Goal: Task Accomplishment & Management: Use online tool/utility

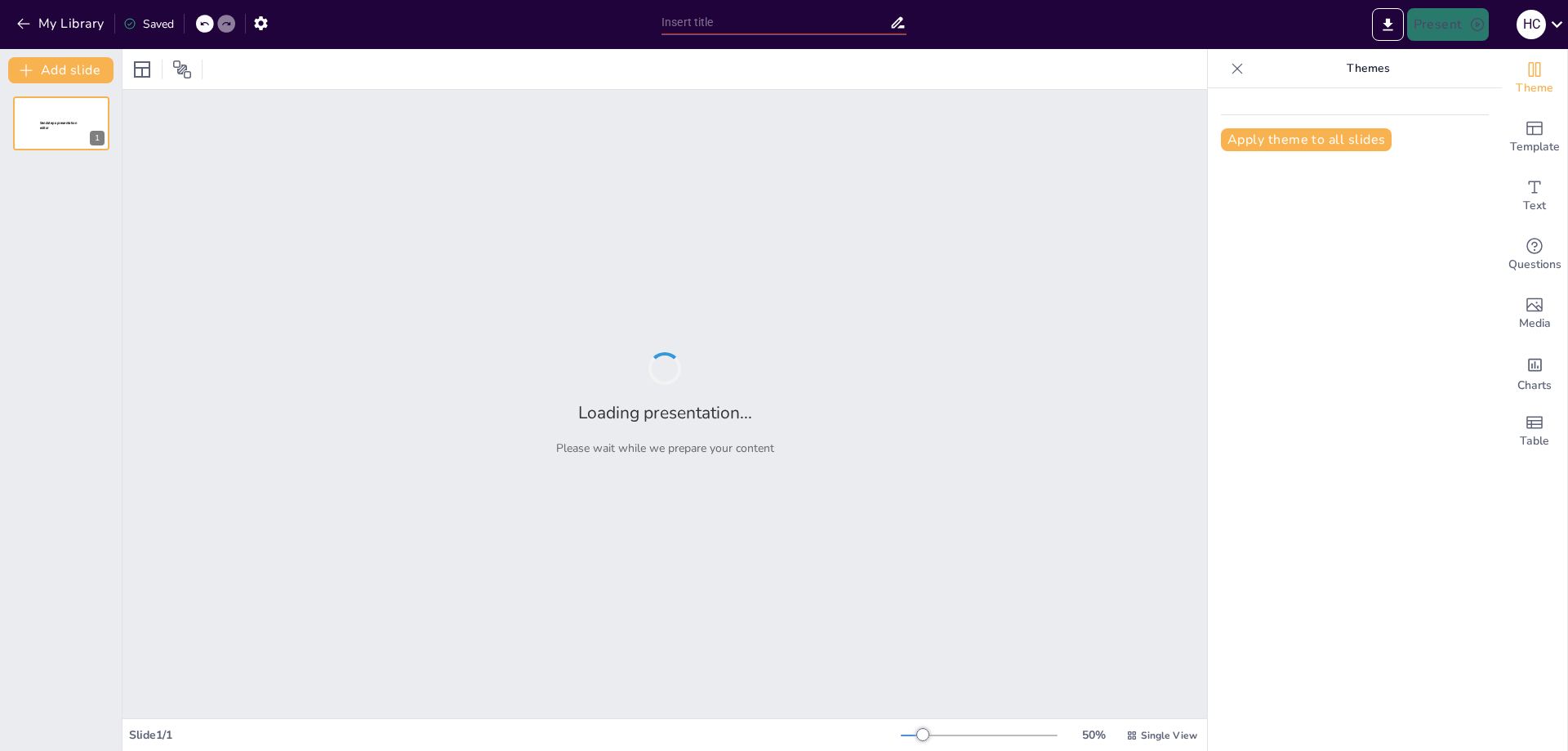
type input "Методологічні основи реалізації нових освітніх стандартів у закладах загальної …"
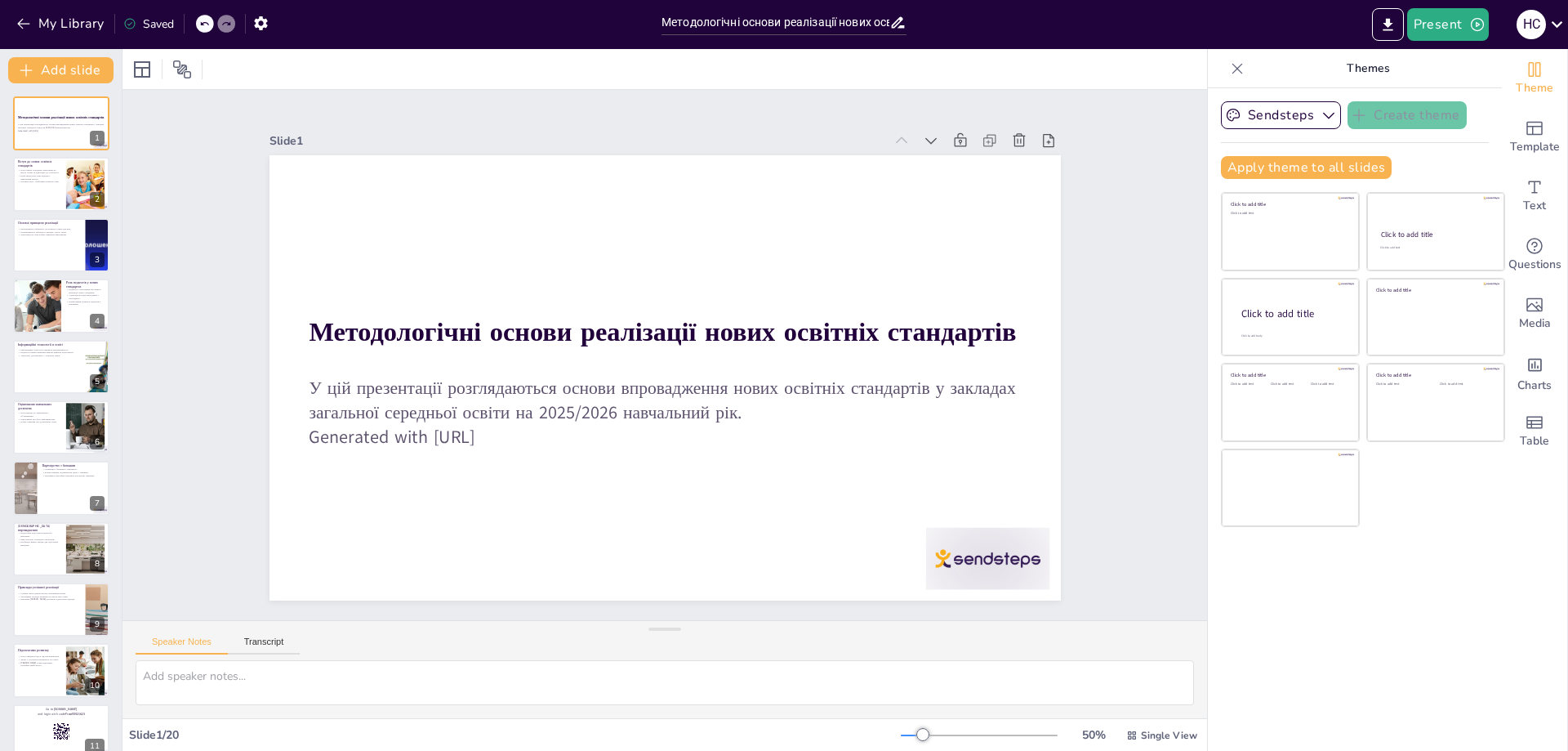
checkbox input "true"
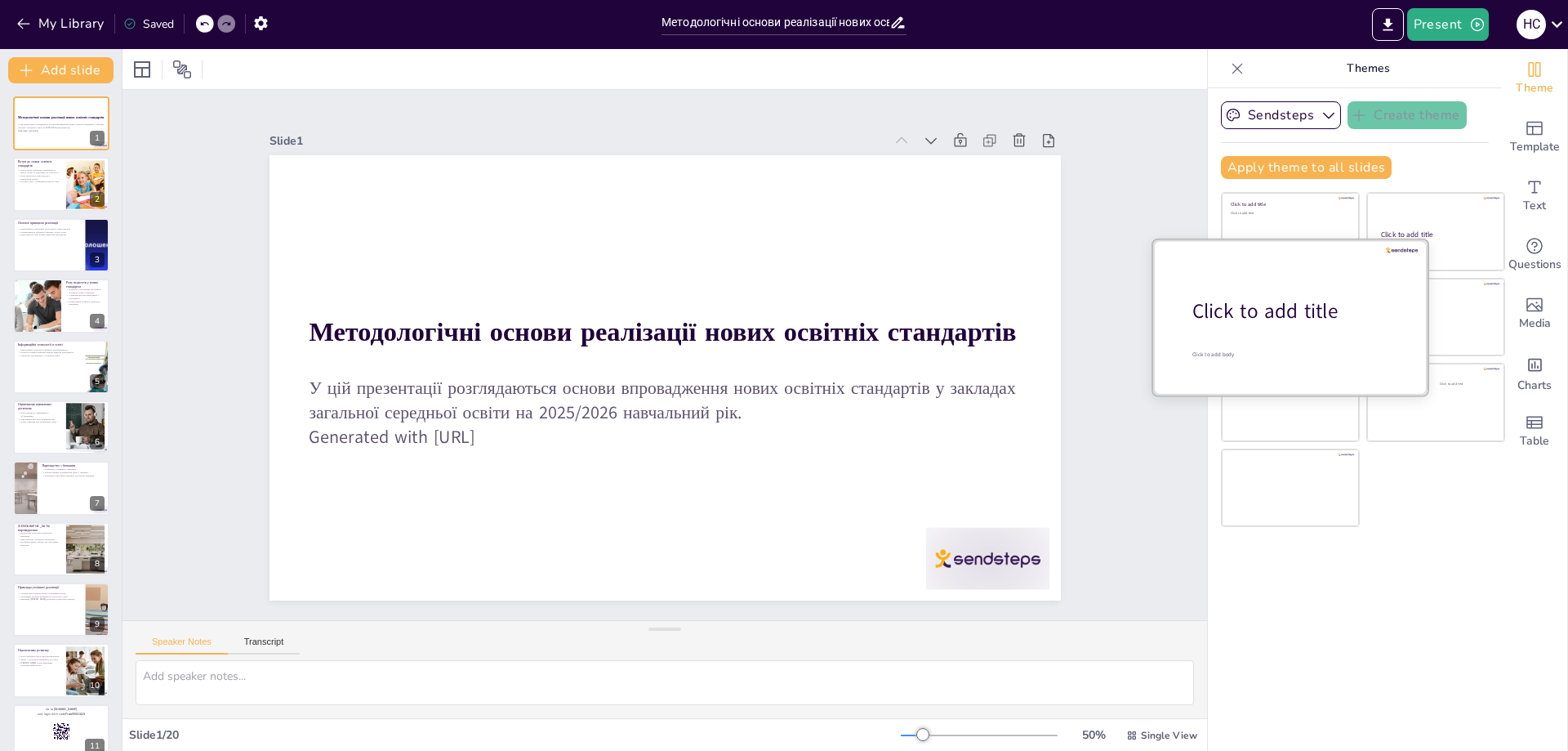
checkbox input "true"
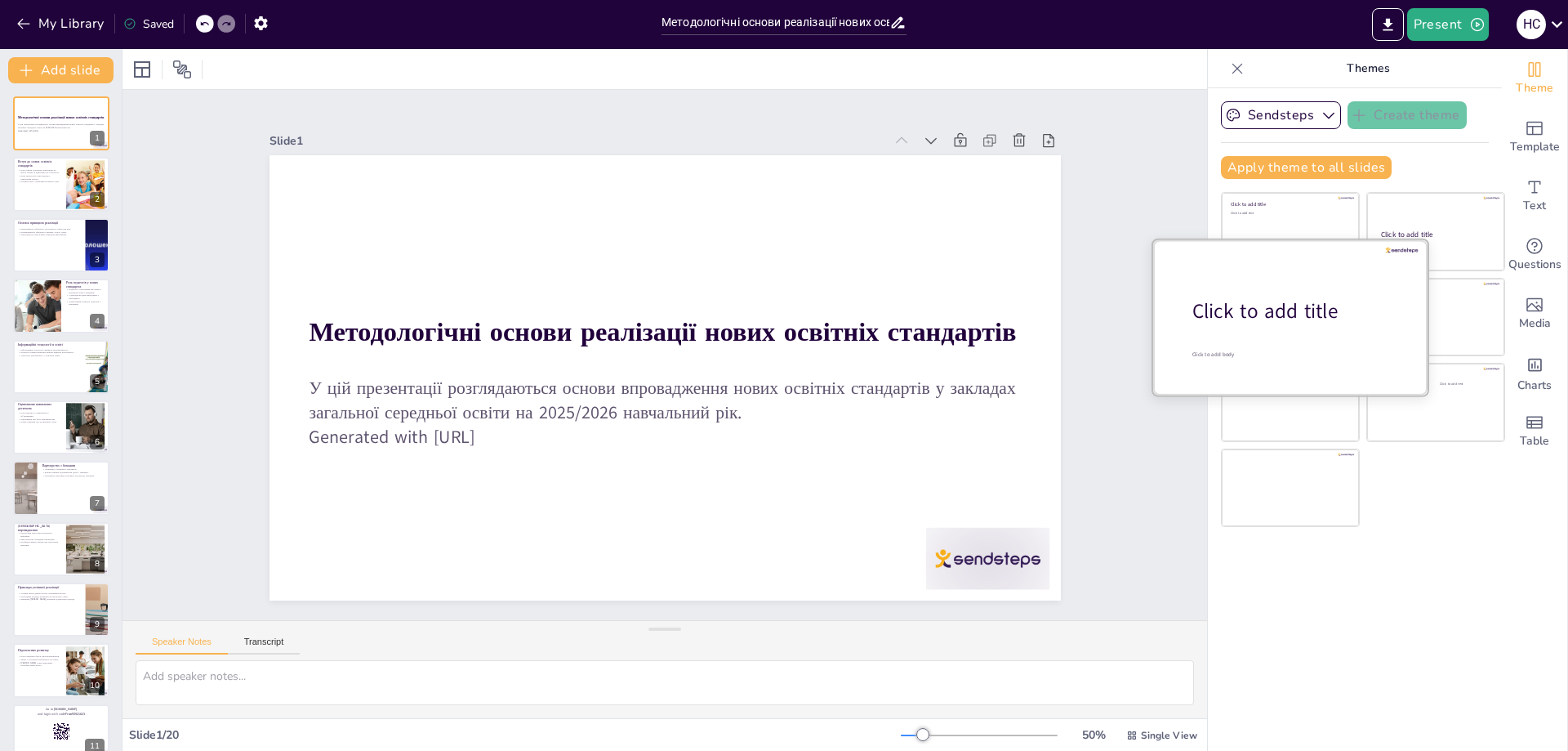
checkbox input "true"
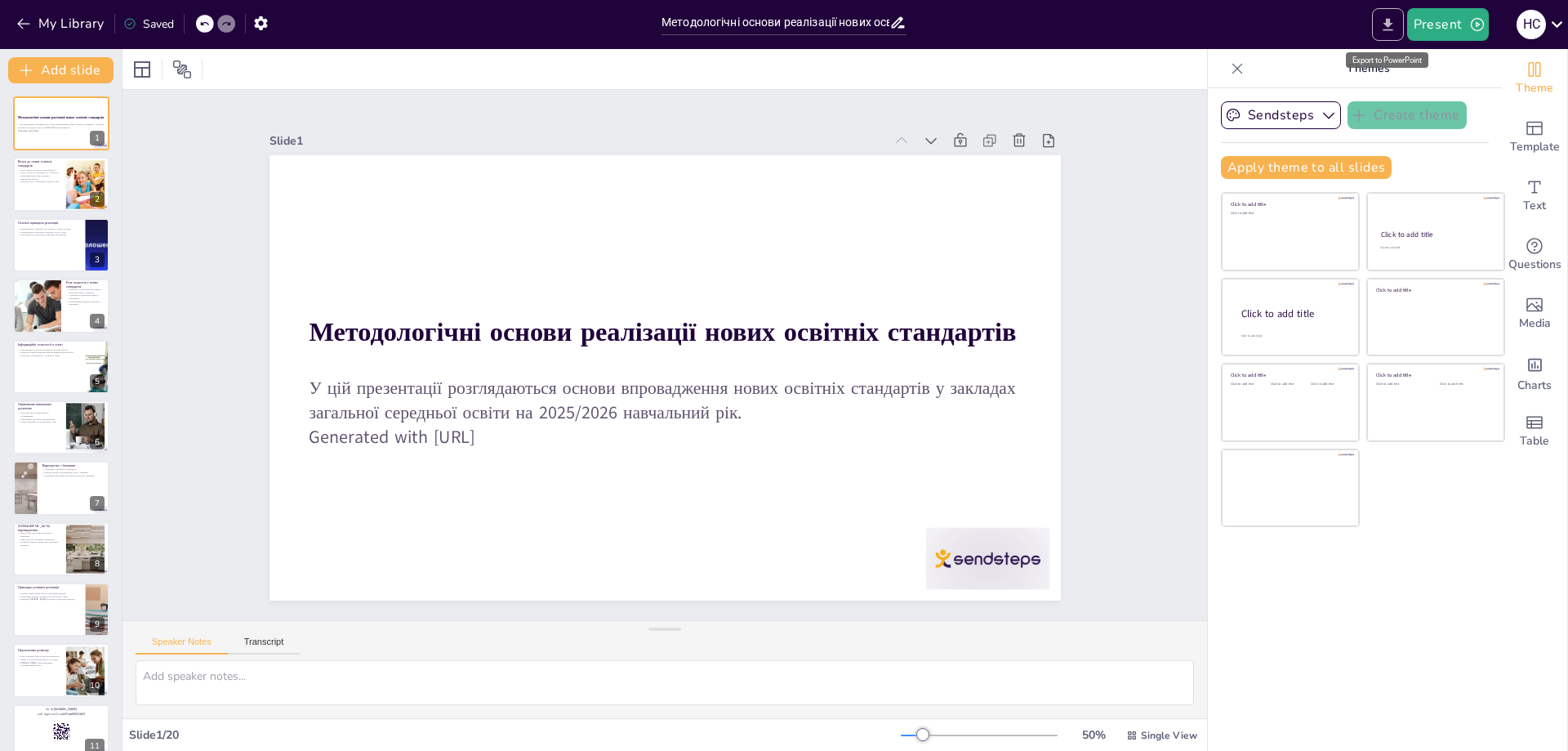
click at [1389, 23] on icon "Export to PowerPoint" at bounding box center [1387, 24] width 10 height 12
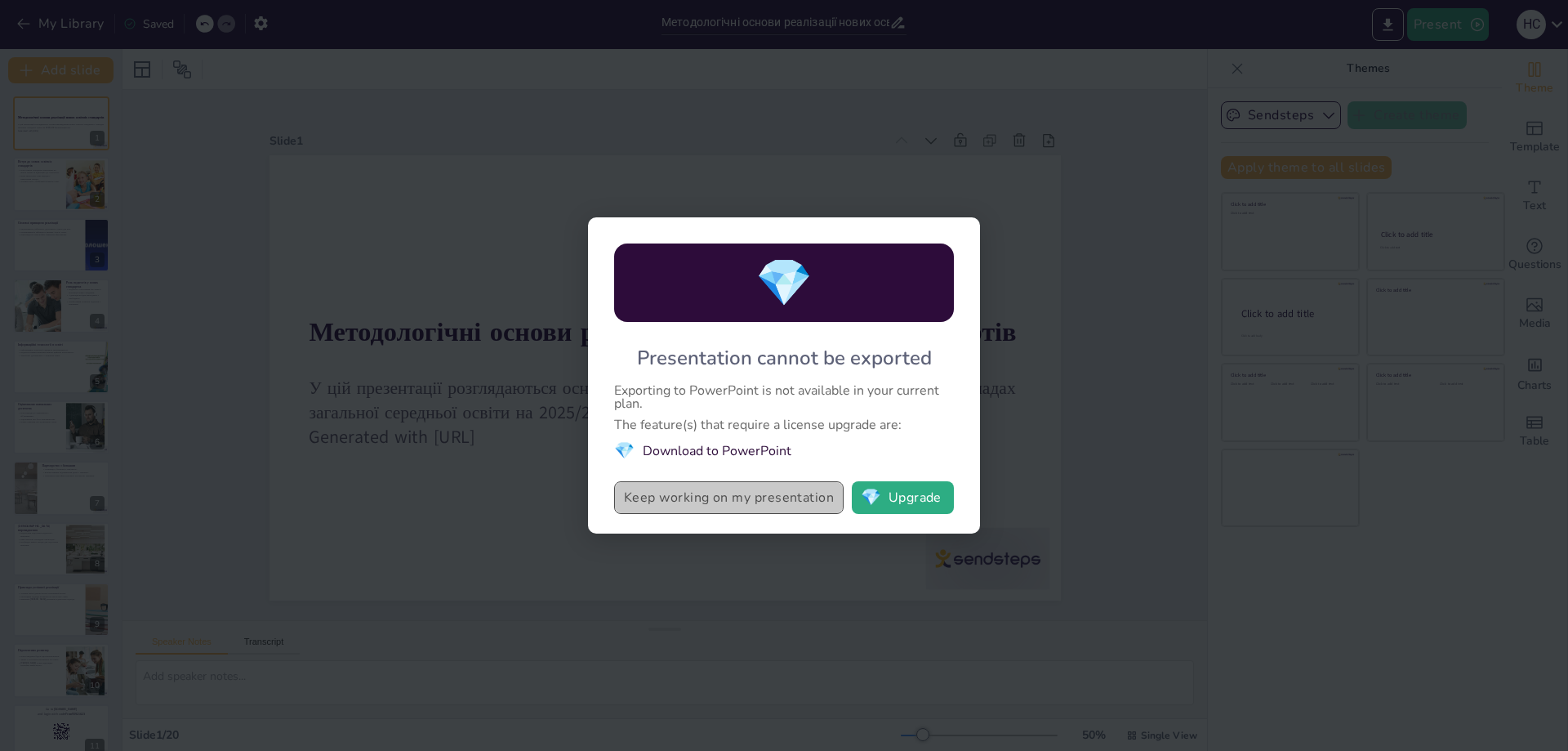
click at [811, 500] on button "Keep working on my presentation" at bounding box center [728, 497] width 230 height 32
checkbox input "true"
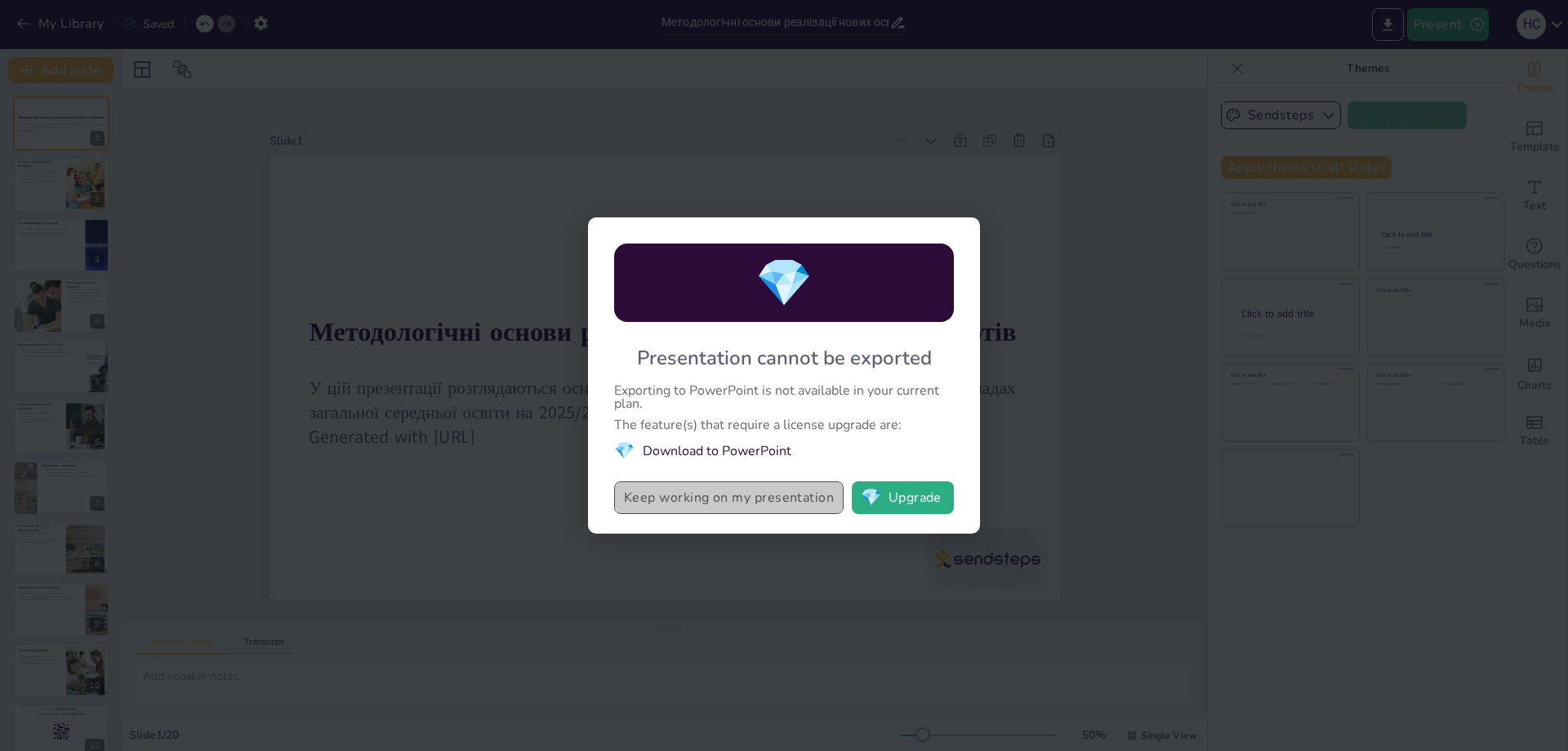
checkbox input "true"
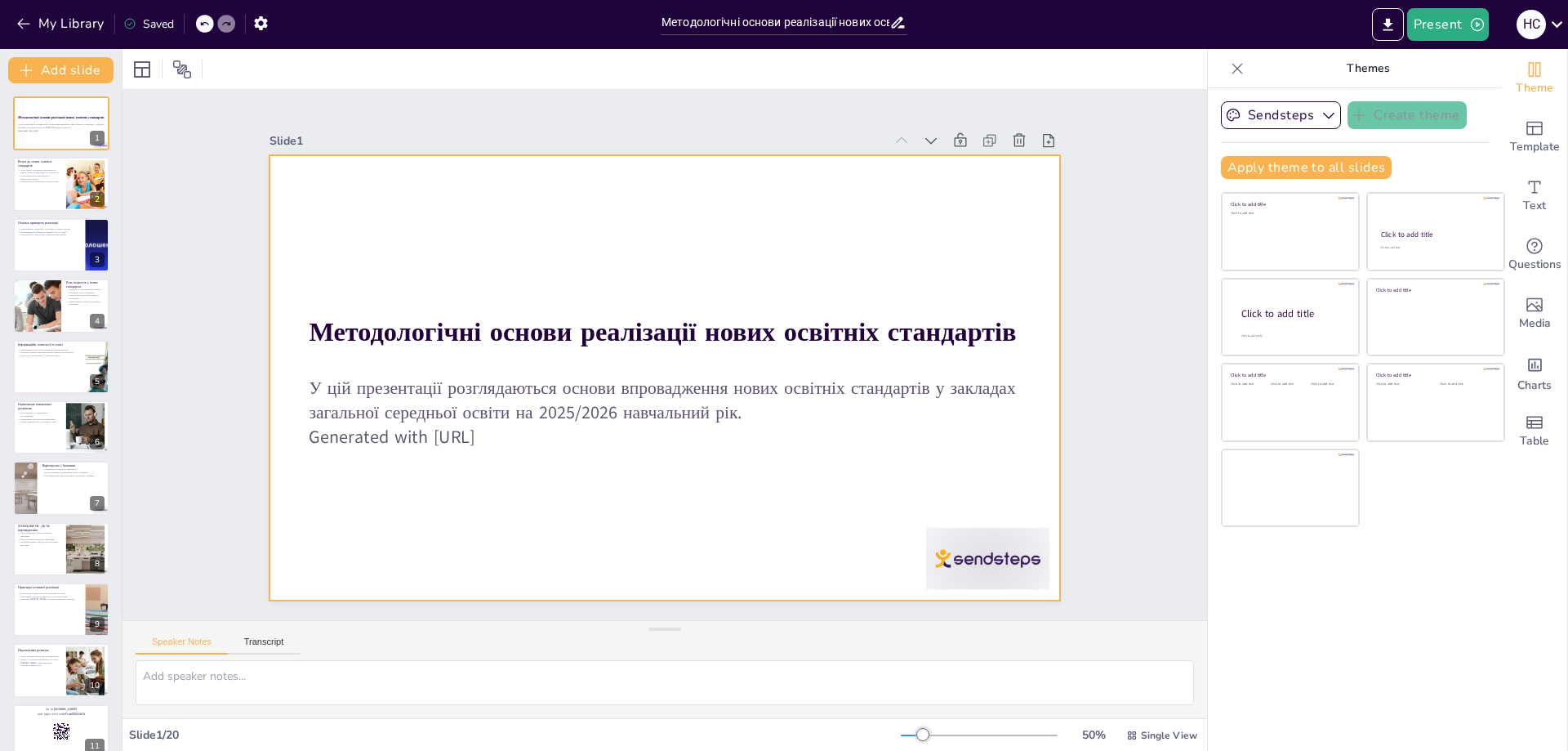
checkbox input "true"
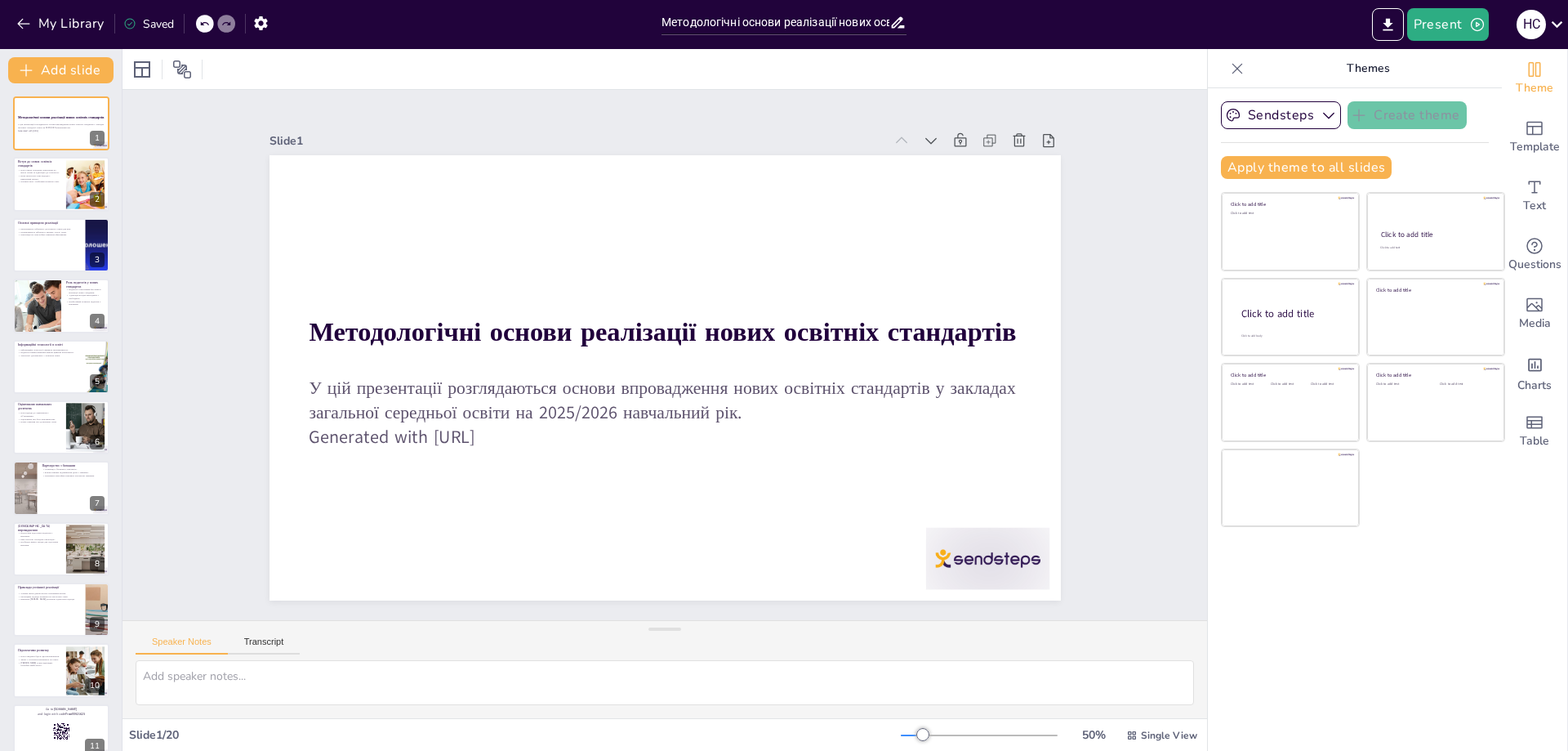
checkbox input "true"
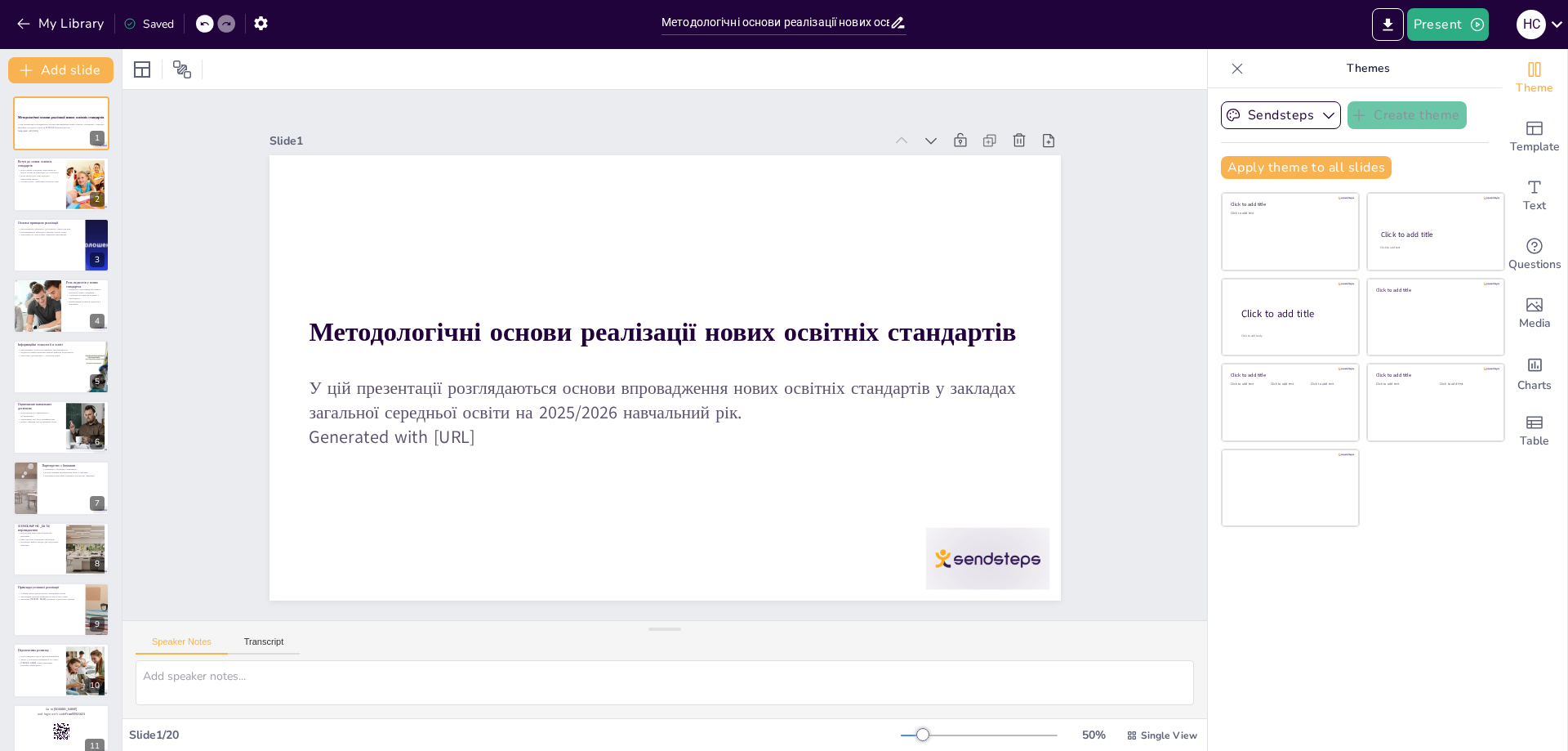
checkbox input "true"
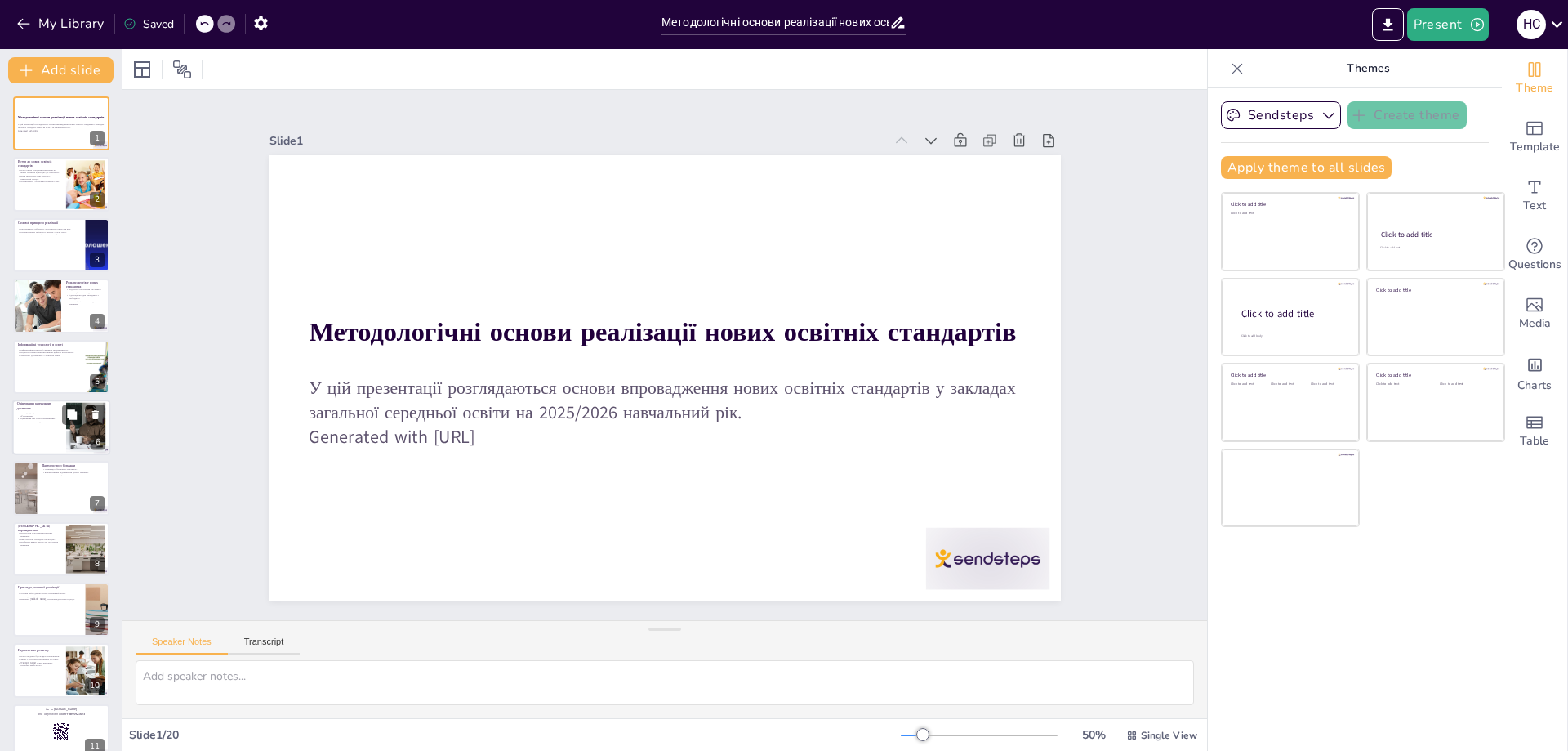
checkbox input "true"
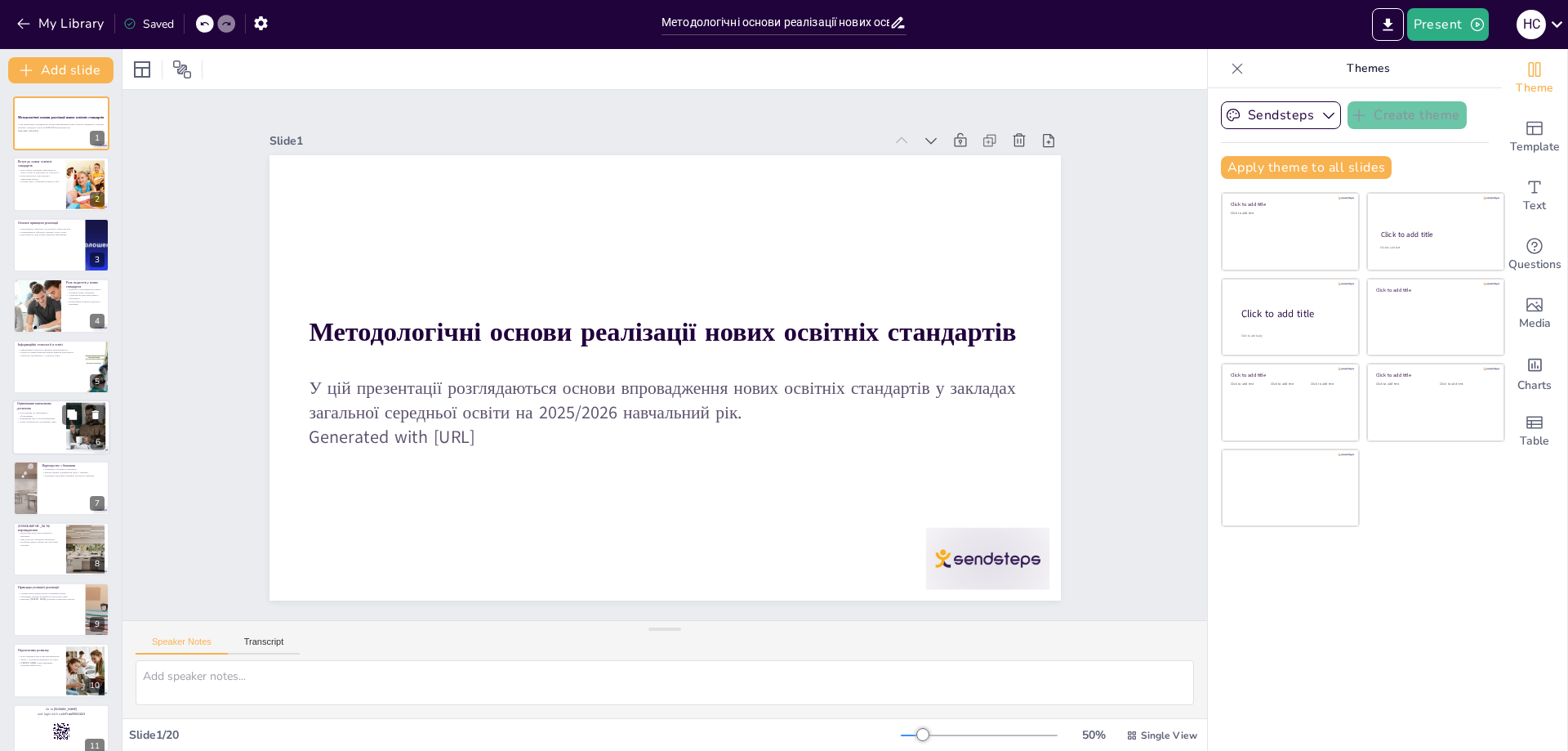
checkbox input "true"
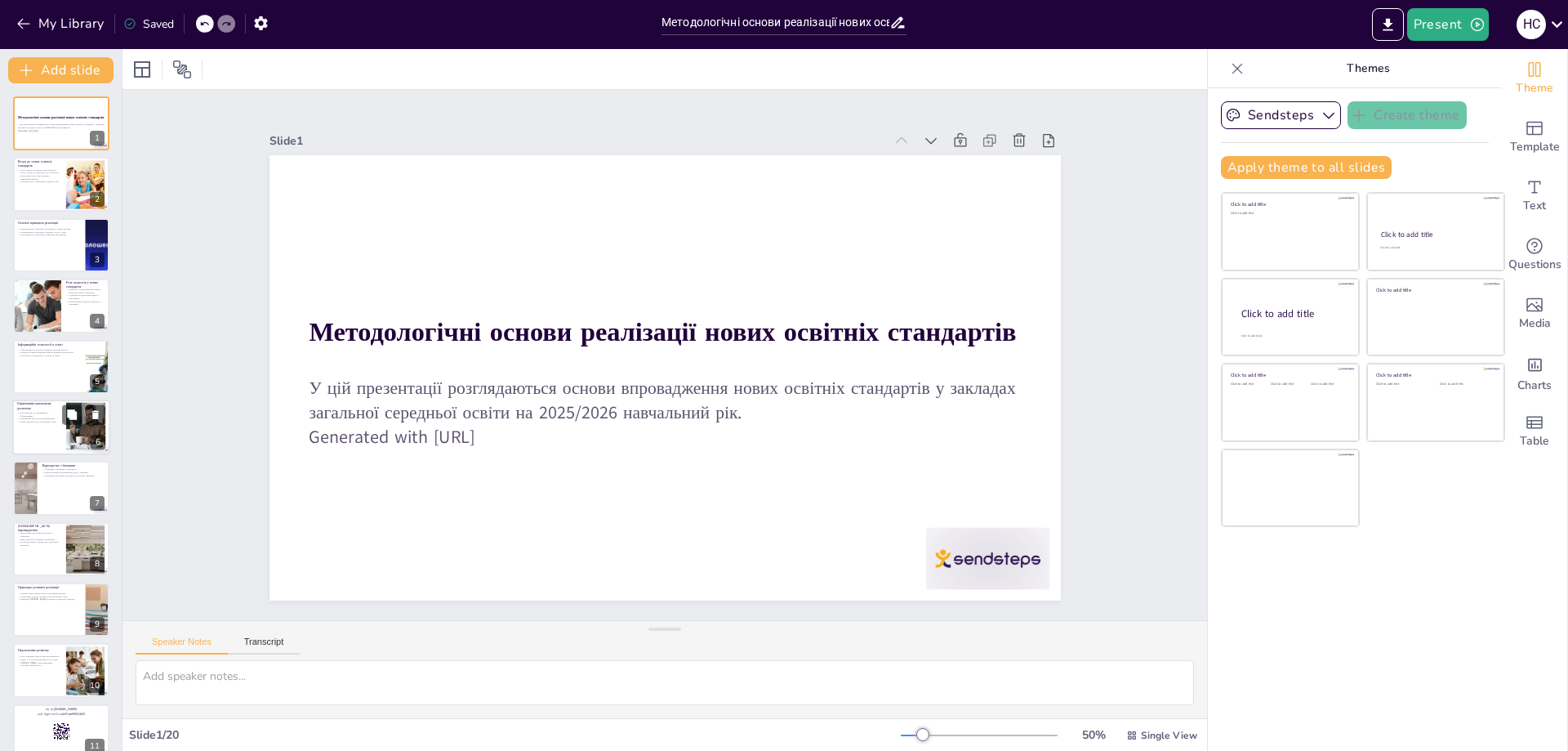
checkbox input "true"
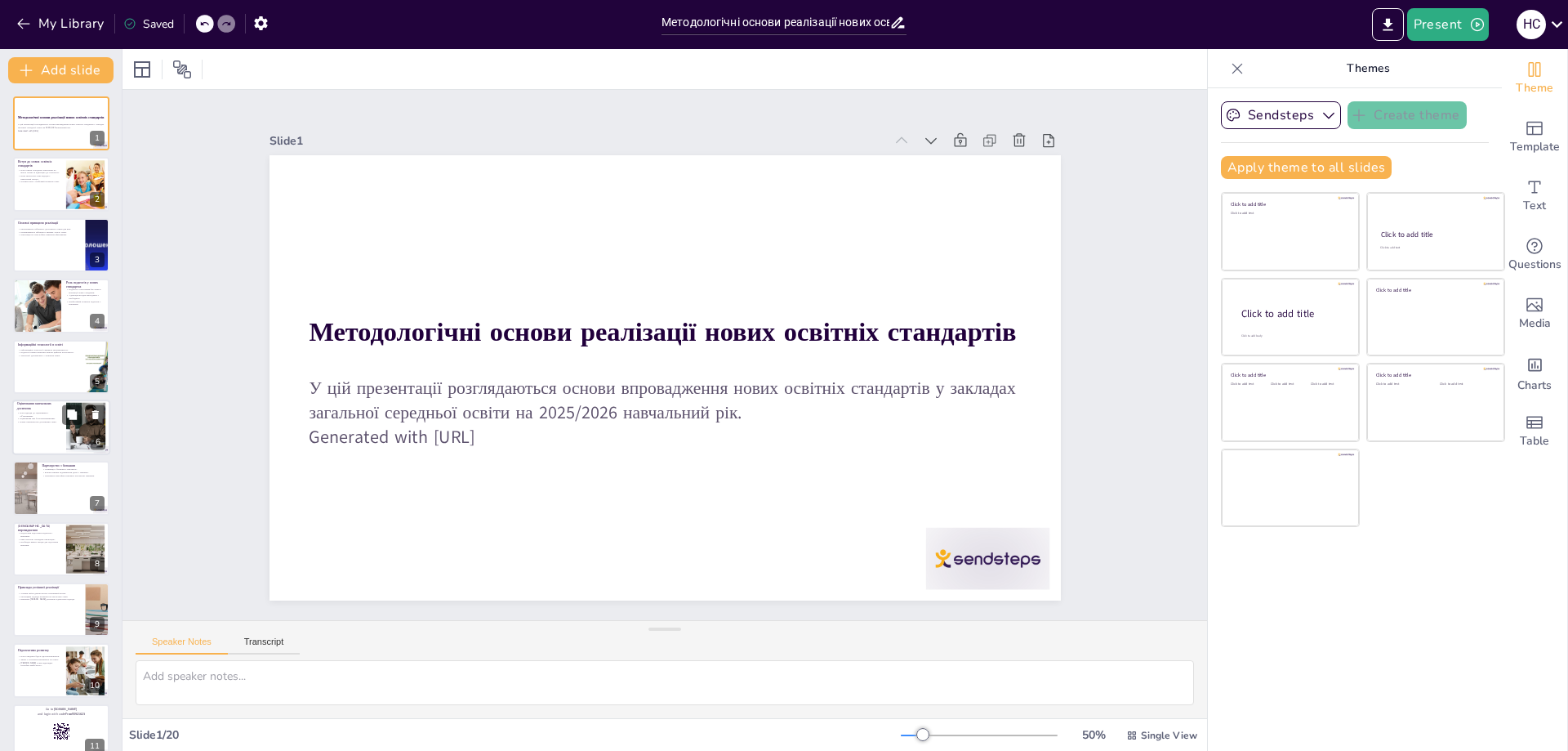
checkbox input "true"
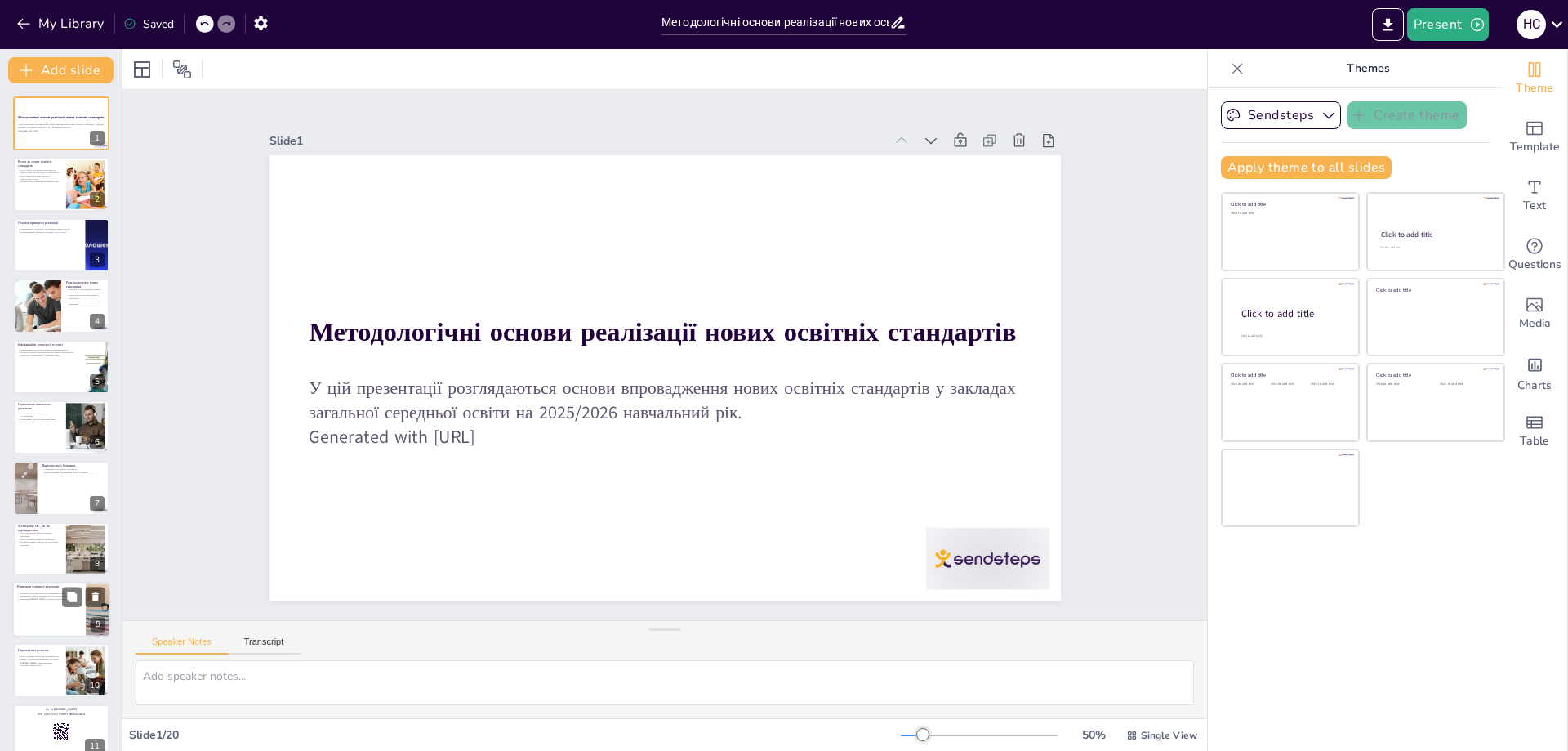
checkbox input "true"
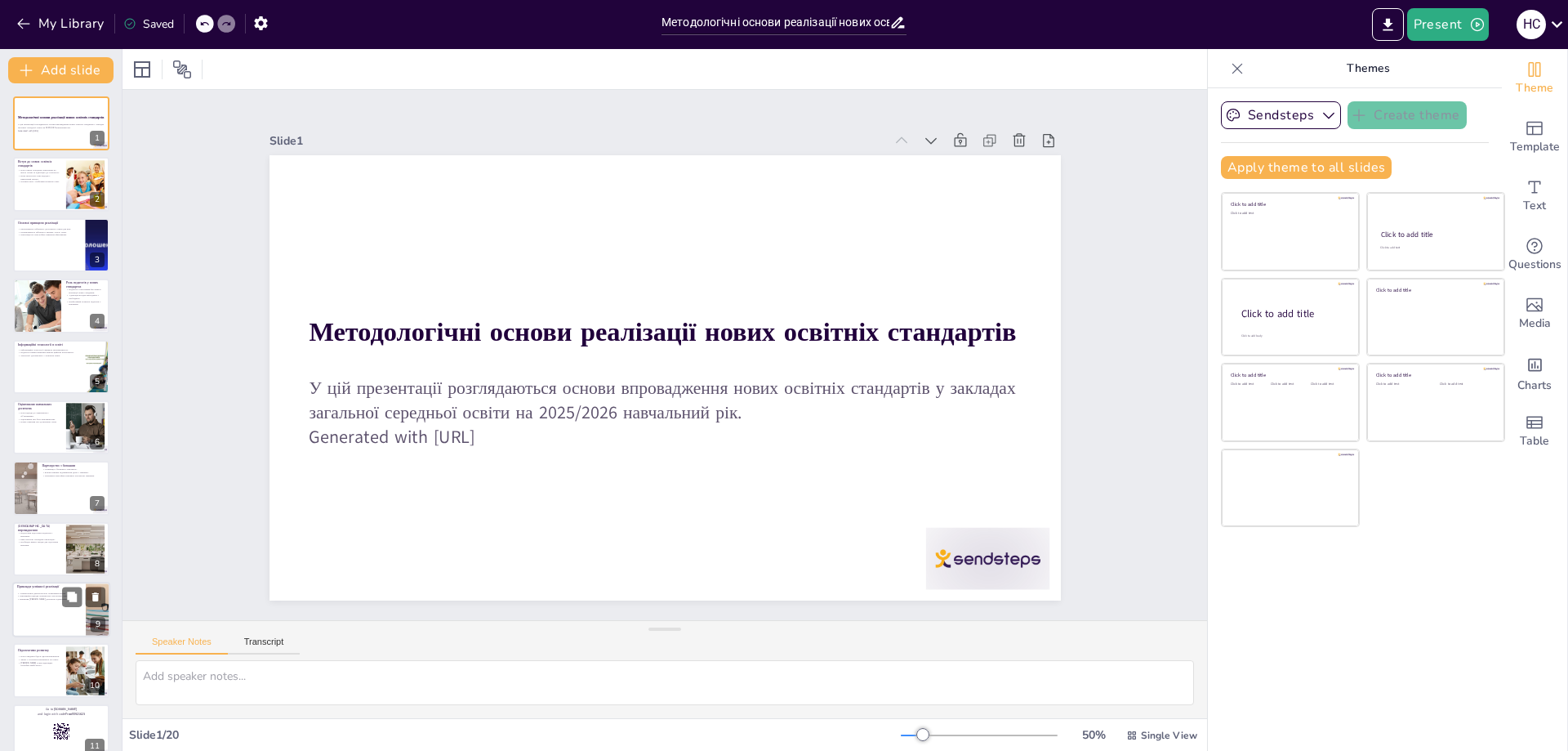
checkbox input "true"
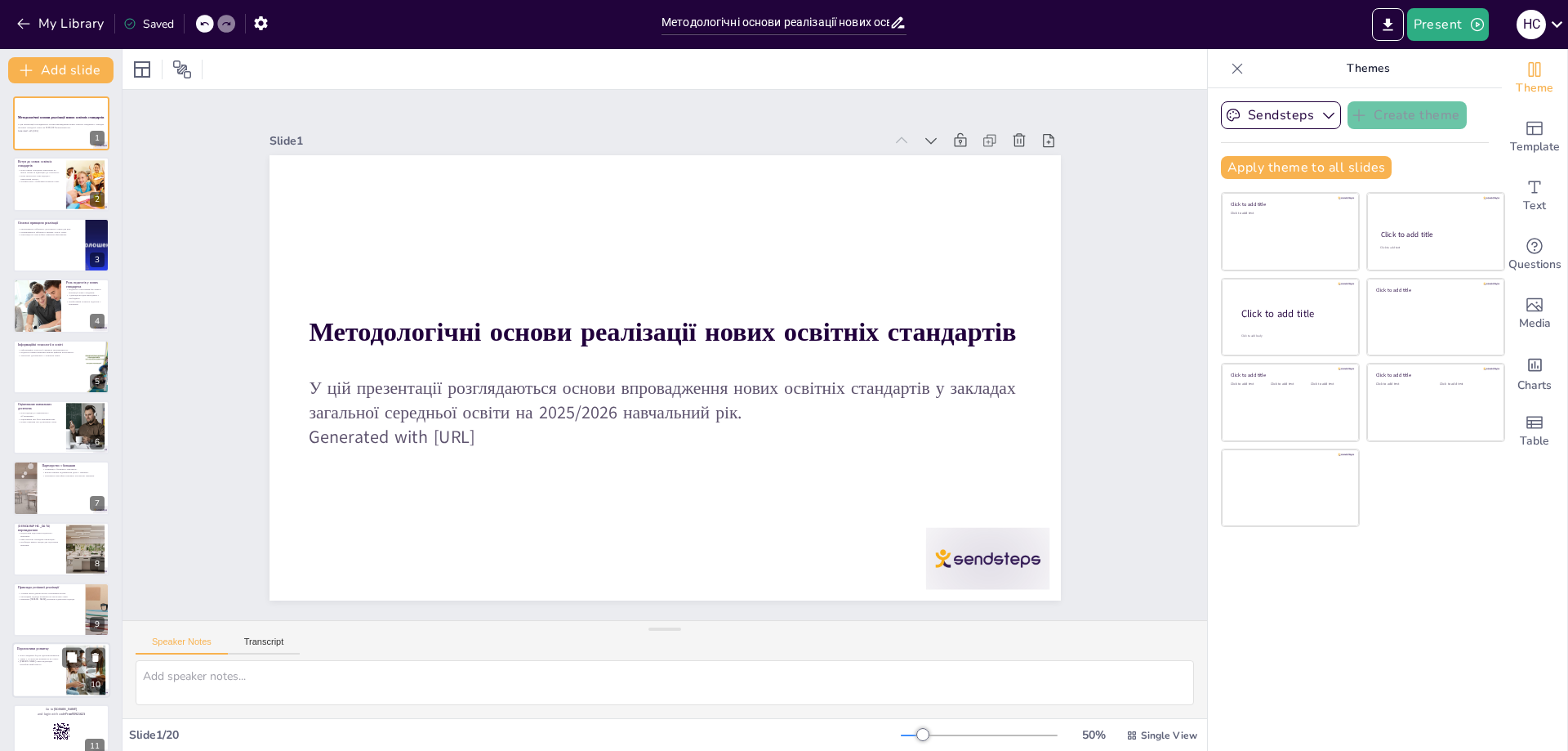
checkbox input "true"
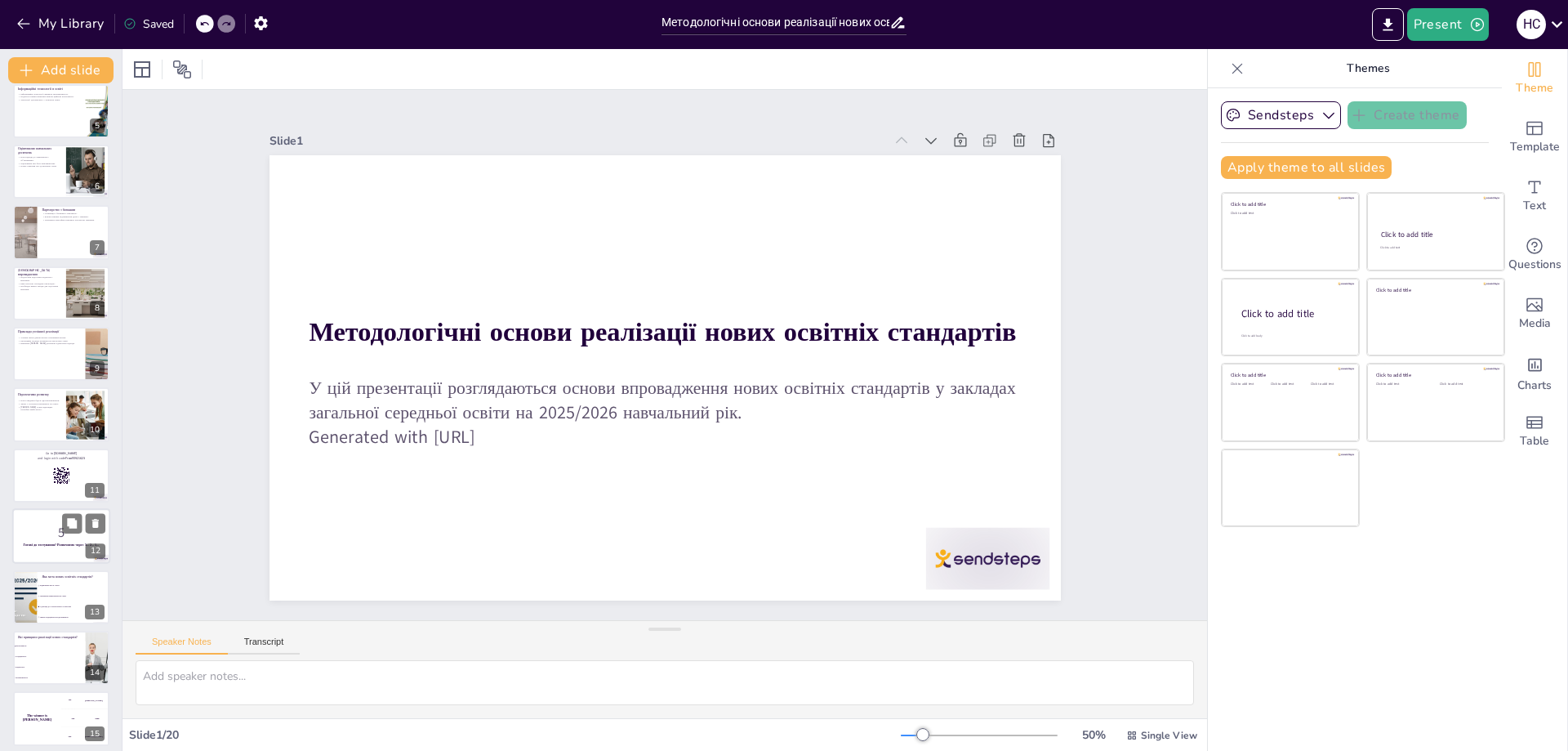
checkbox input "true"
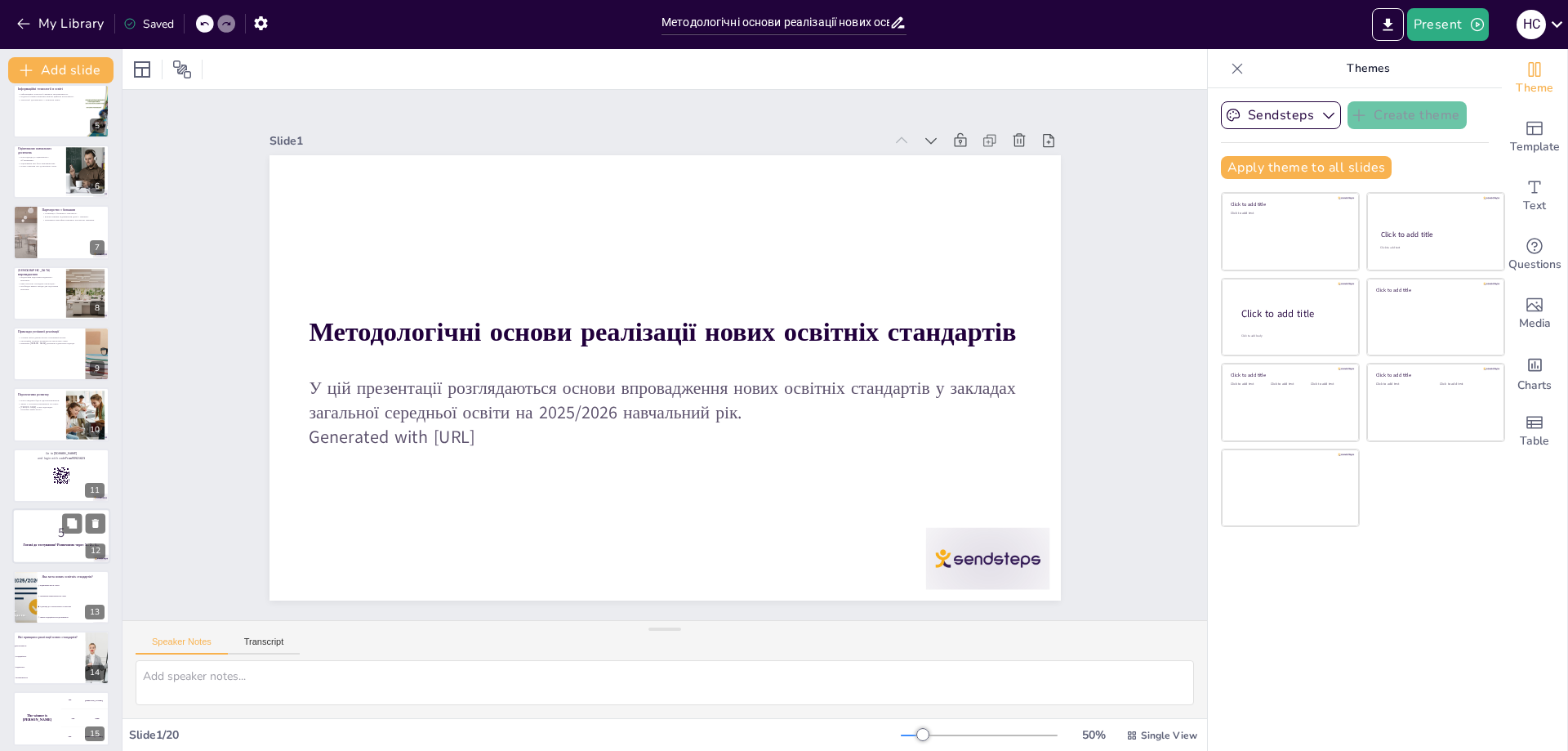
checkbox input "true"
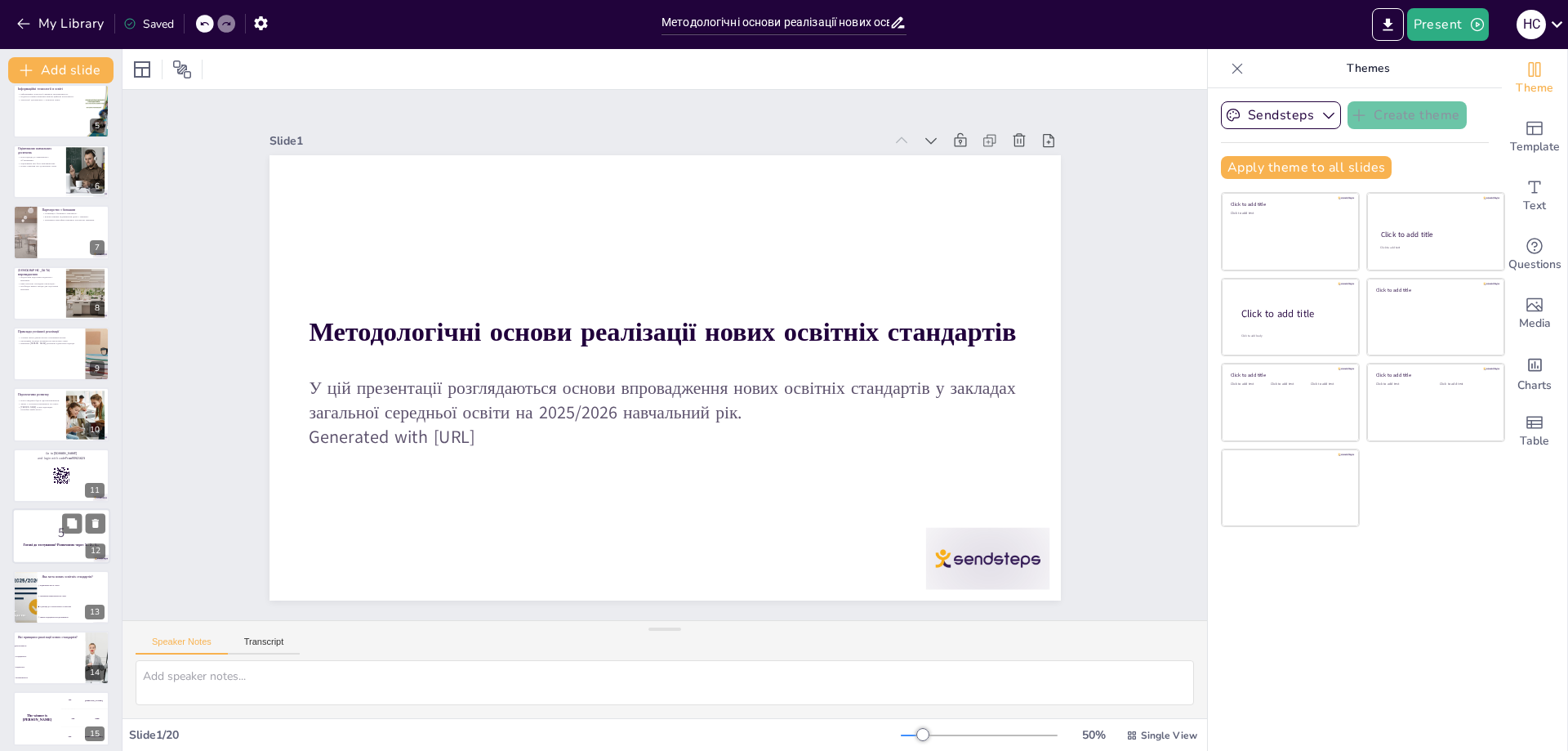
checkbox input "true"
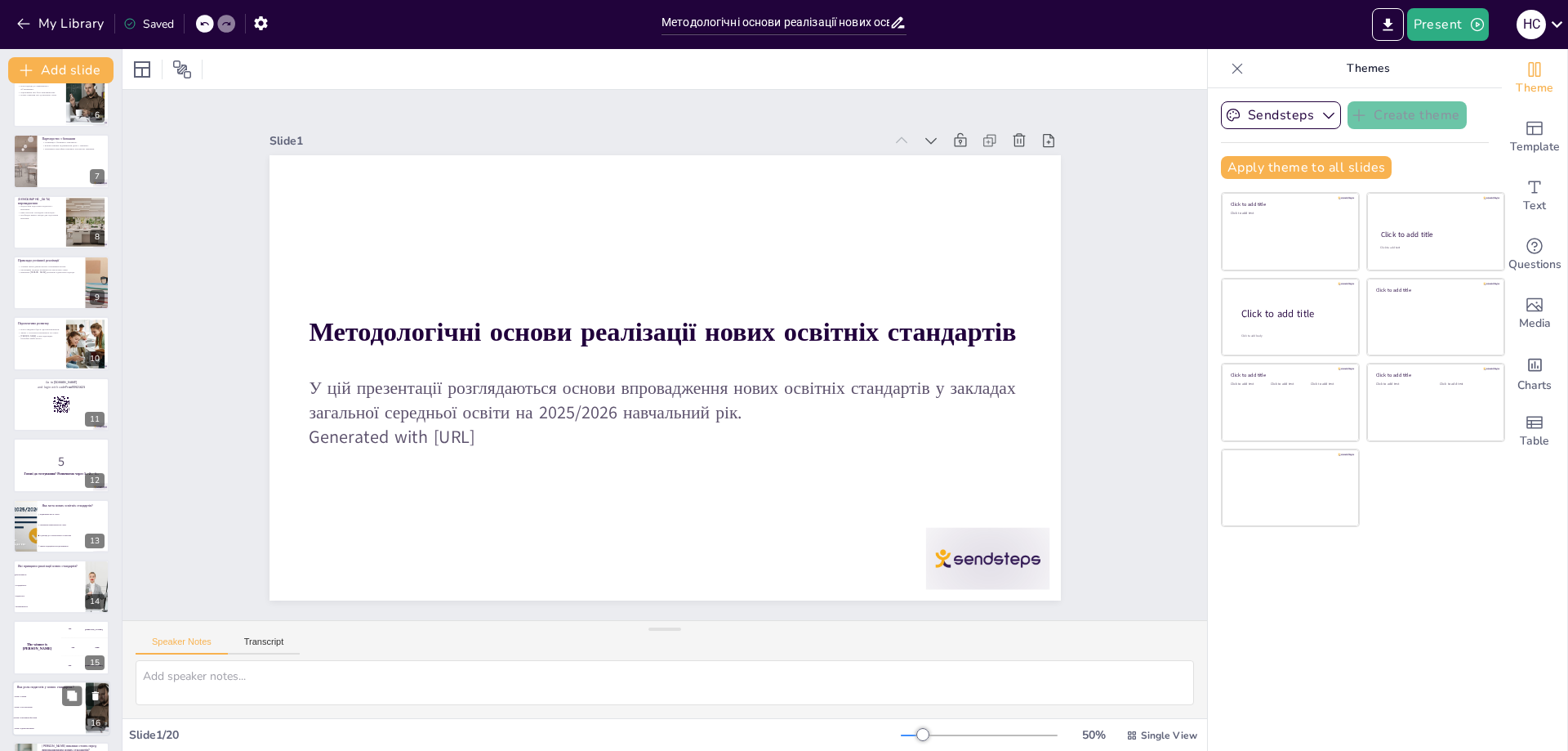
checkbox input "true"
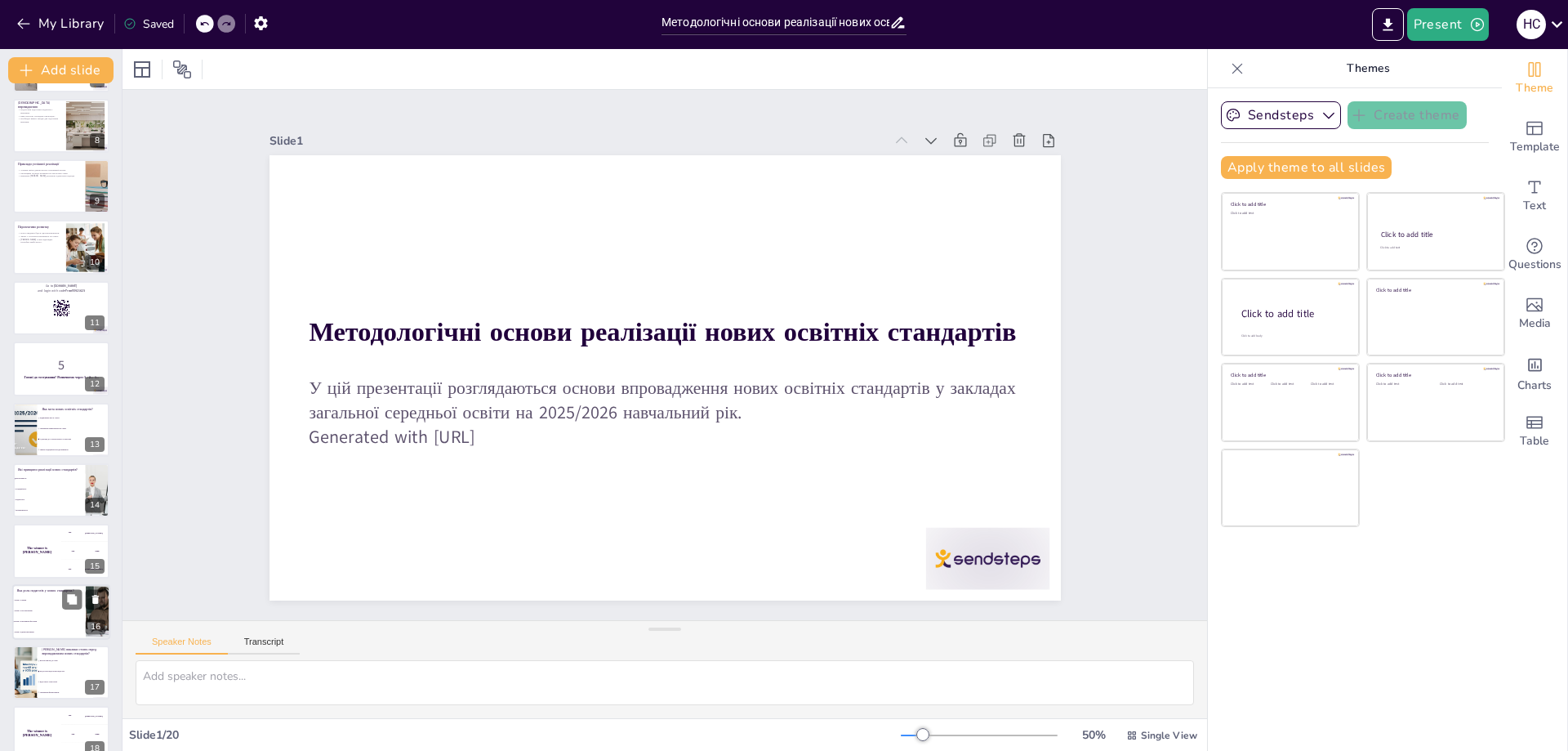
checkbox input "true"
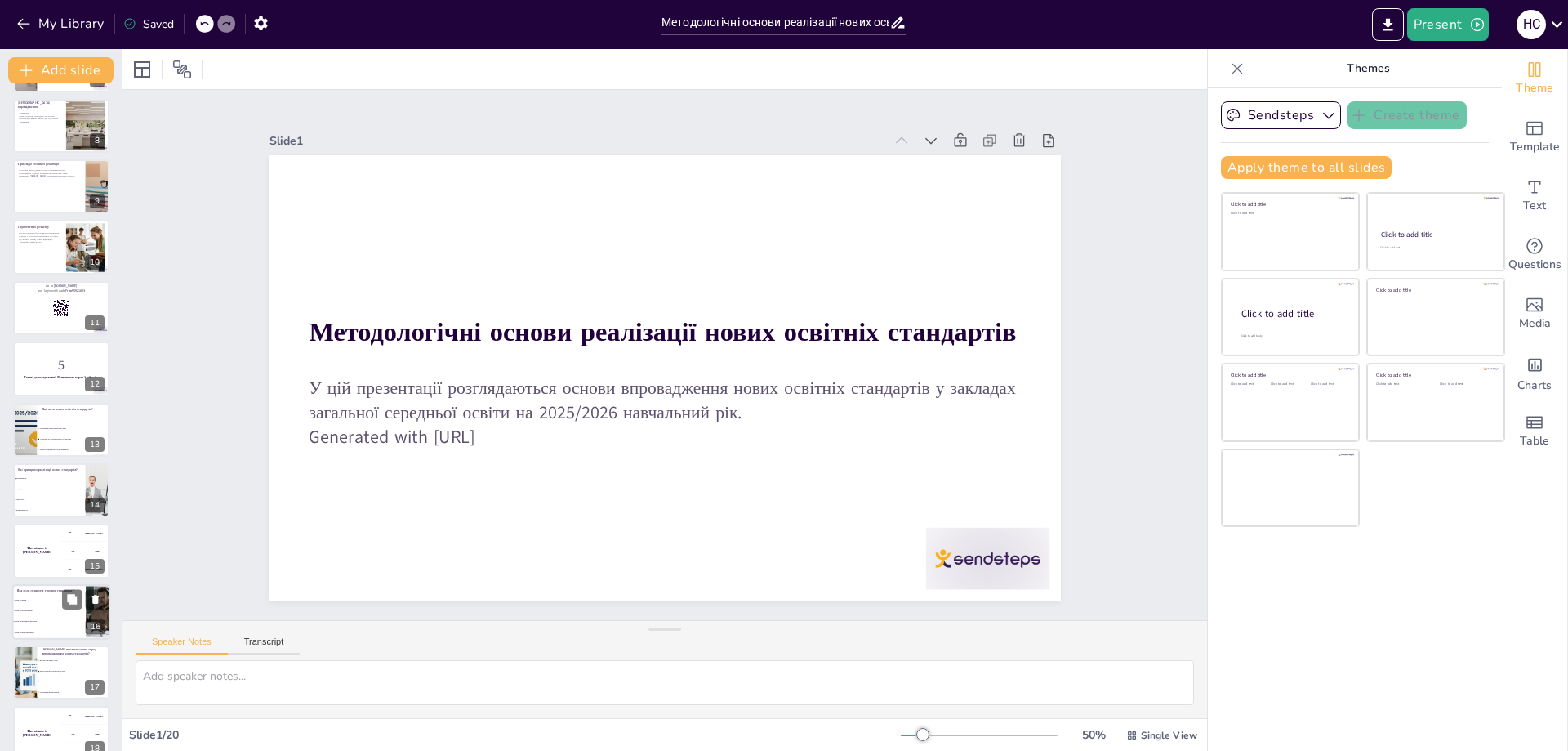
checkbox input "true"
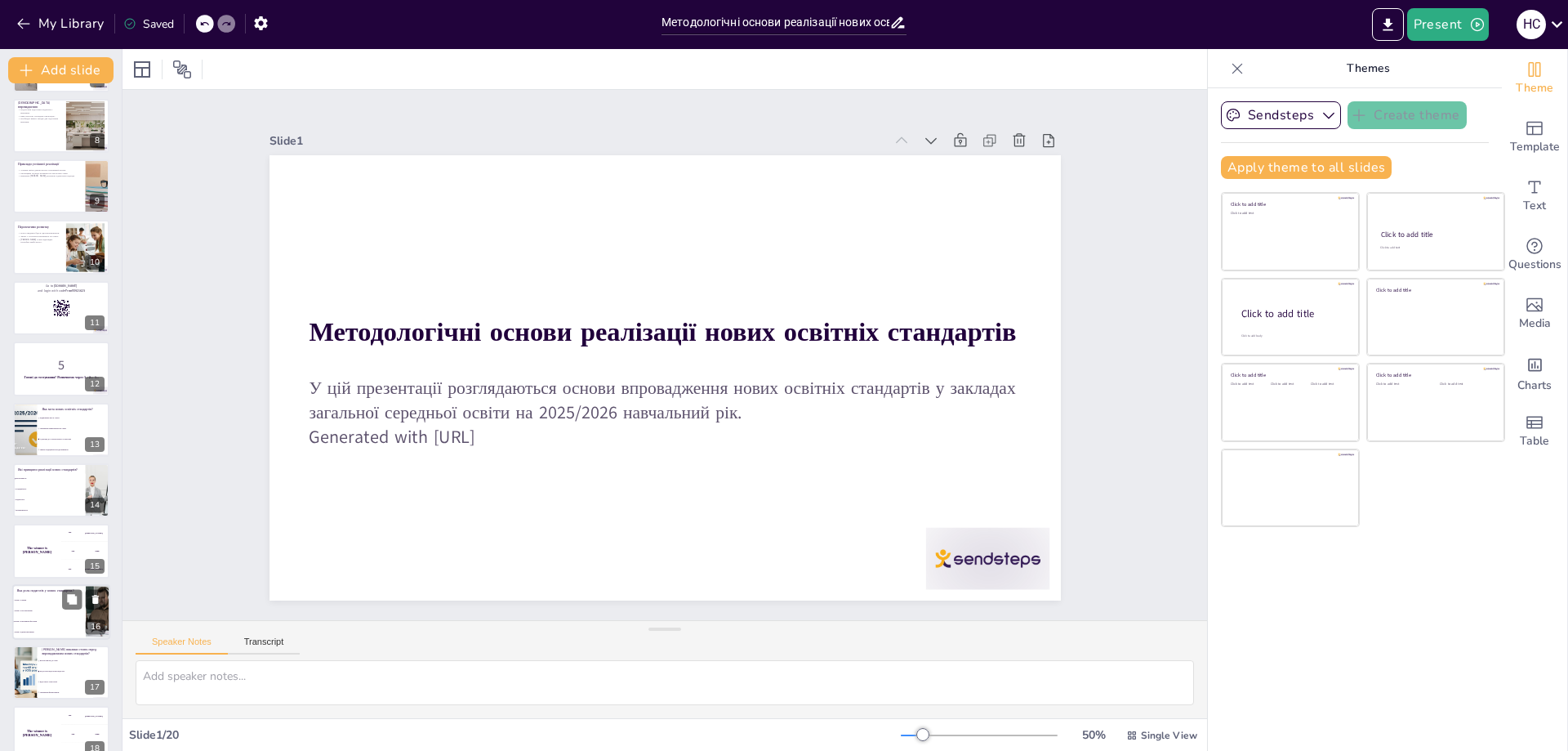
scroll to position [568, 0]
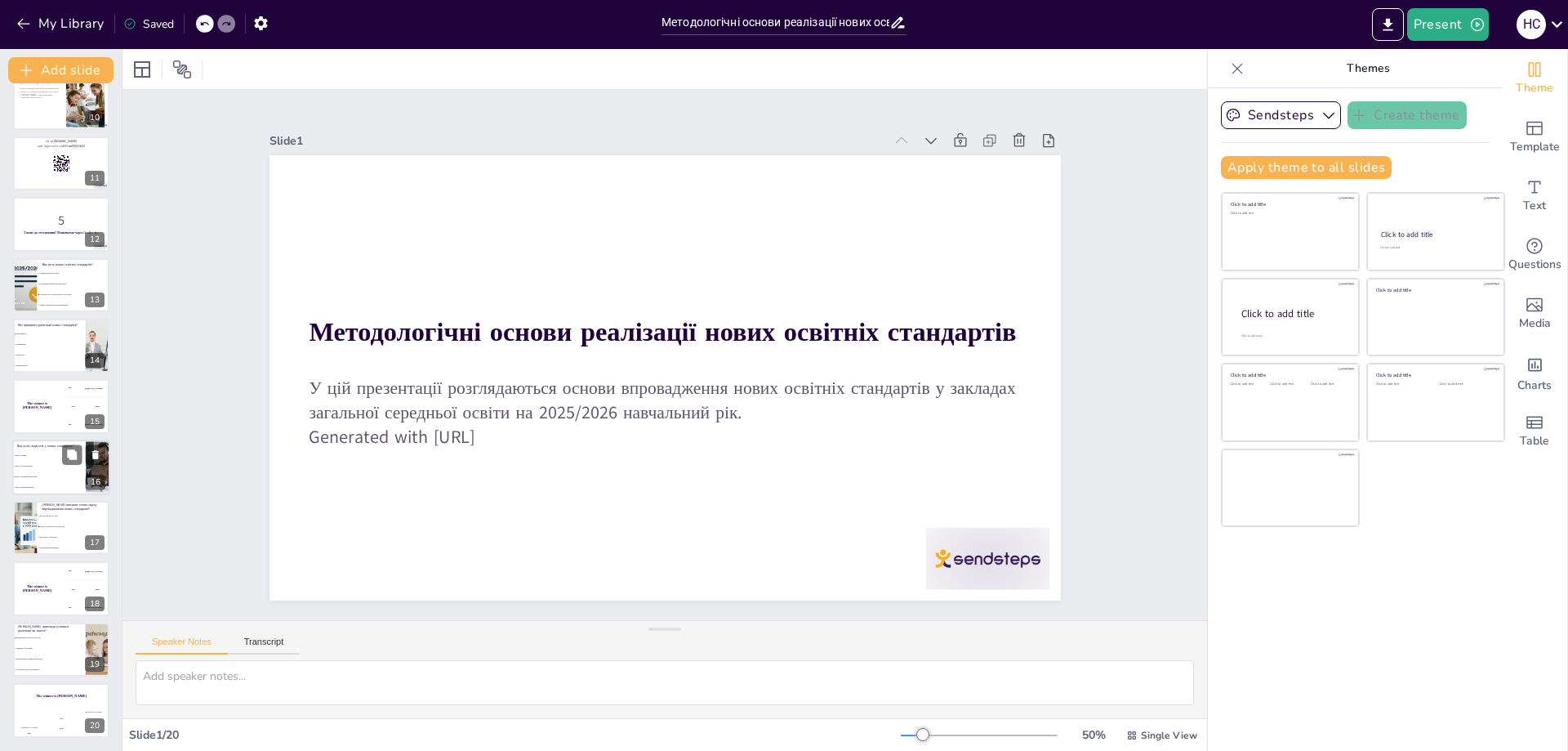
checkbox input "true"
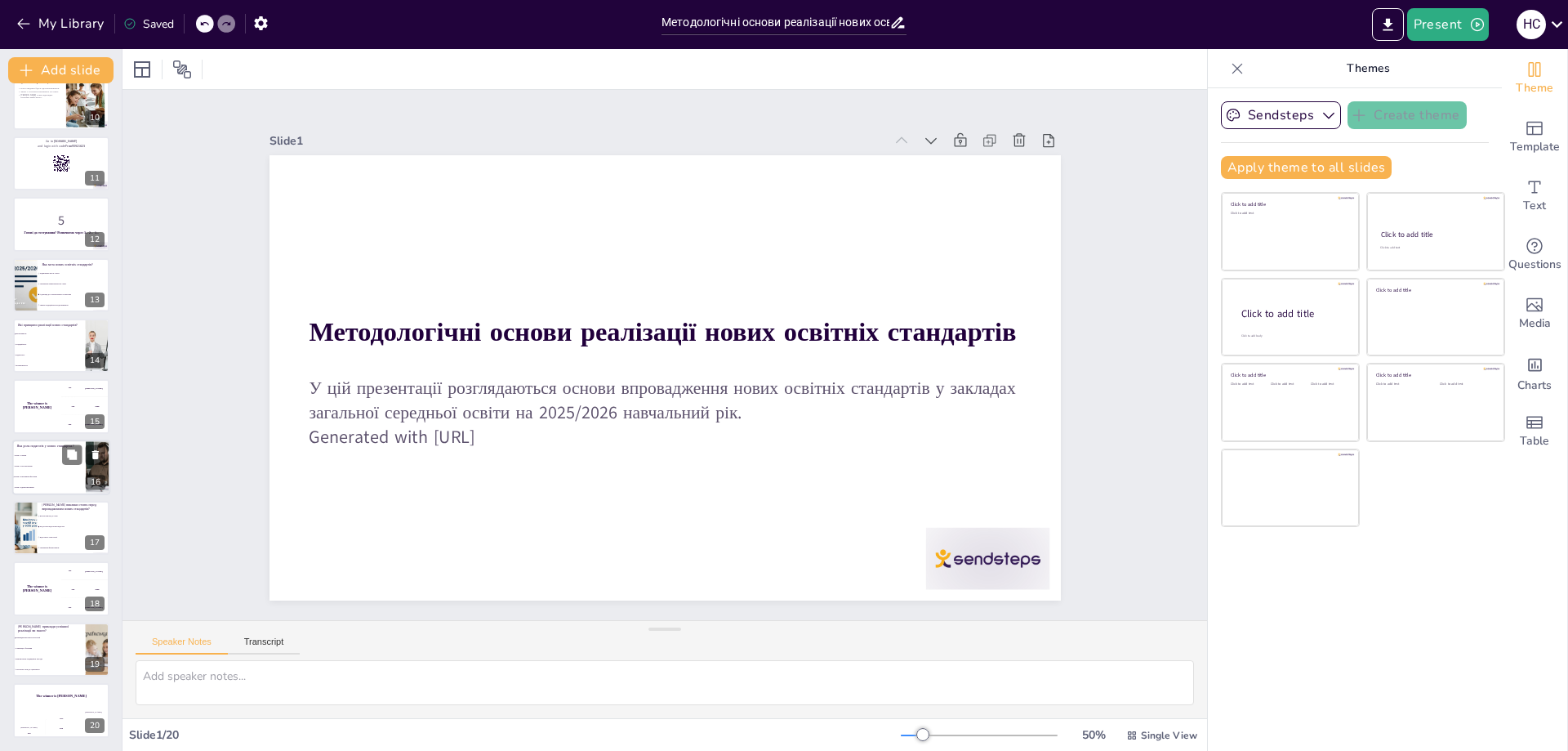
checkbox input "true"
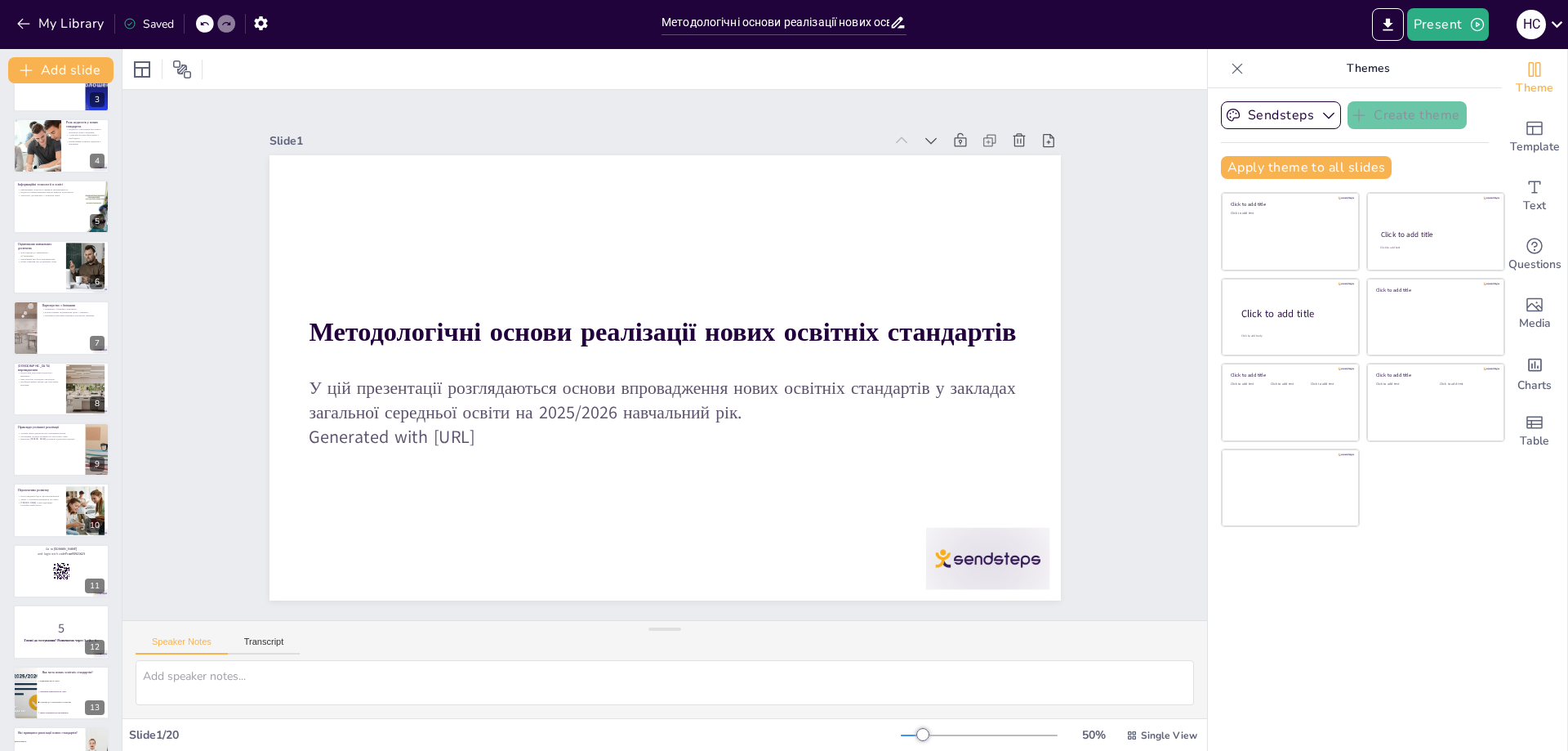
scroll to position [159, 0]
checkbox input "true"
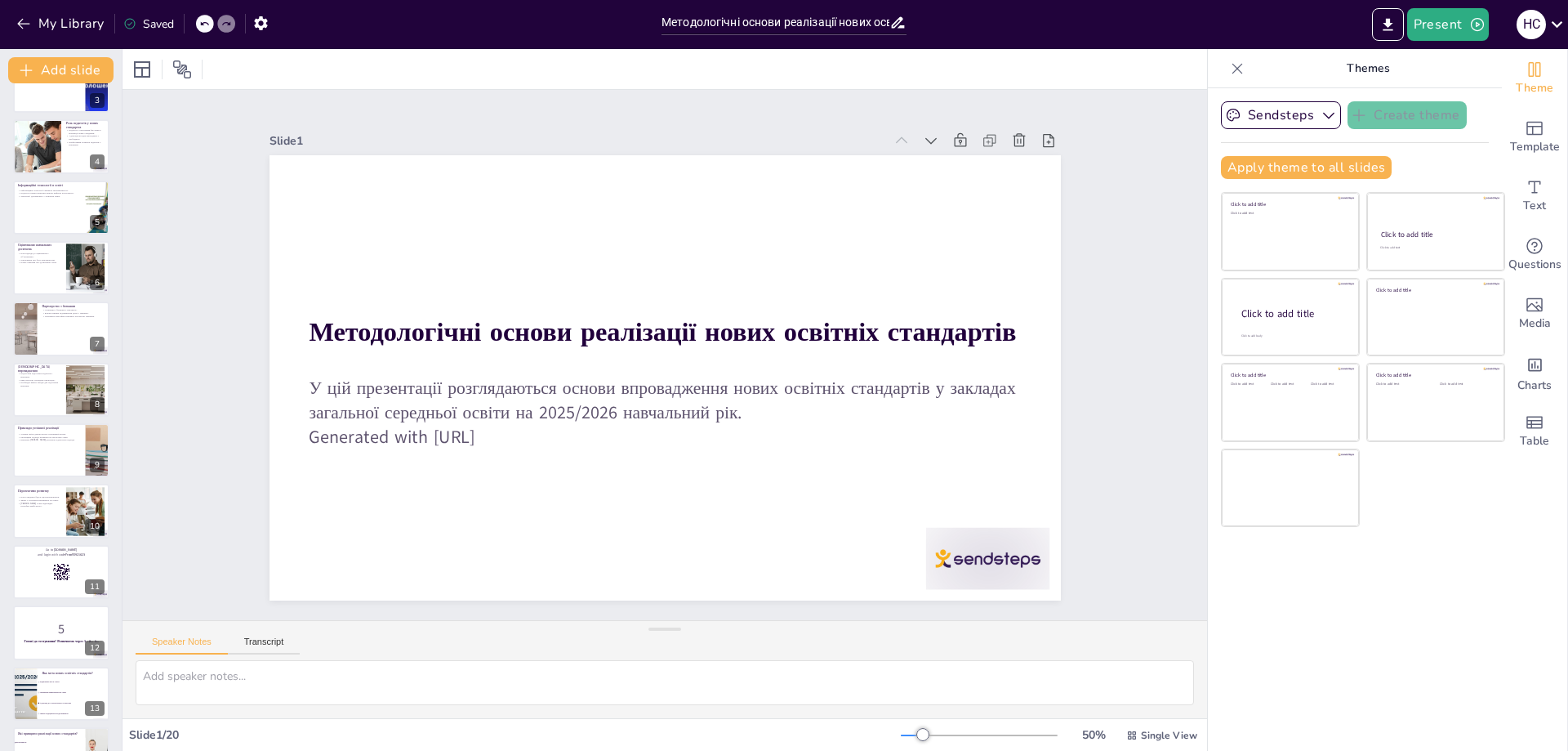
checkbox input "true"
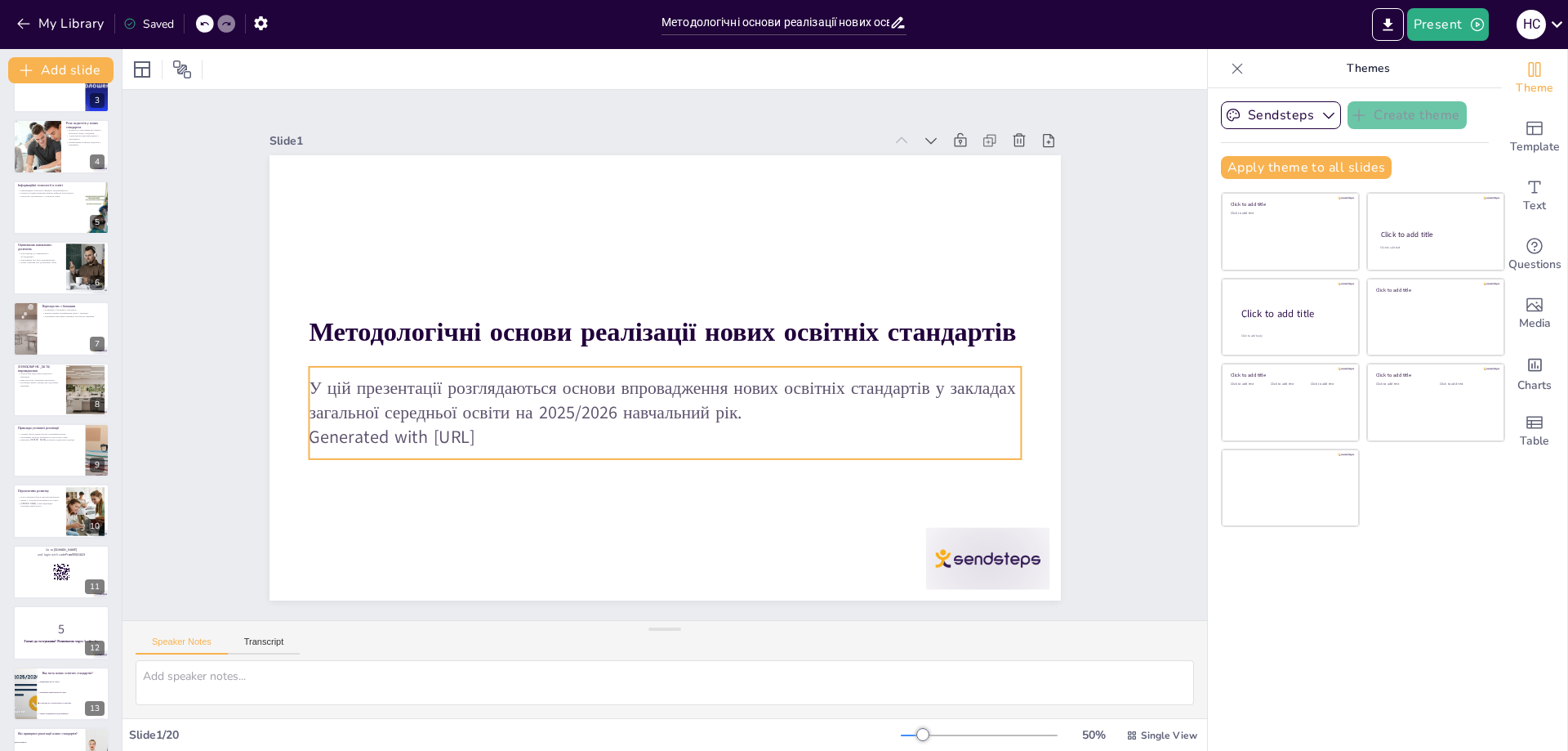
checkbox input "true"
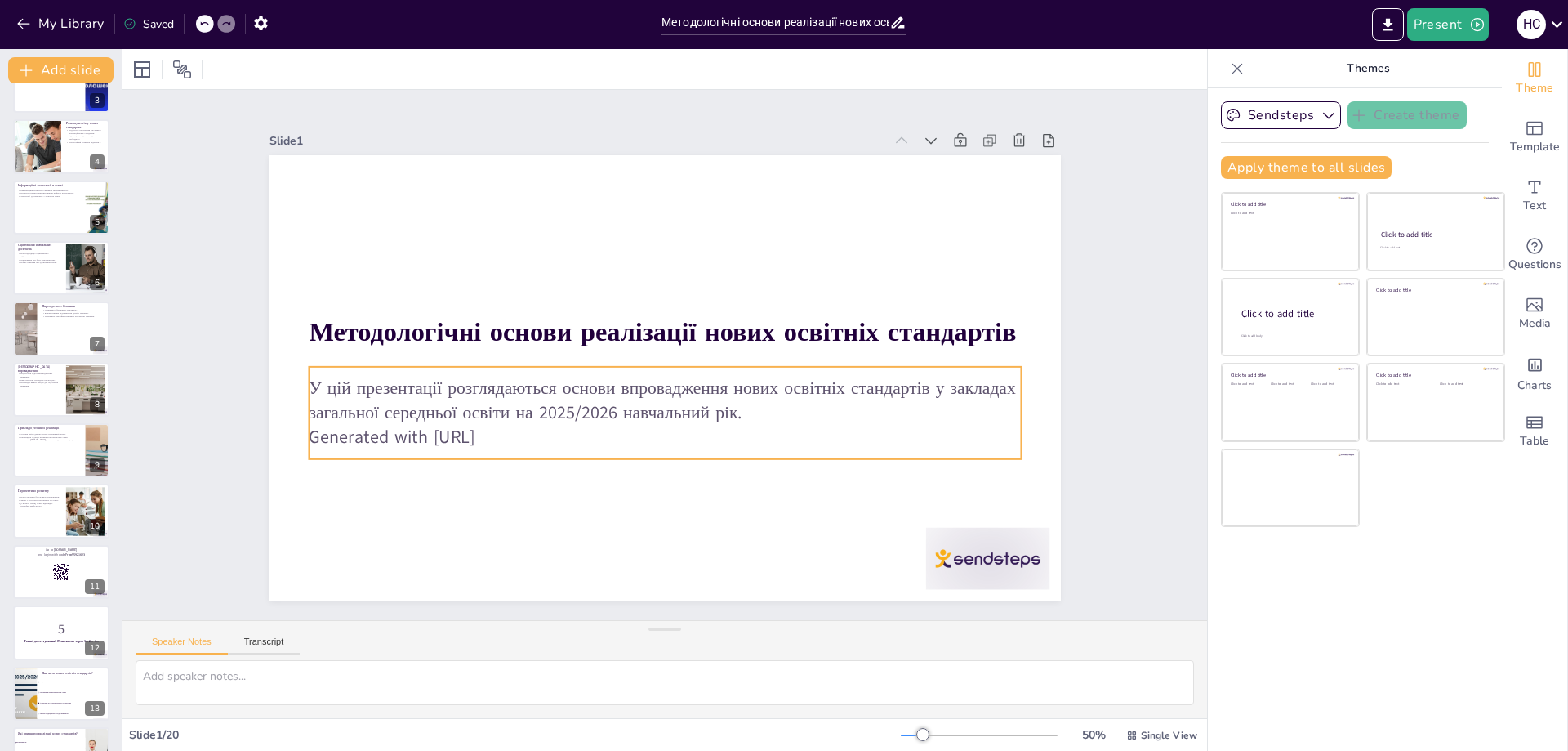
checkbox input "true"
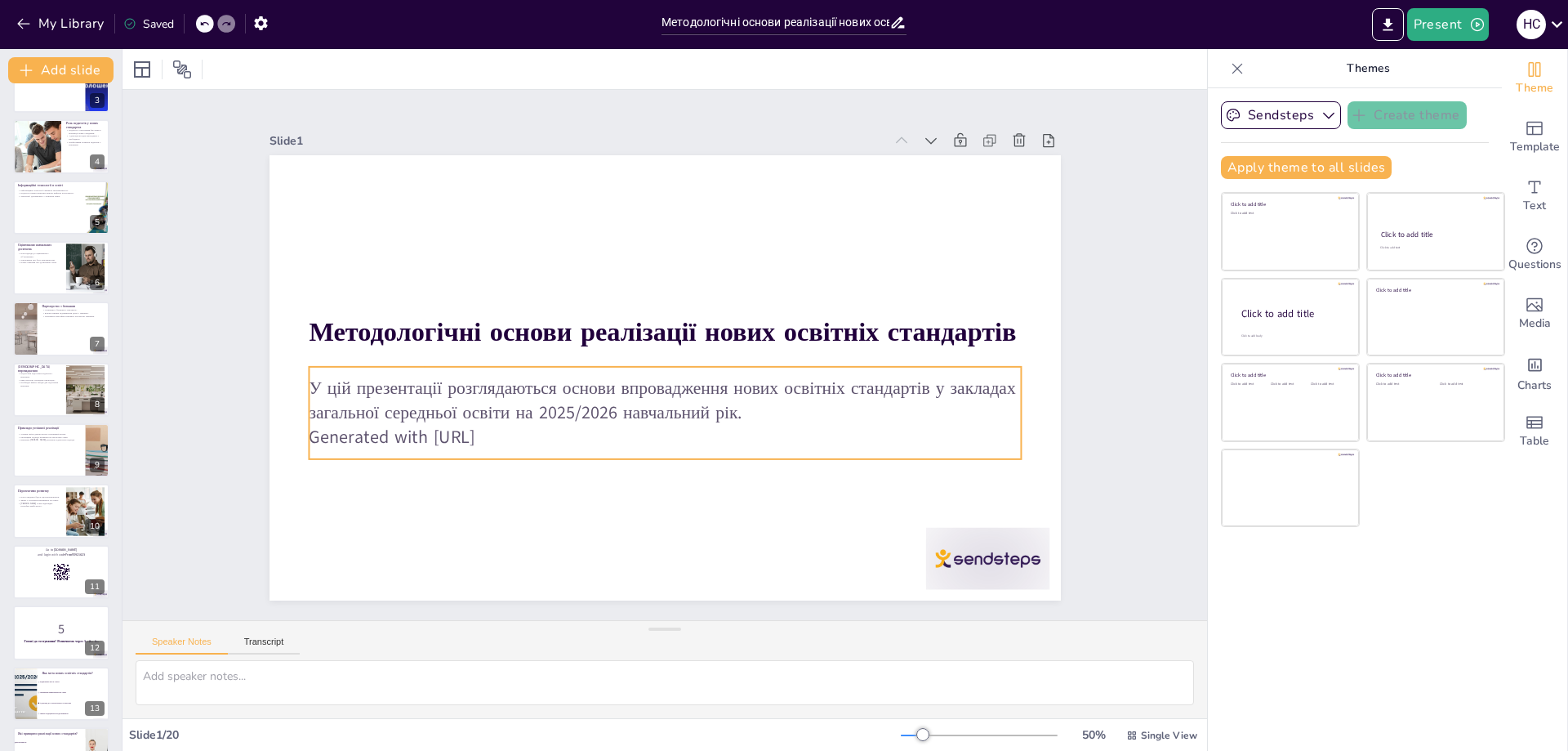
checkbox input "true"
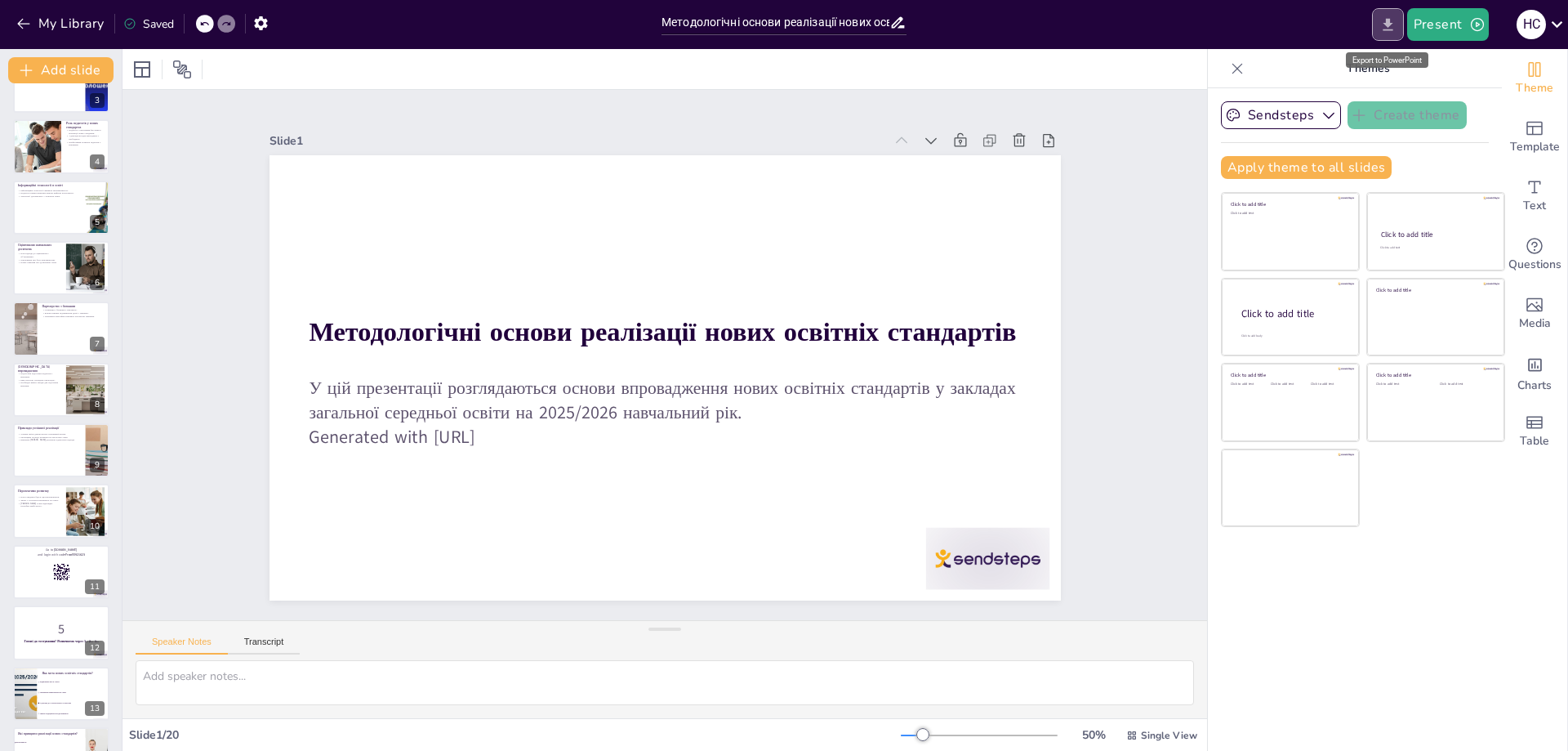
click at [1389, 29] on icon "Export to PowerPoint" at bounding box center [1387, 24] width 10 height 12
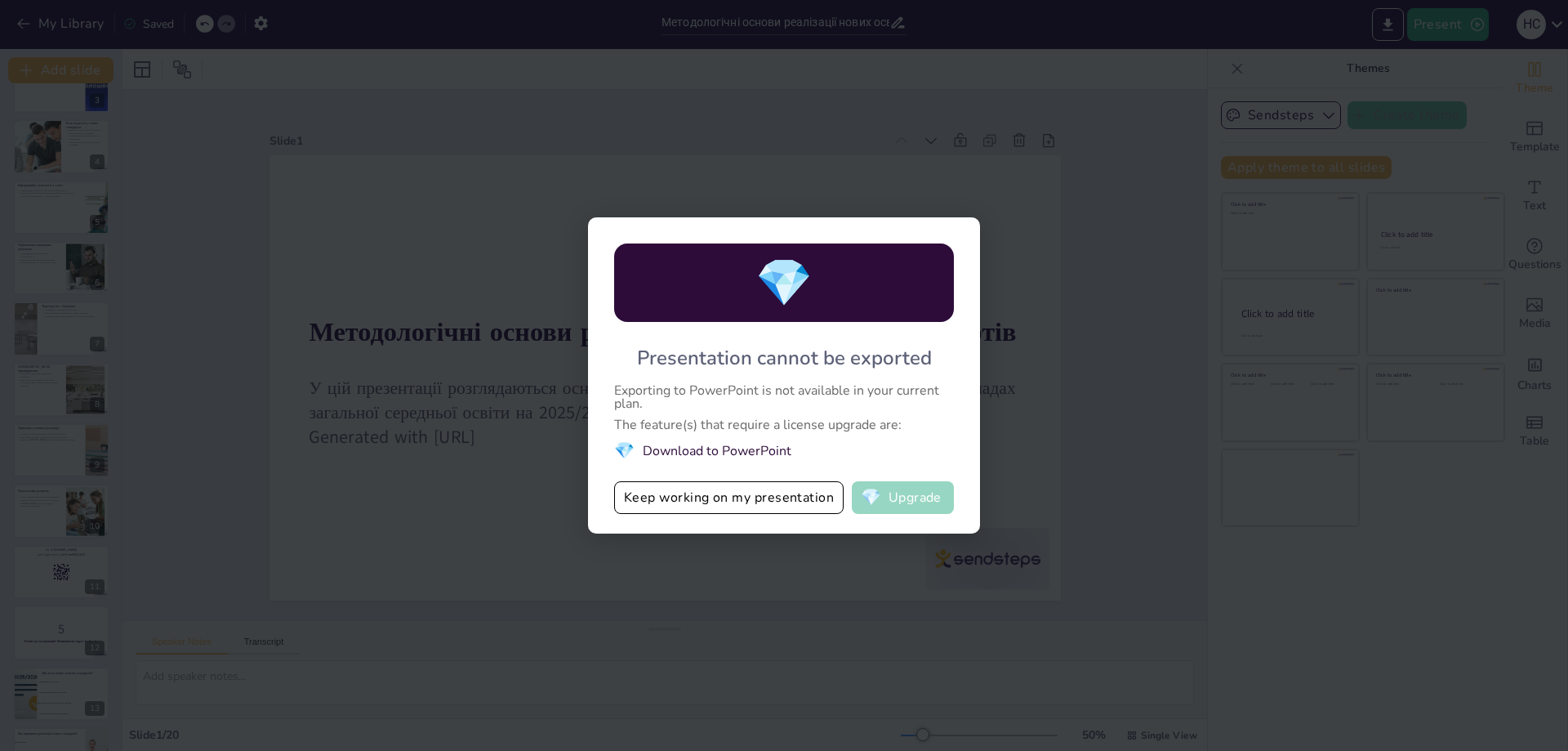
click at [908, 499] on button "💎 Upgrade" at bounding box center [903, 497] width 102 height 32
checkbox input "true"
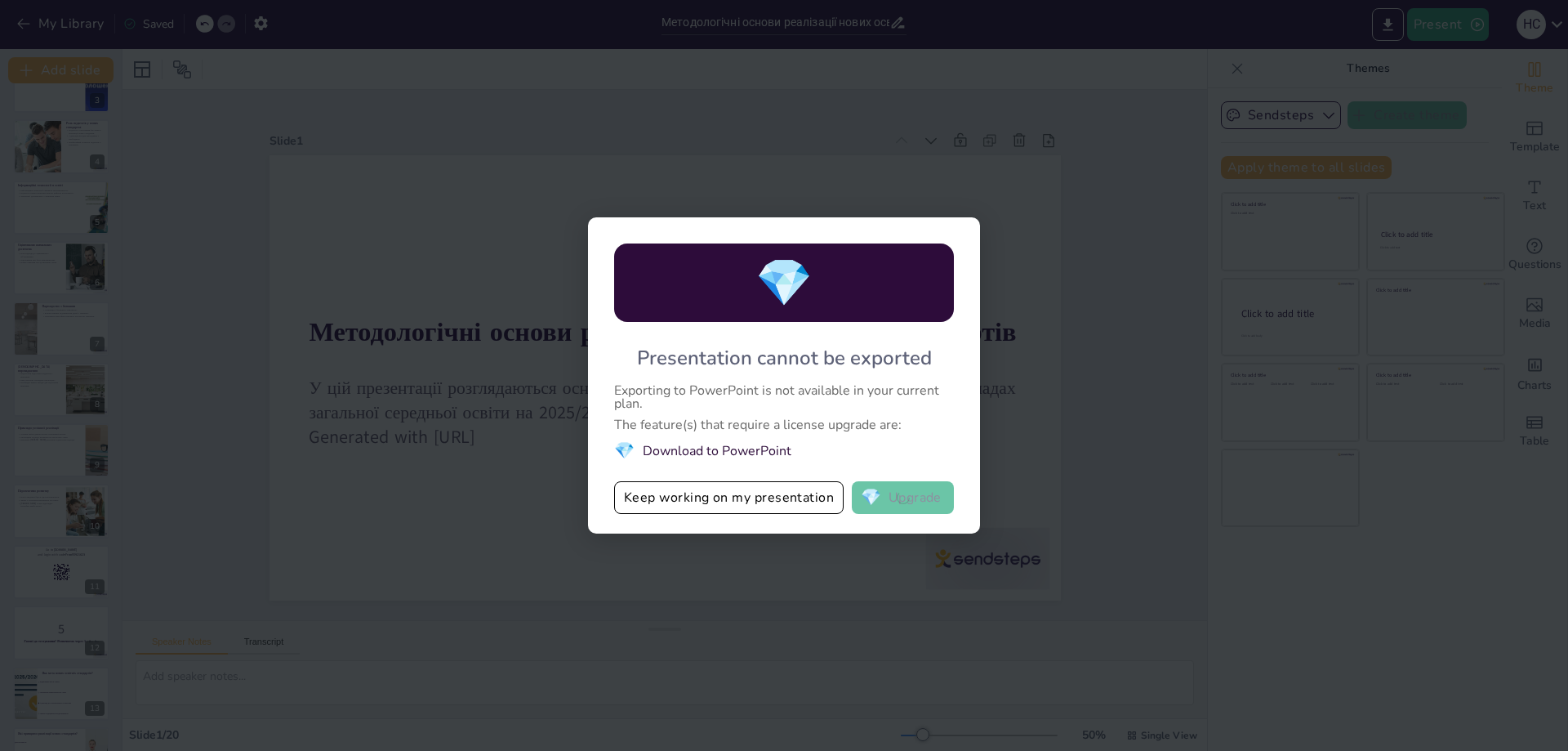
checkbox input "true"
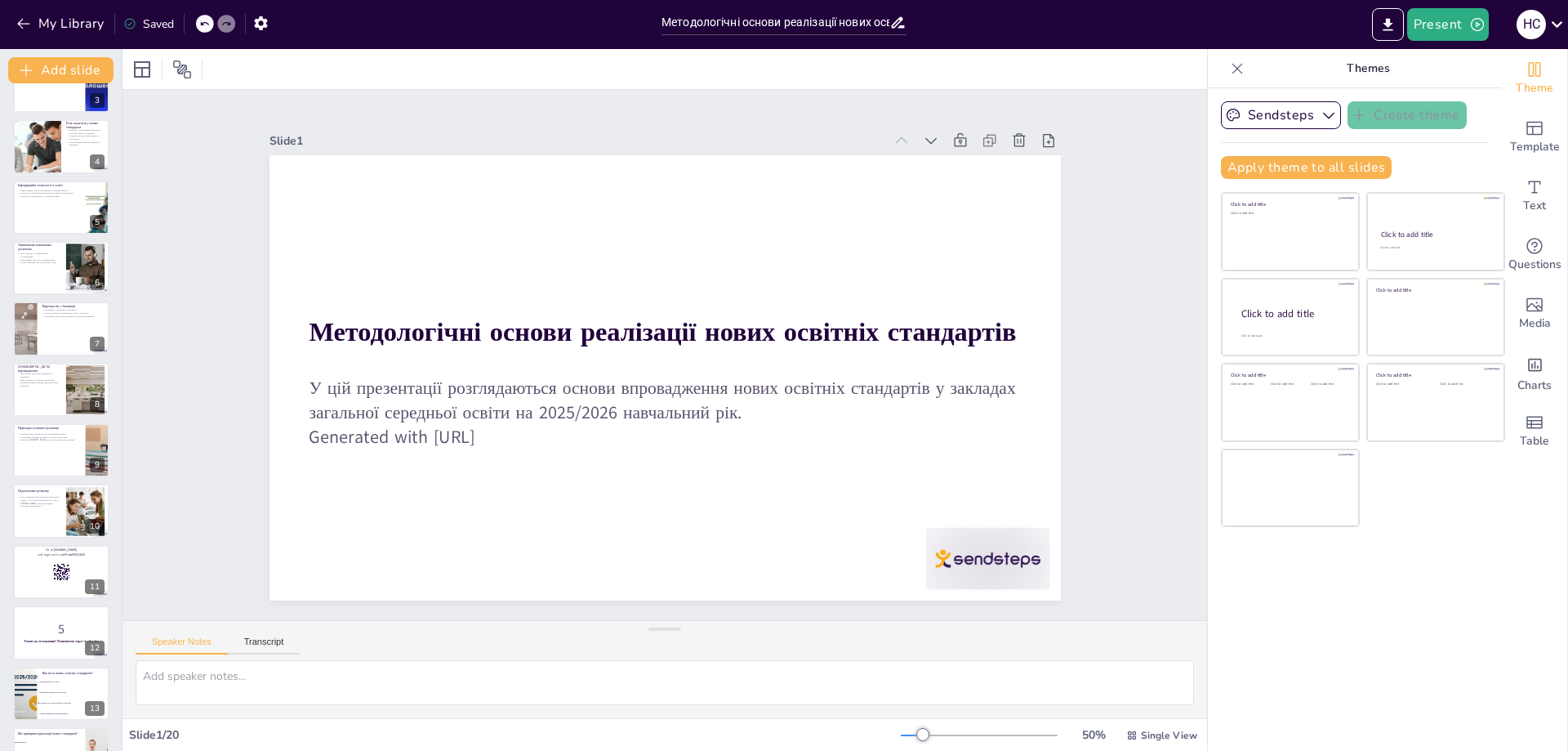
checkbox input "true"
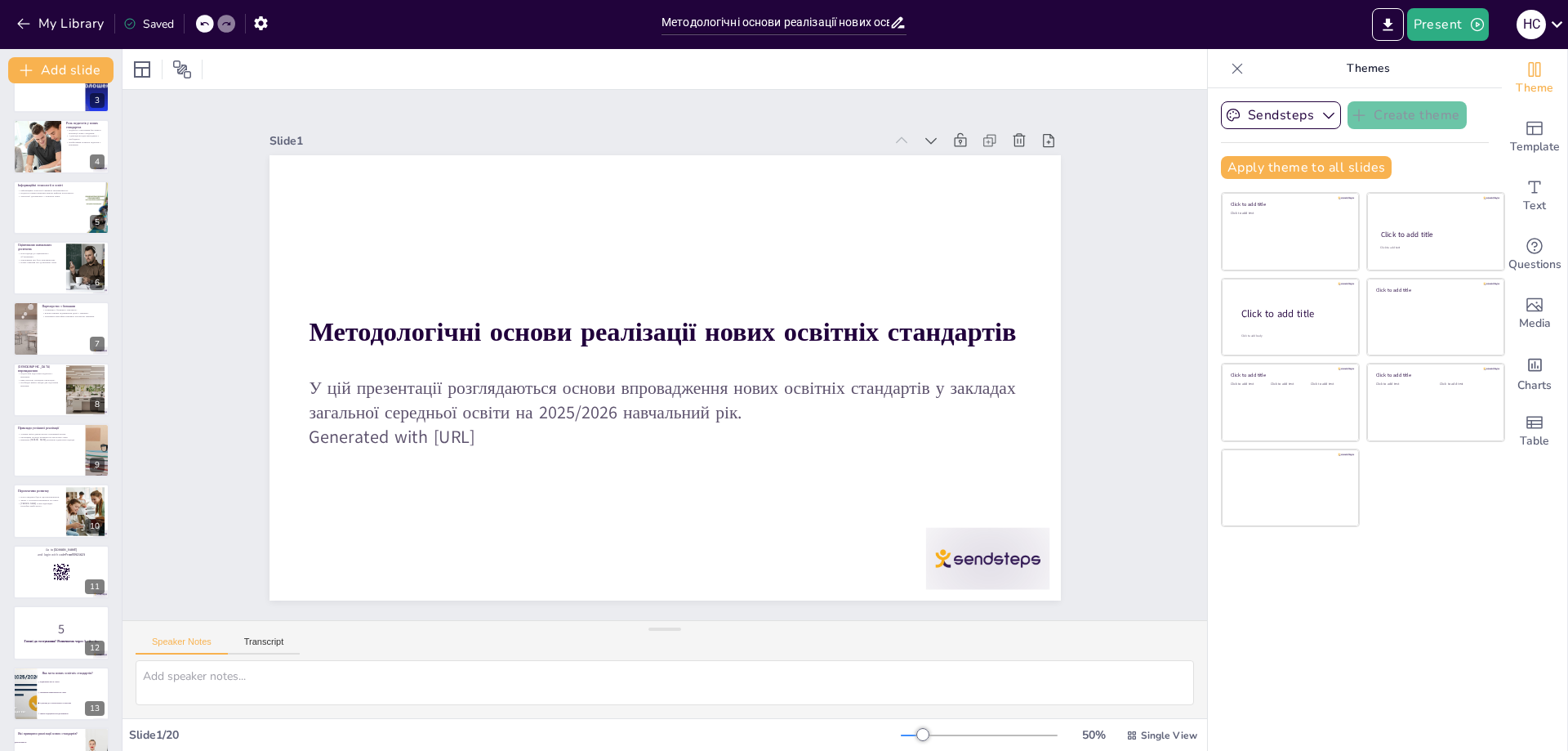
checkbox input "true"
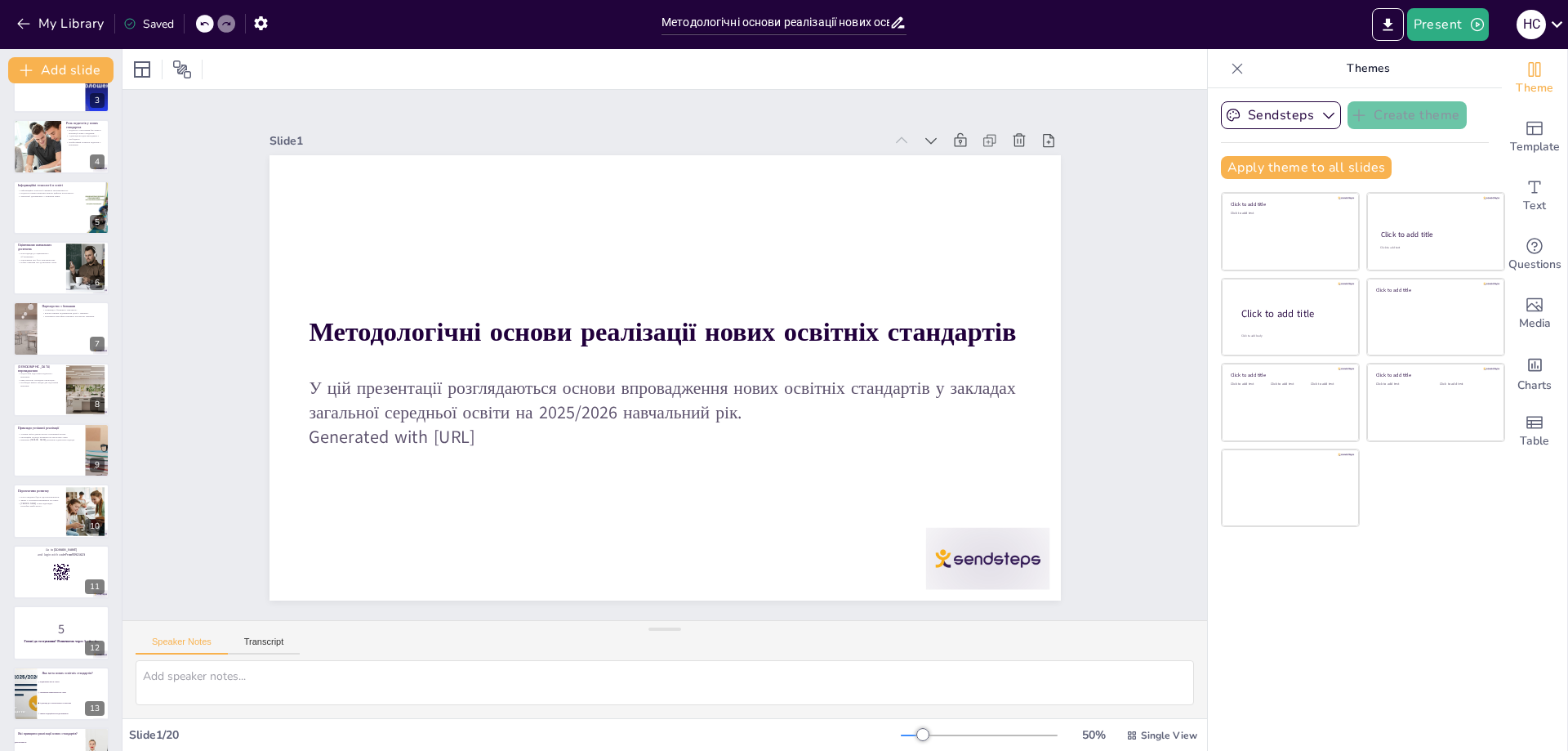
checkbox input "true"
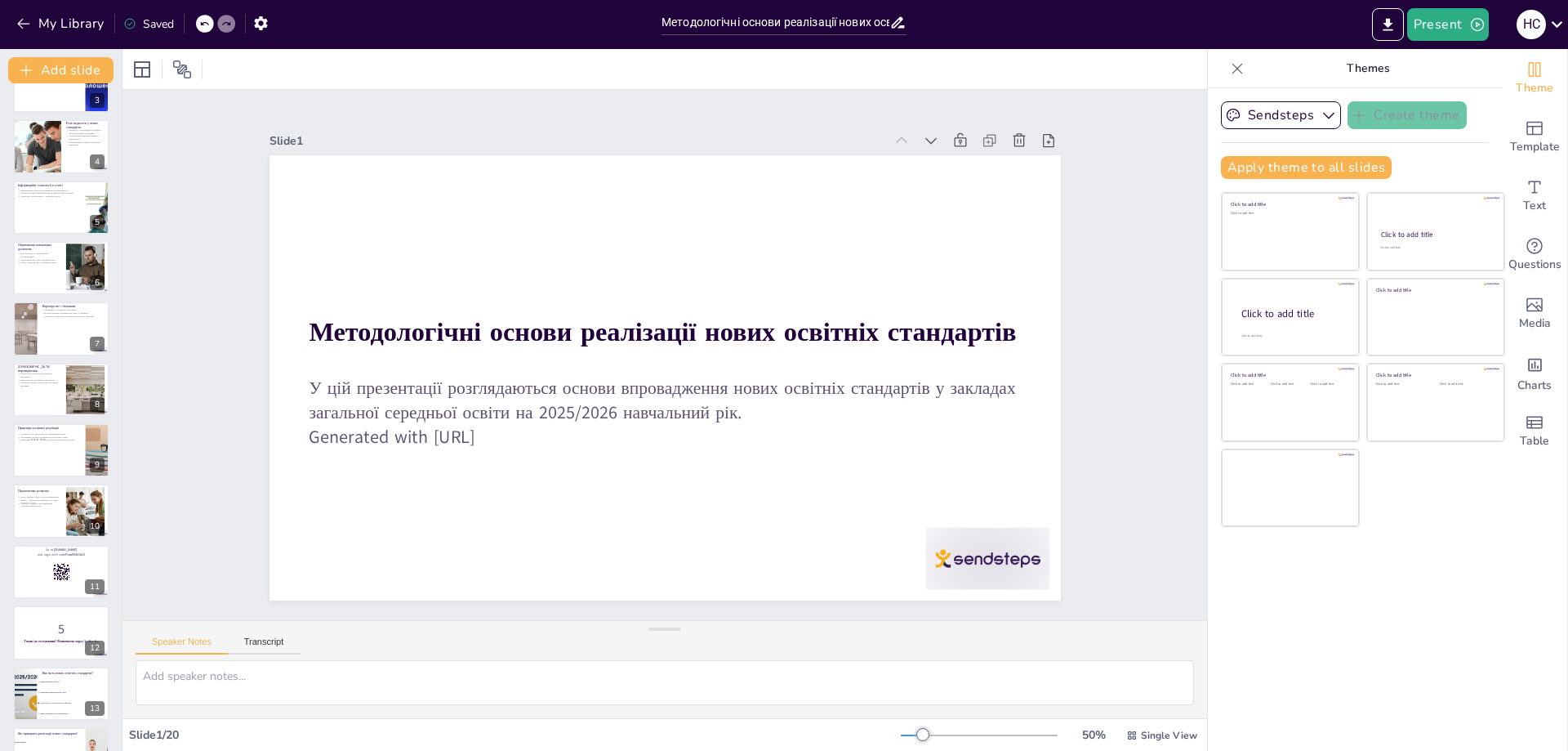
checkbox input "true"
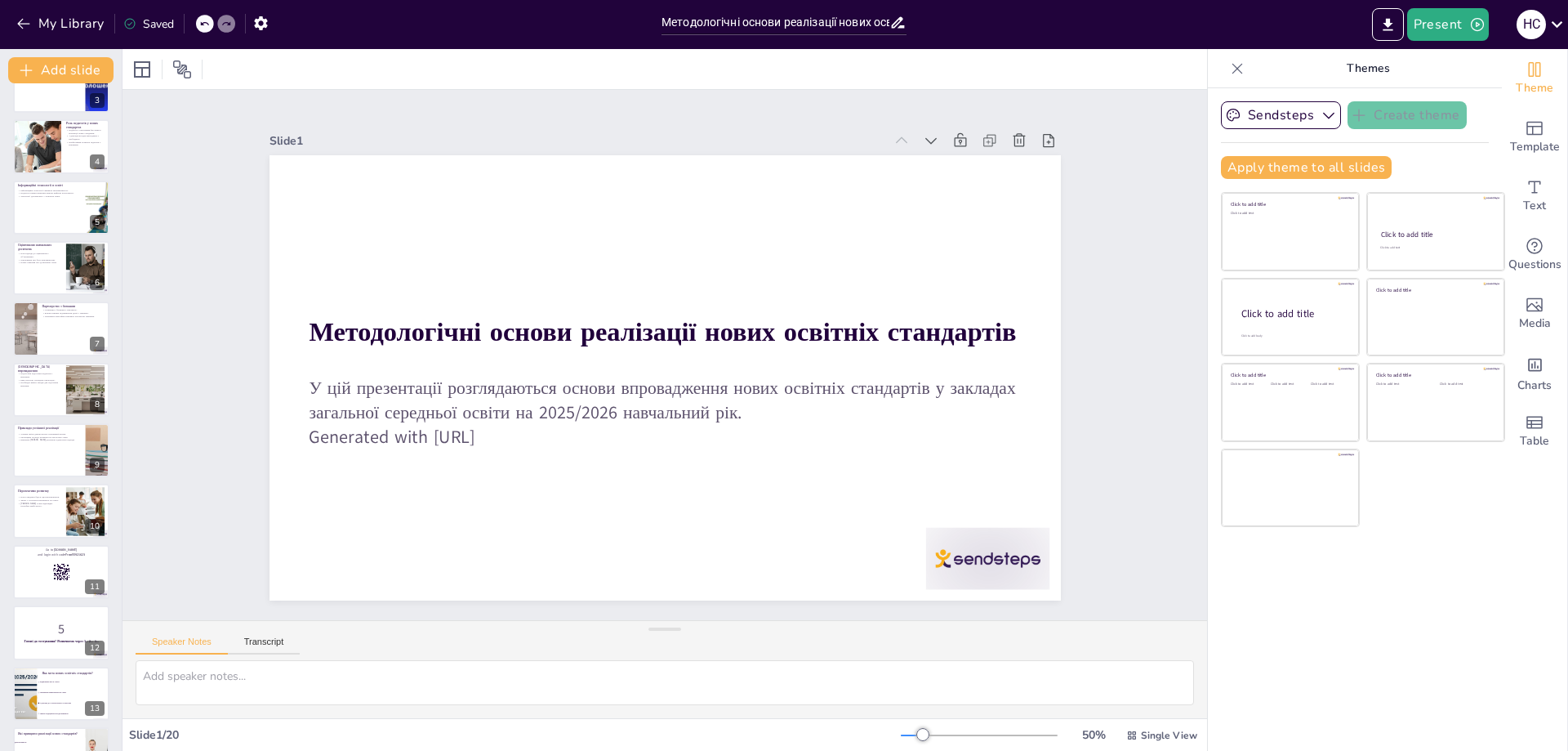
checkbox input "true"
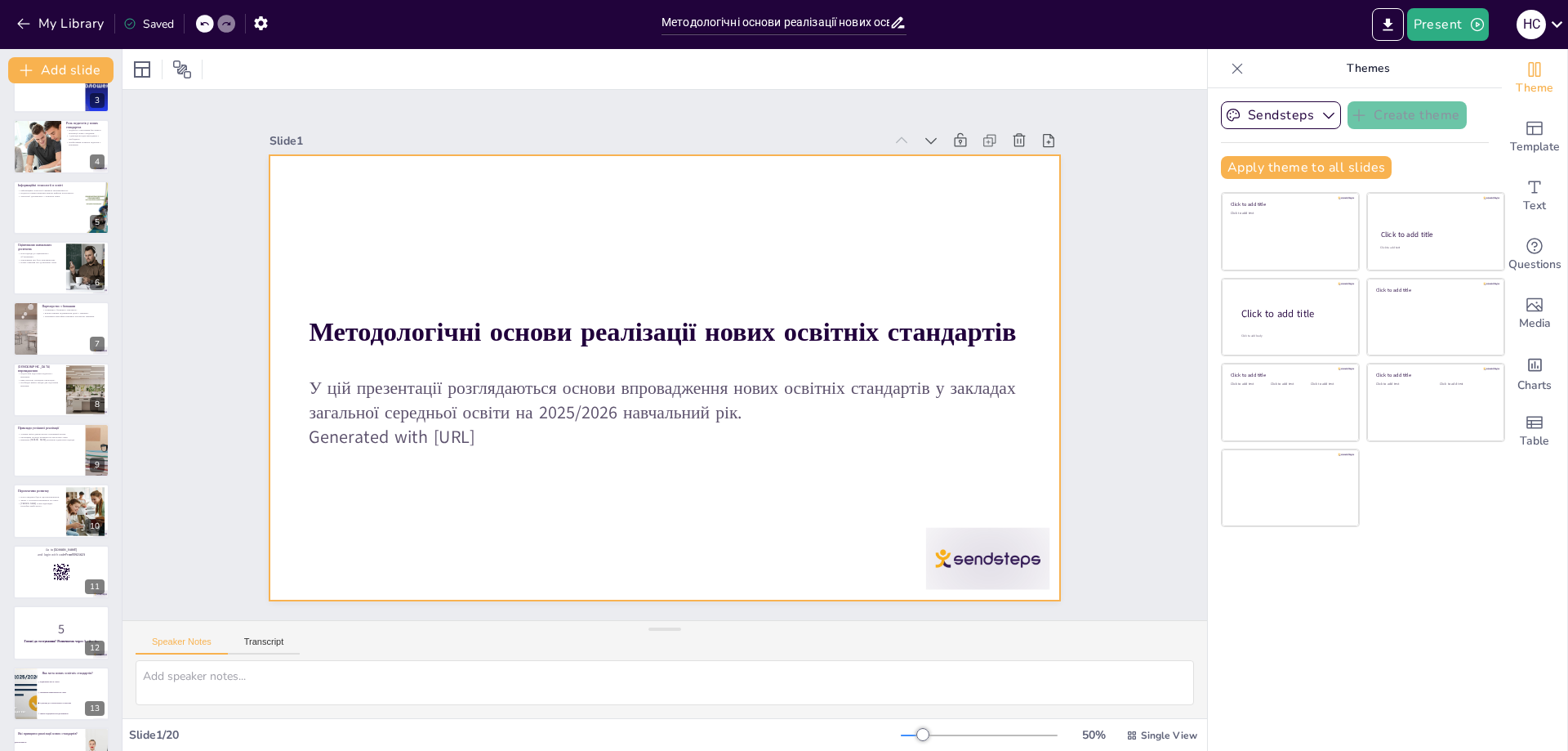
checkbox input "true"
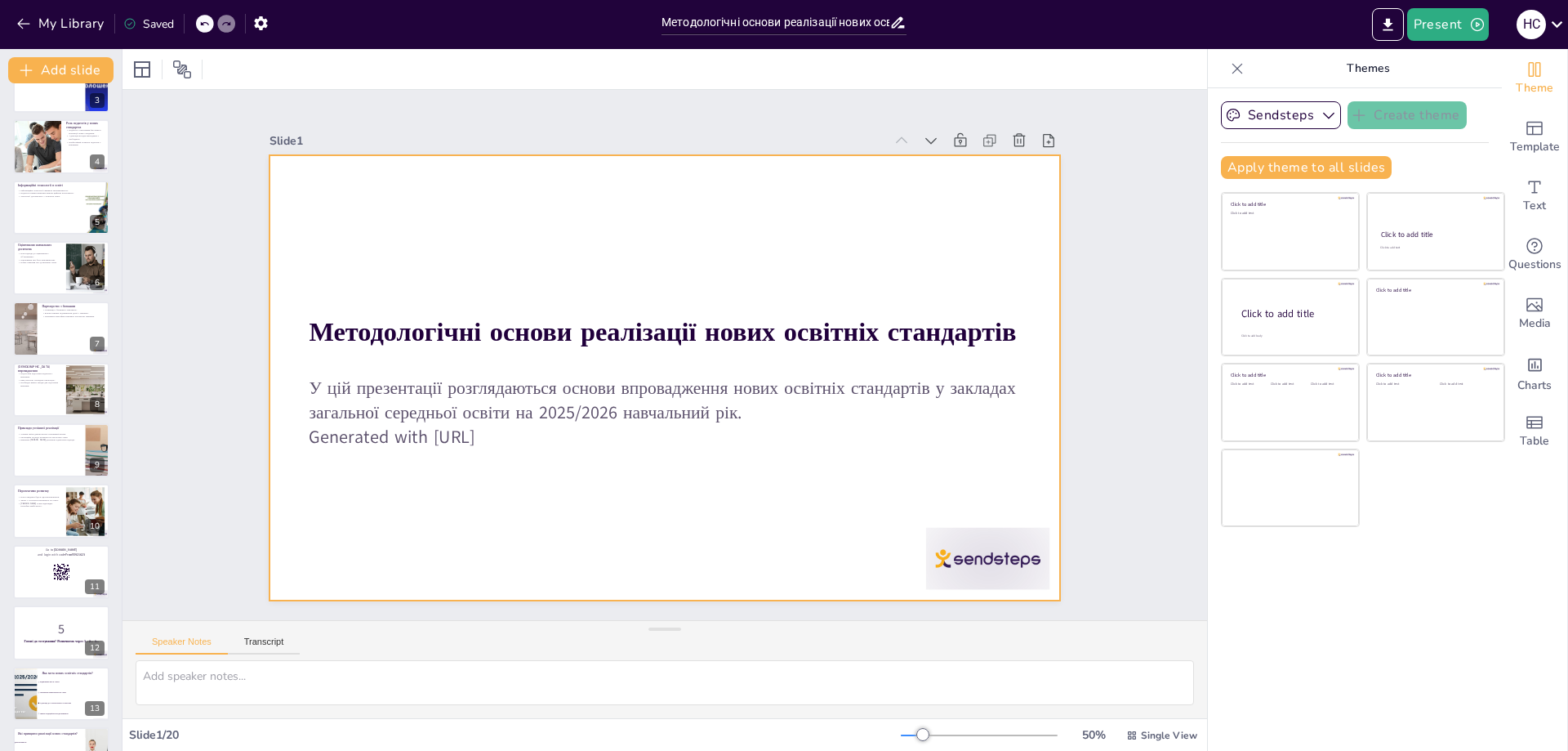
checkbox input "true"
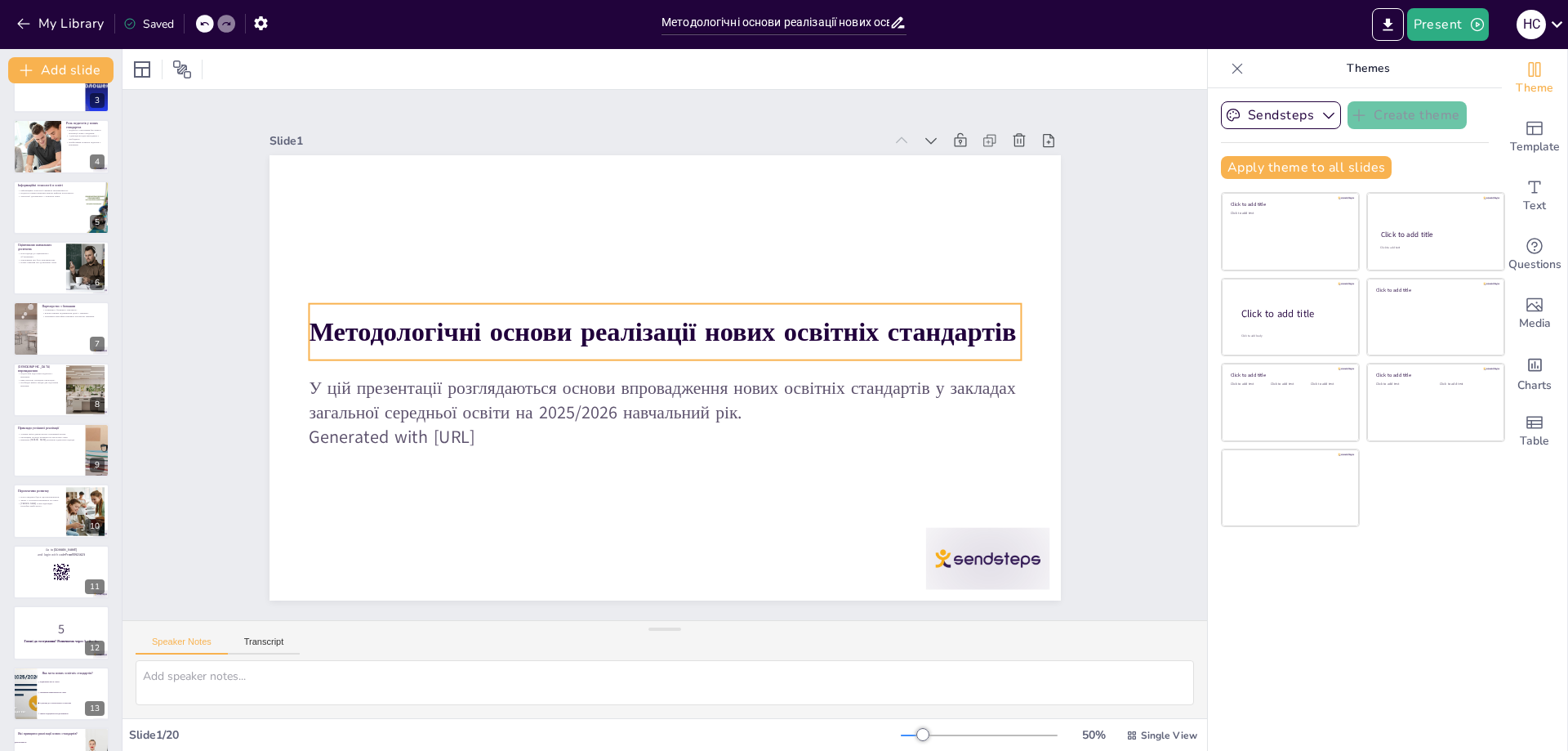
checkbox input "true"
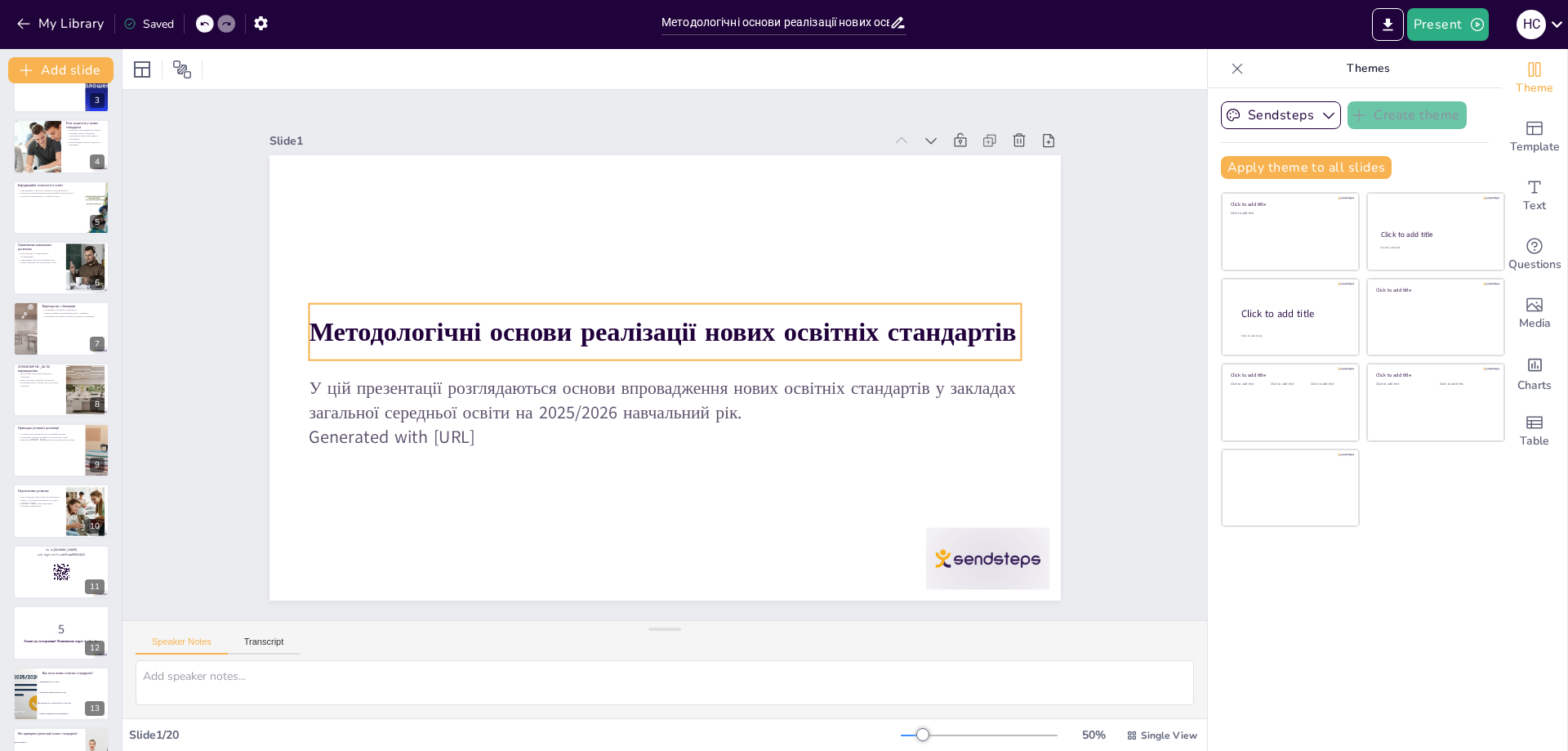
checkbox input "true"
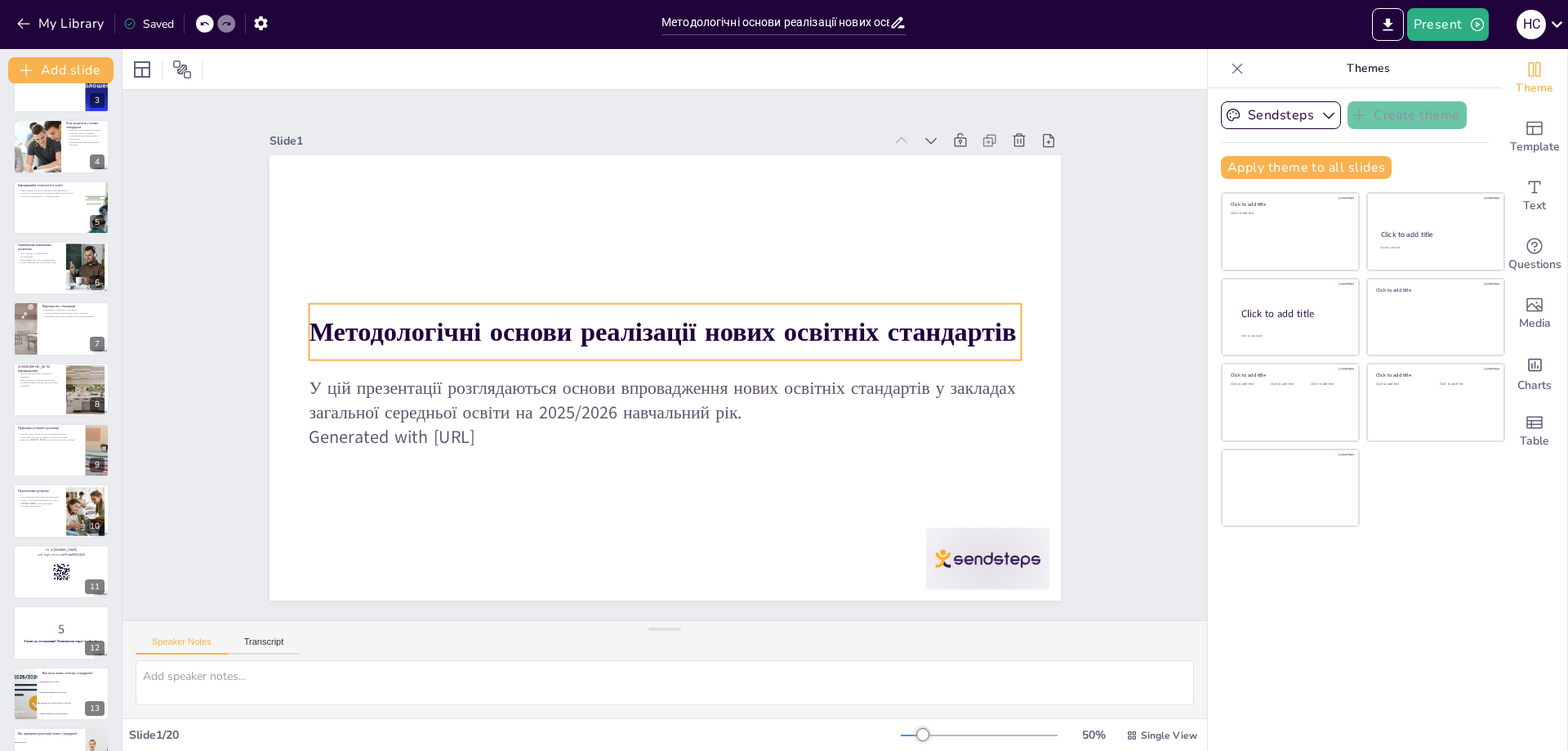
checkbox input "true"
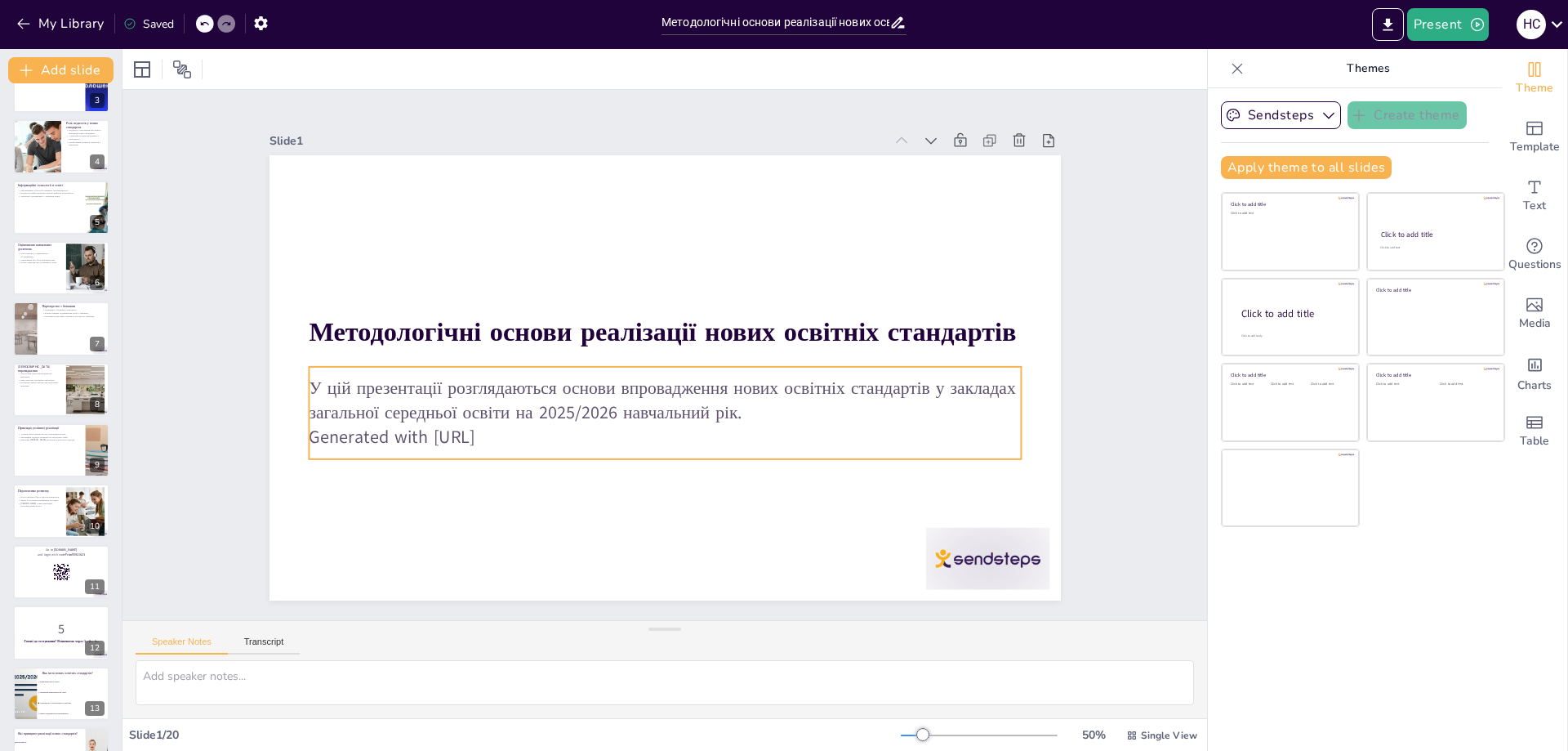
checkbox input "true"
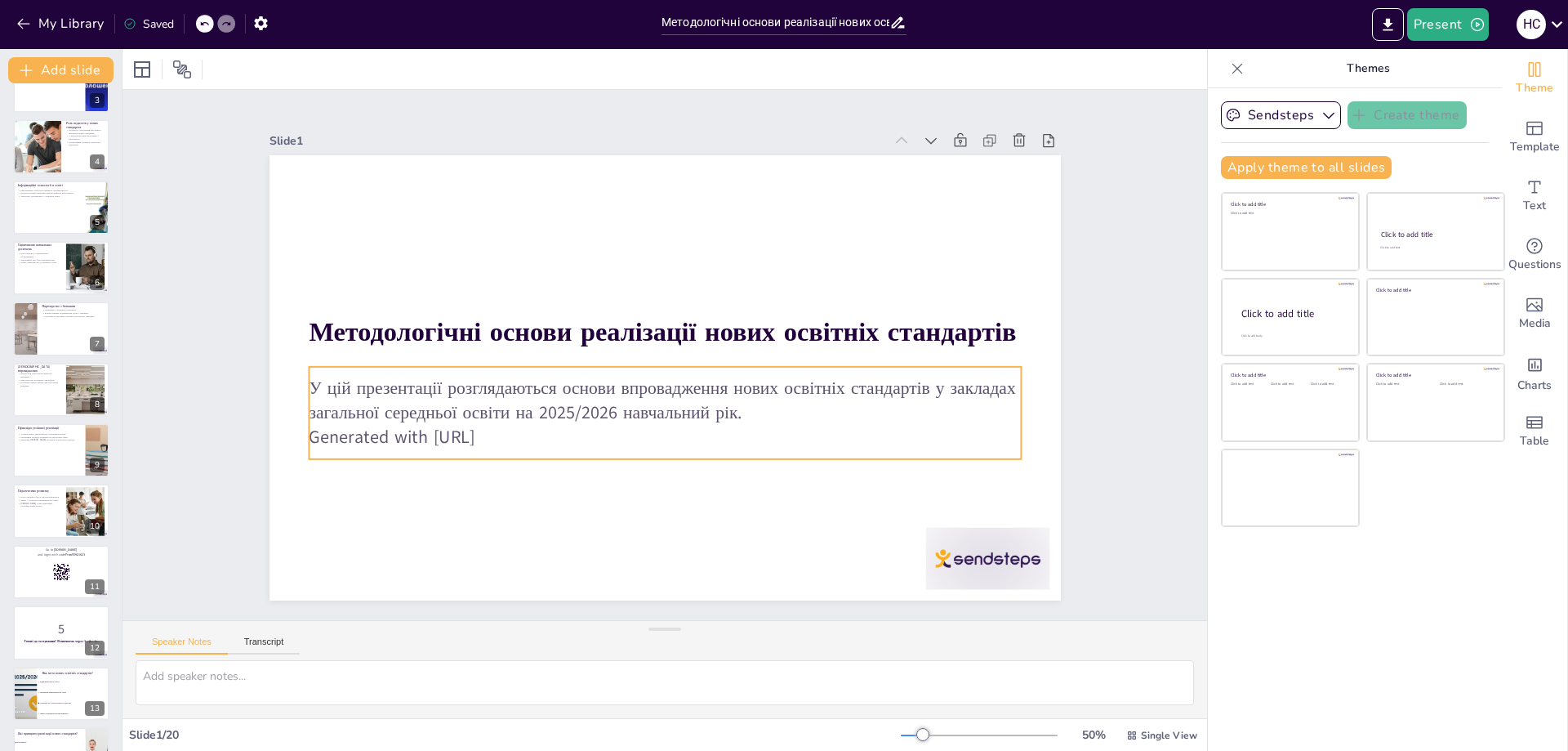
checkbox input "true"
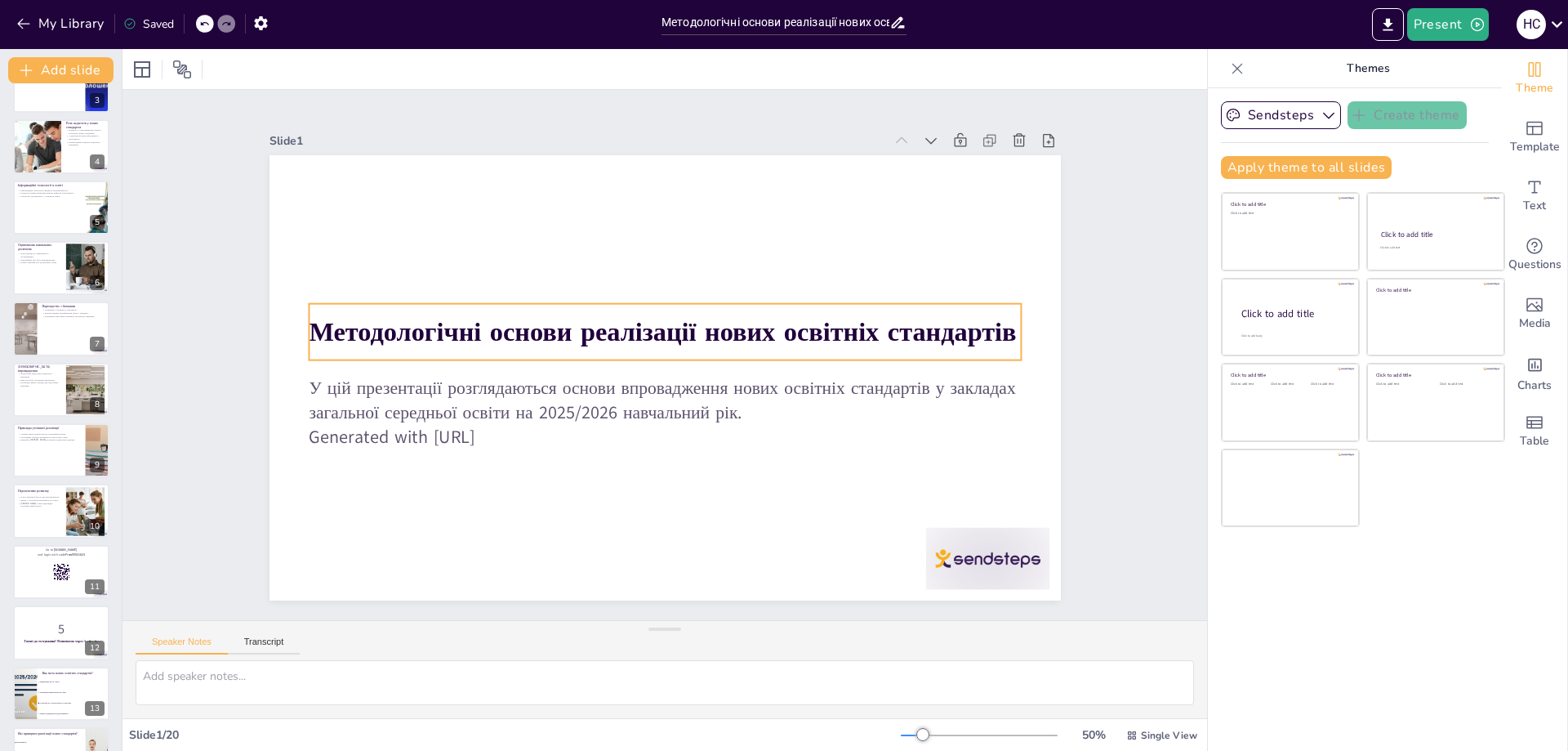
checkbox input "true"
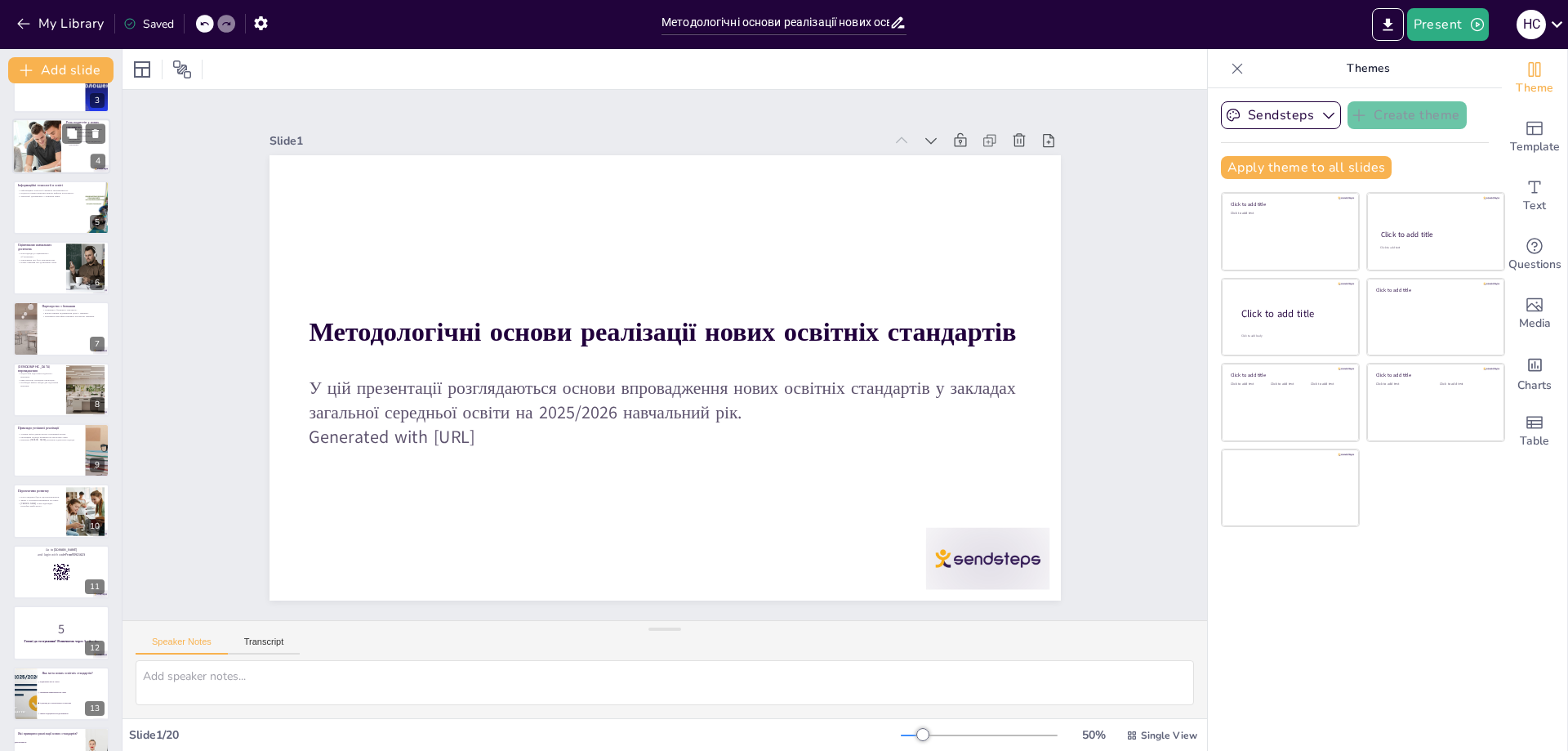
click at [71, 155] on div at bounding box center [61, 146] width 98 height 56
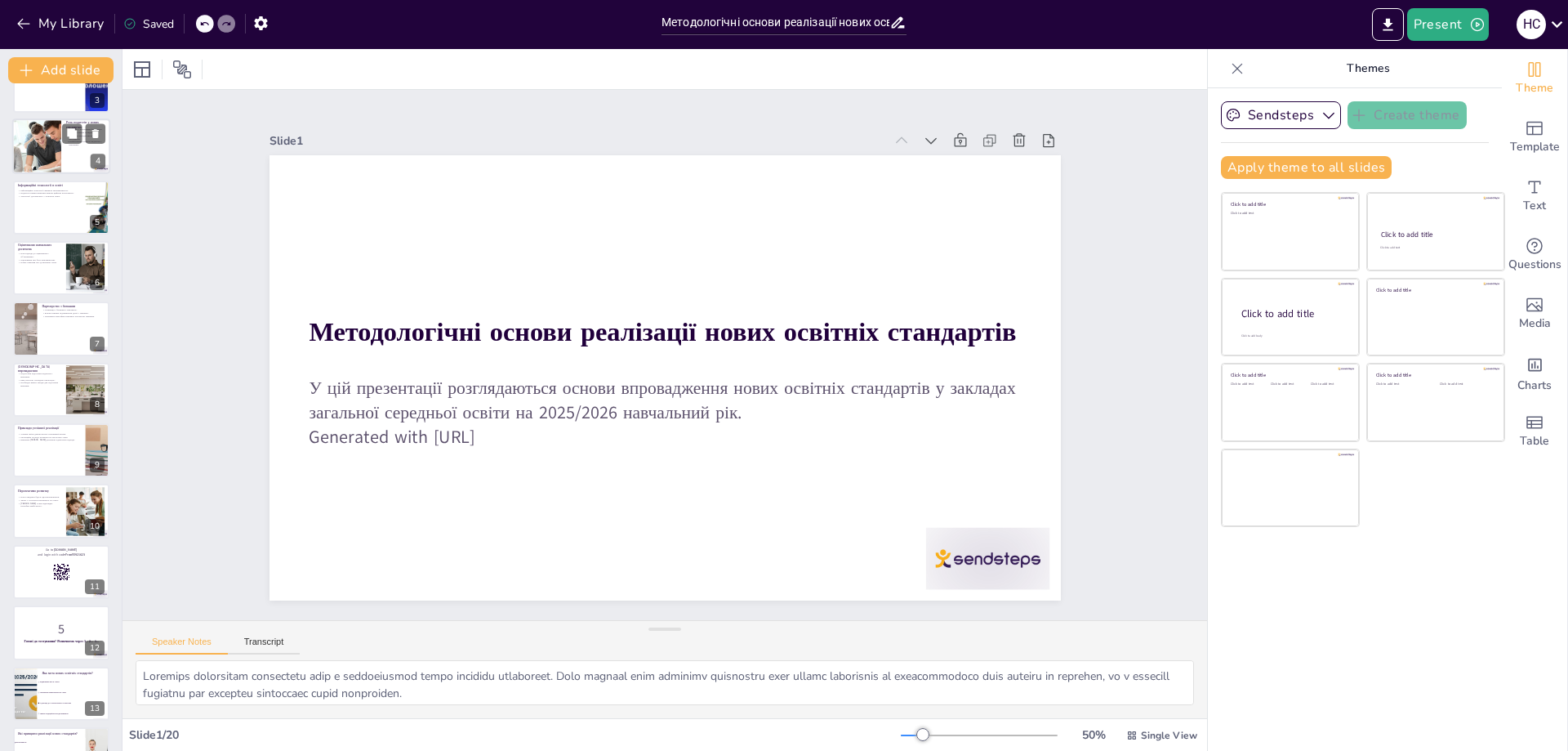
scroll to position [0, 0]
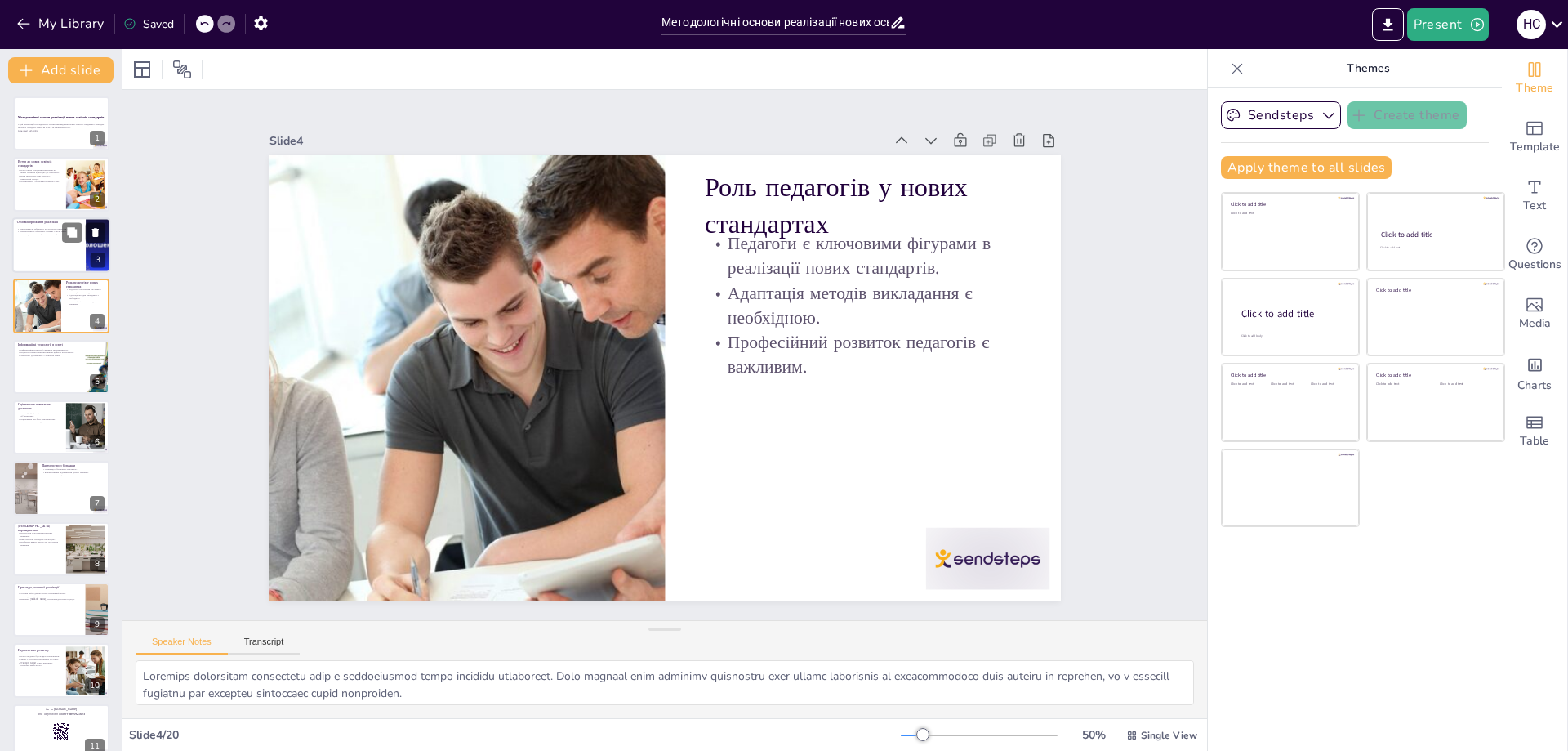
click at [46, 250] on div at bounding box center [61, 245] width 98 height 56
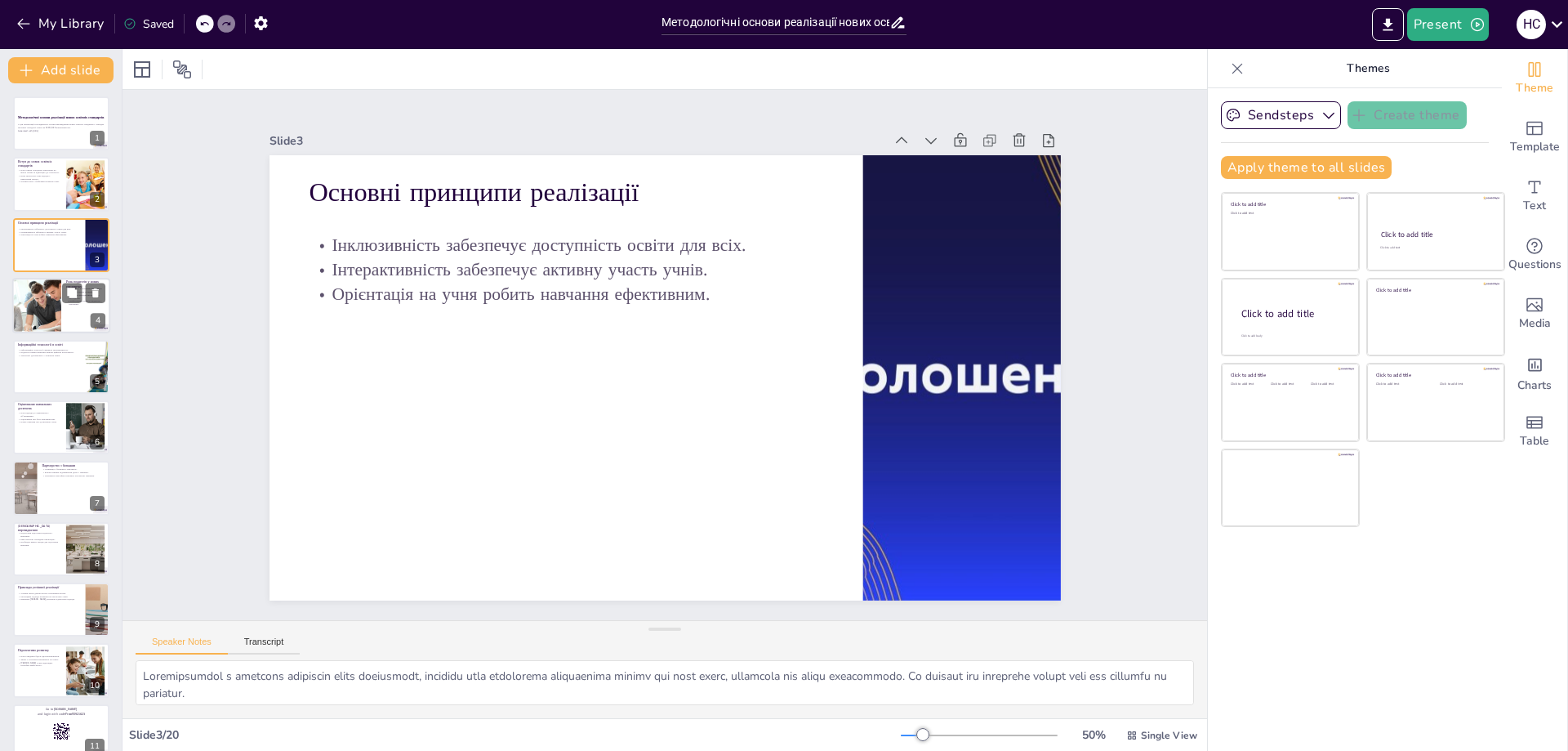
click at [43, 315] on div at bounding box center [37, 305] width 83 height 56
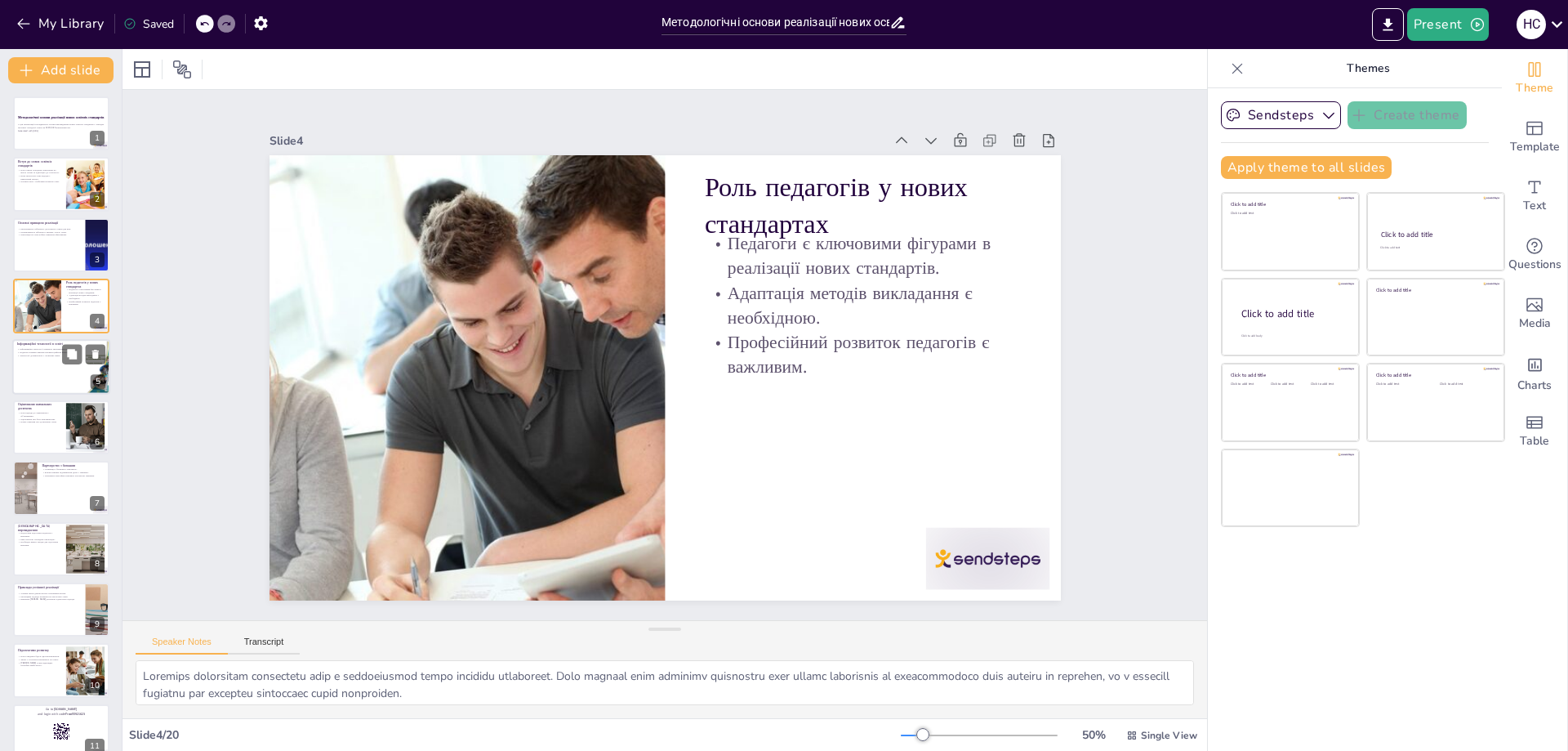
click at [49, 373] on div at bounding box center [61, 366] width 98 height 56
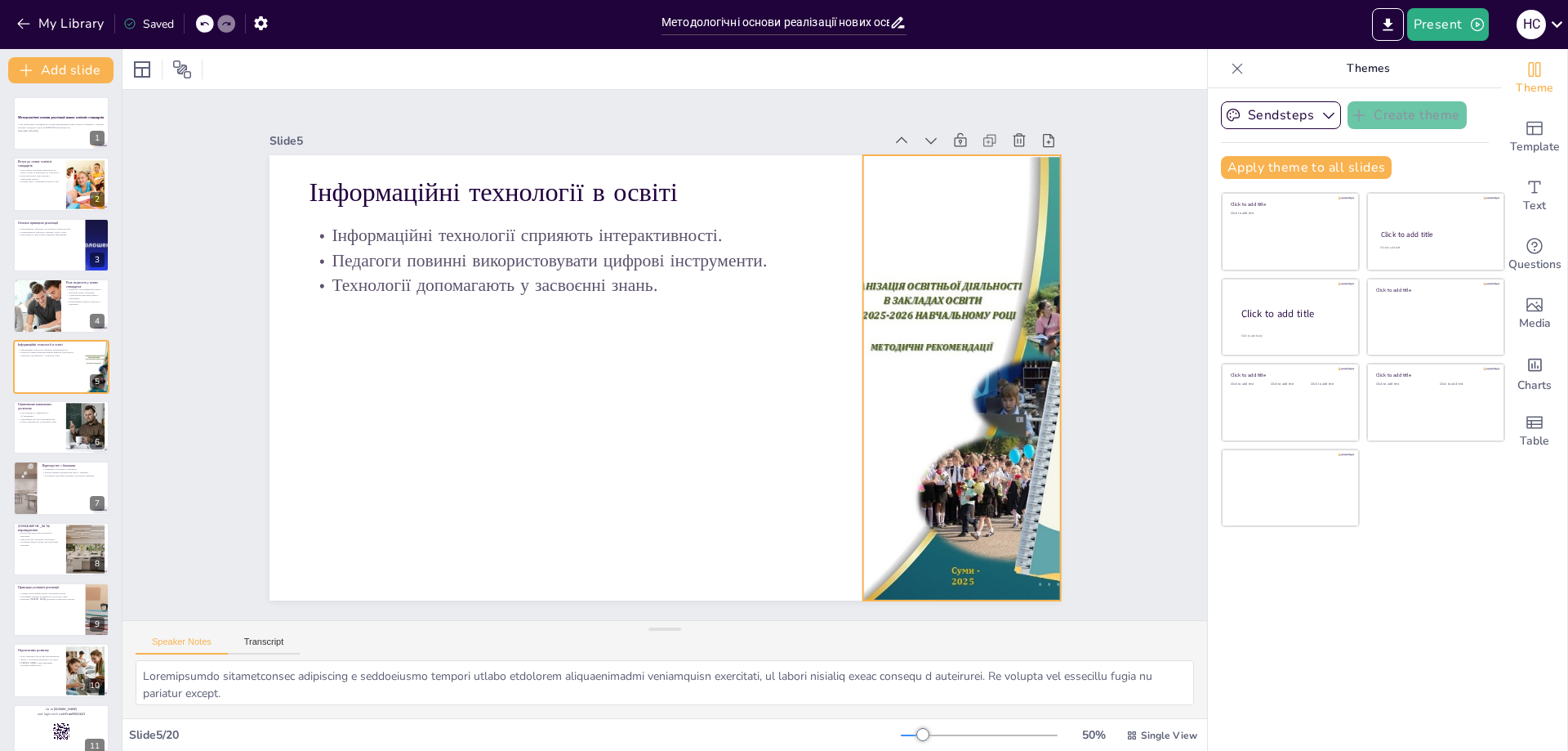
click at [874, 295] on div at bounding box center [420, 187] width 908 height 782
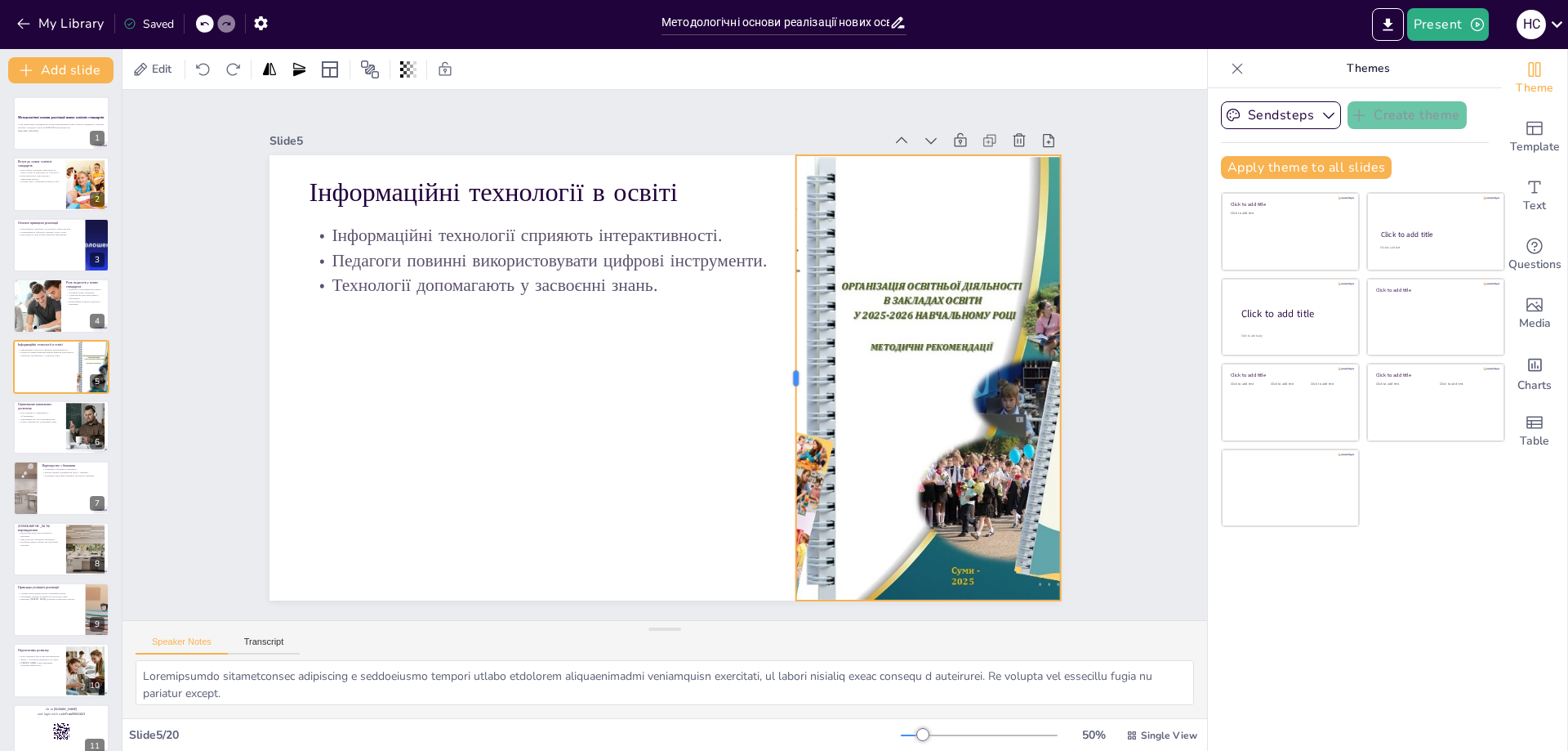
drag, startPoint x: 848, startPoint y: 371, endPoint x: 781, endPoint y: 376, distance: 67.2
click at [781, 376] on div at bounding box center [593, 459] width 411 height 193
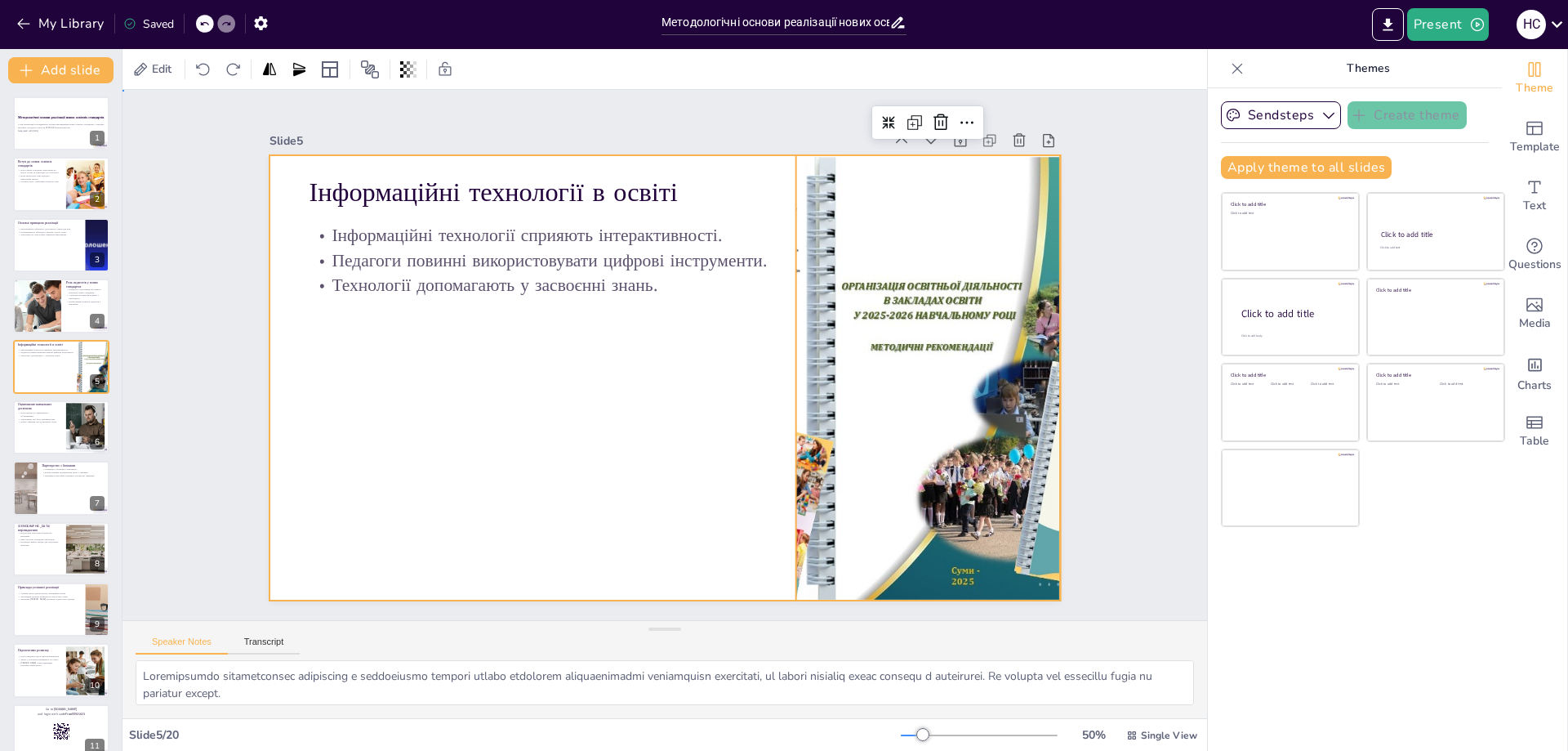
click at [694, 451] on div at bounding box center [641, 355] width 445 height 792
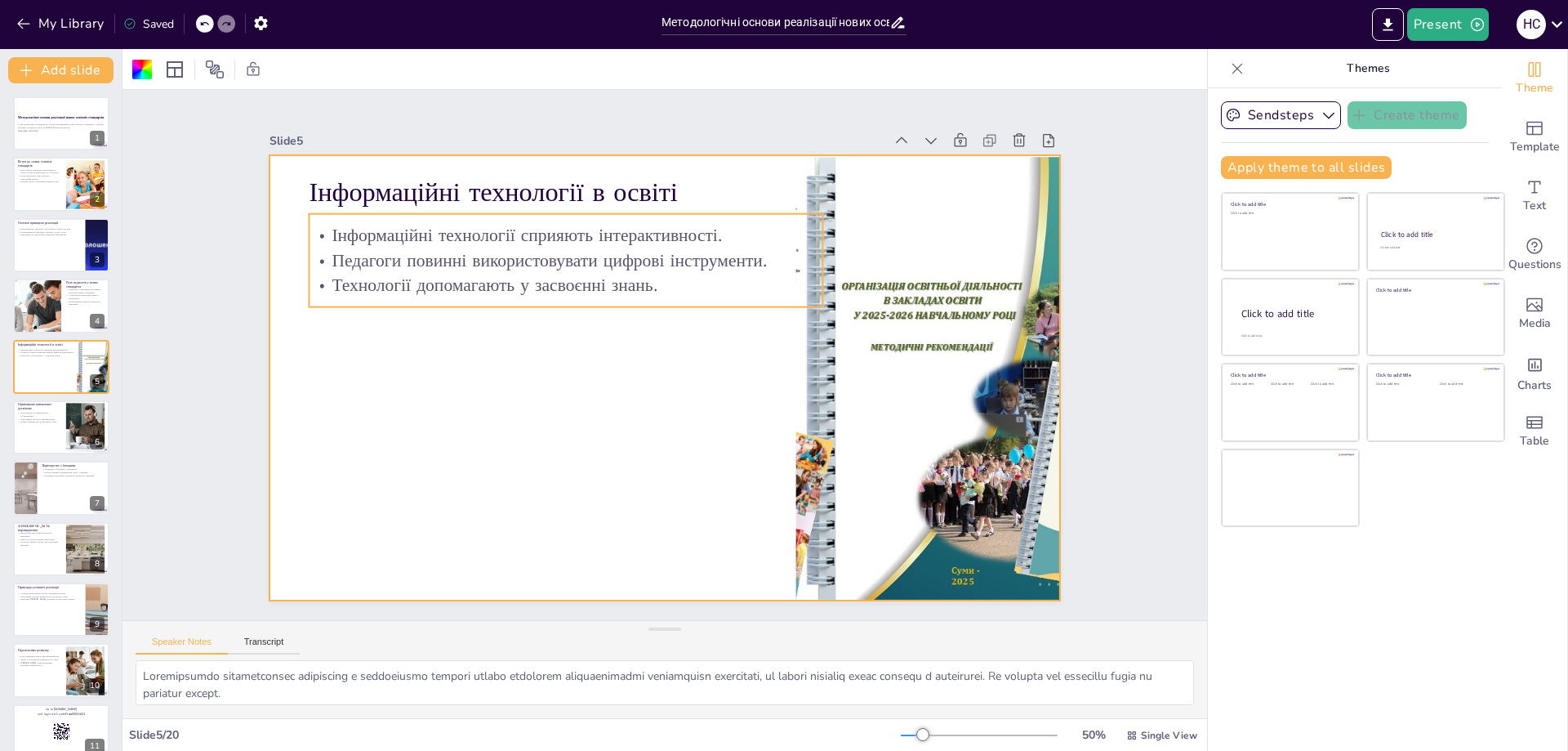
click at [455, 265] on p "Педагоги повинні використовувати цифрові інструменти." at bounding box center [655, 217] width 398 height 363
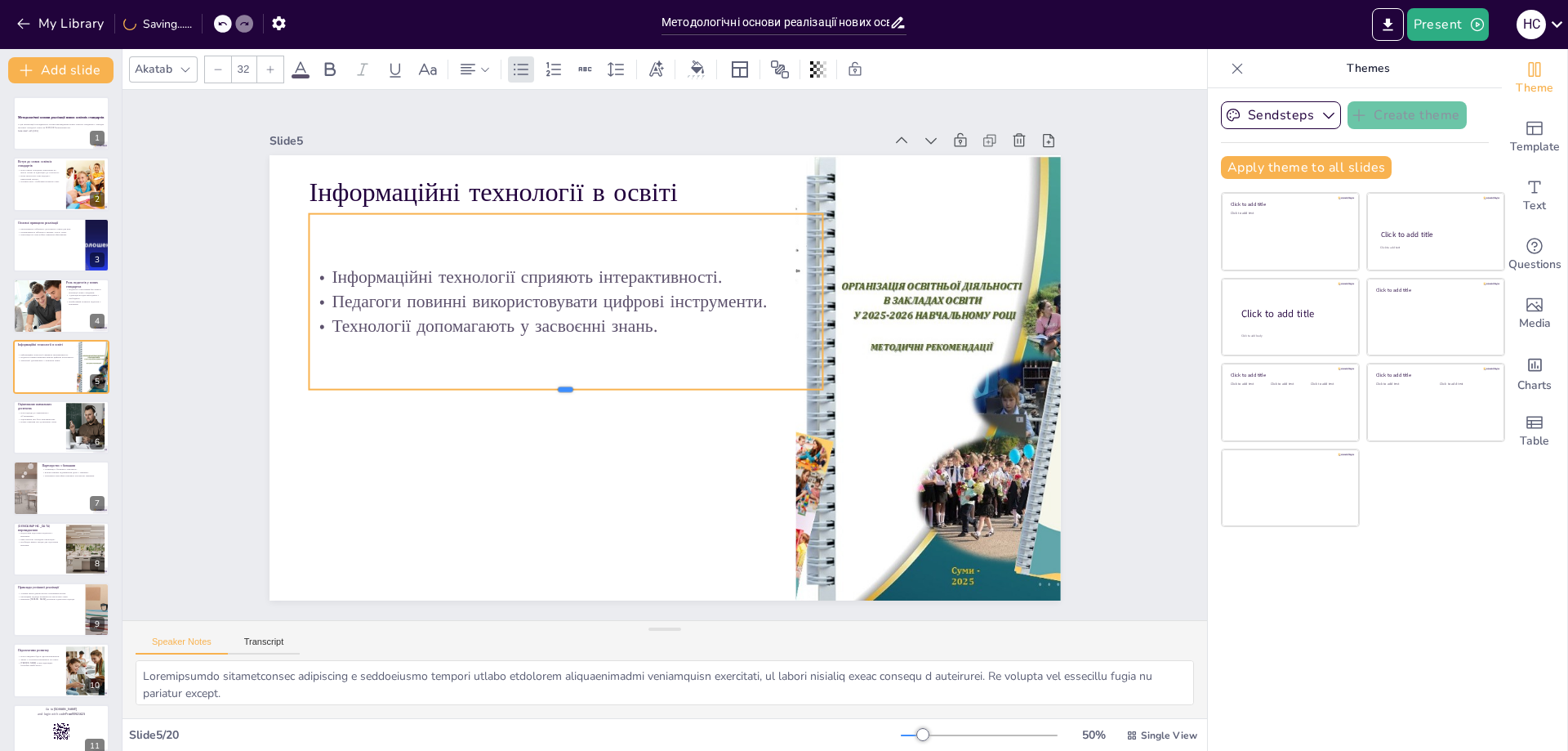
drag, startPoint x: 551, startPoint y: 300, endPoint x: 570, endPoint y: 383, distance: 85.1
click at [631, 383] on div at bounding box center [742, 428] width 222 height 475
drag, startPoint x: 544, startPoint y: 204, endPoint x: 525, endPoint y: 212, distance: 20.6
click at [525, 212] on div at bounding box center [666, 183] width 424 height 313
click at [578, 339] on div at bounding box center [758, 305] width 513 height 68
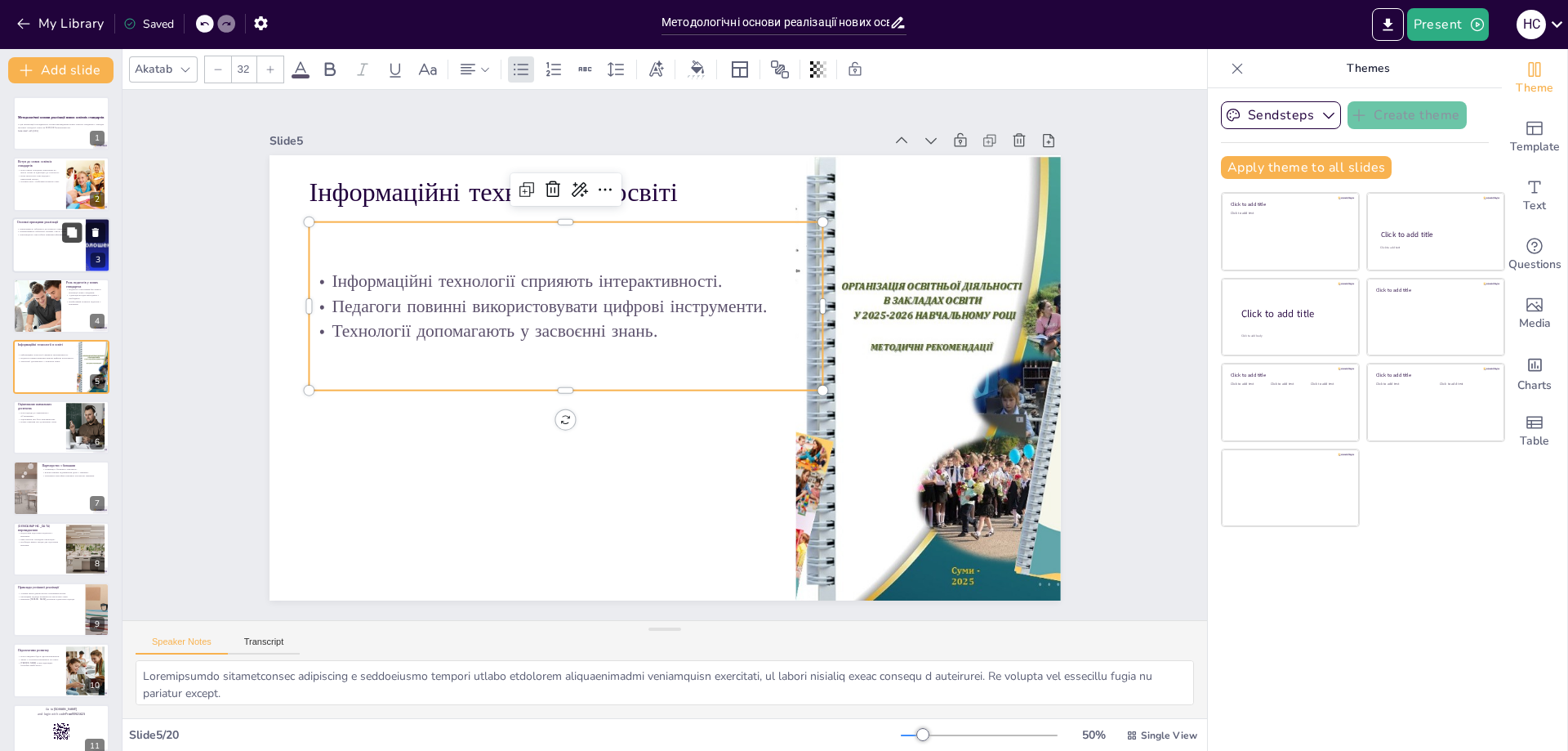
click at [62, 232] on button at bounding box center [72, 232] width 20 height 20
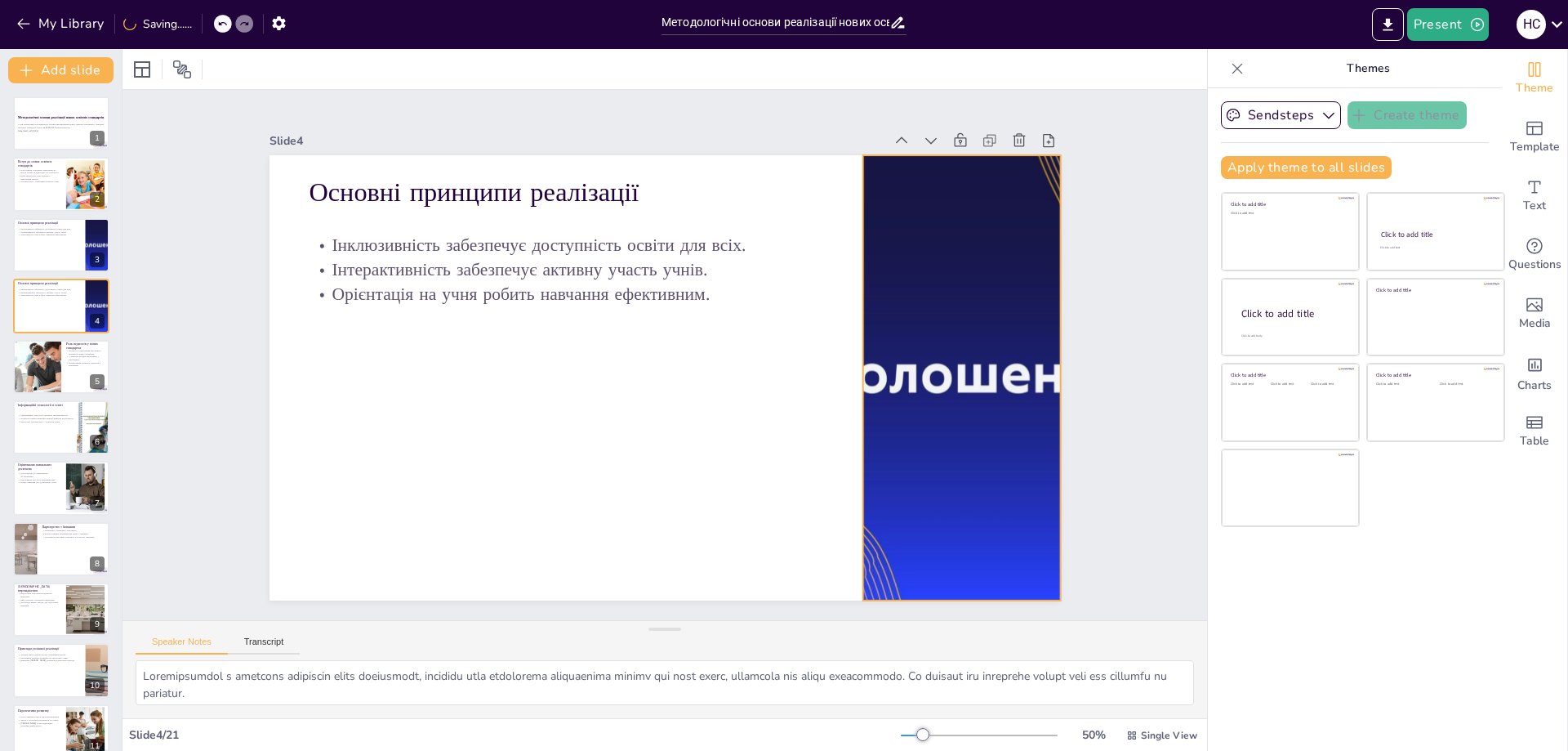
click at [856, 367] on div at bounding box center [962, 377] width 669 height 446
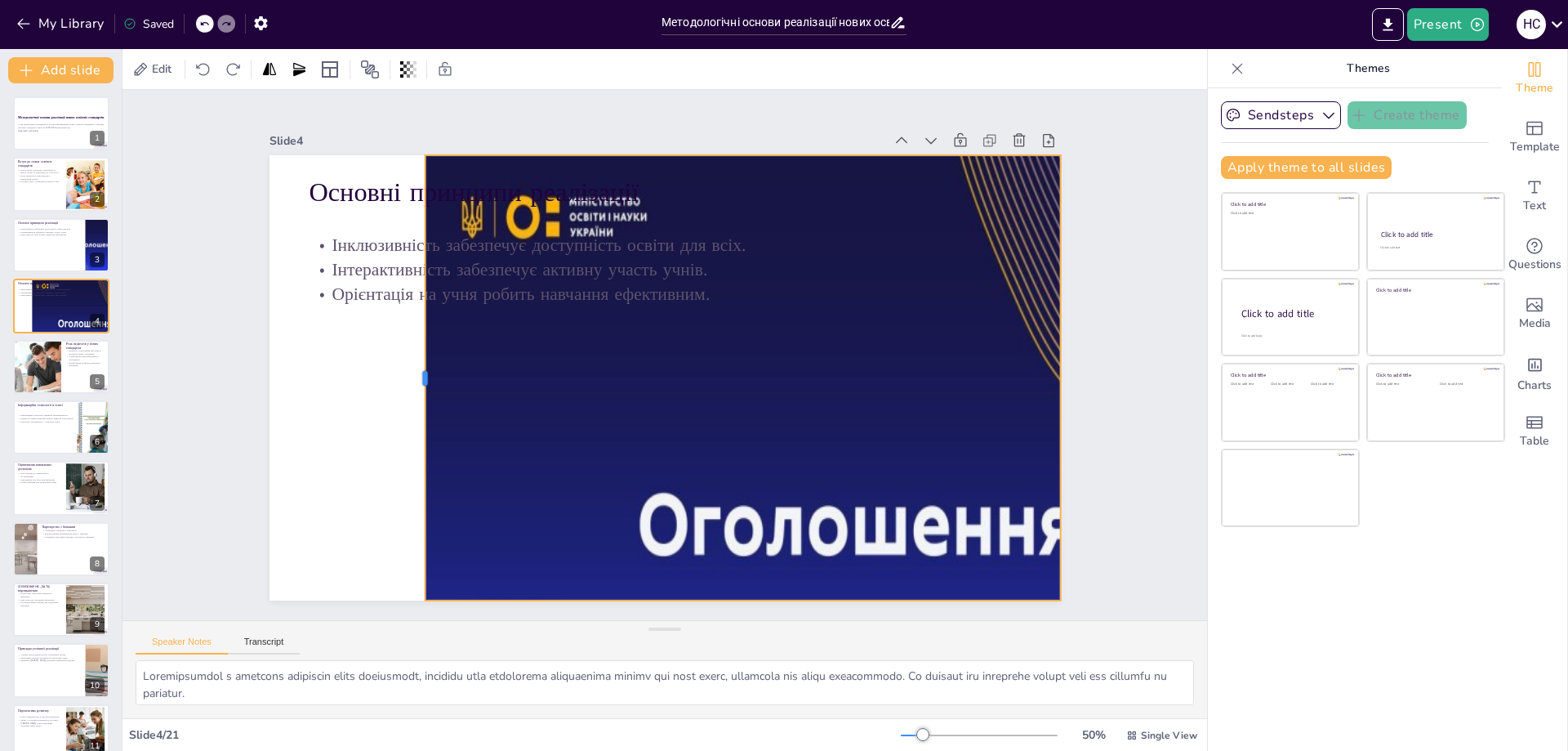
drag, startPoint x: 850, startPoint y: 370, endPoint x: 397, endPoint y: 361, distance: 453.1
click at [400, 432] on div at bounding box center [538, 568] width 368 height 272
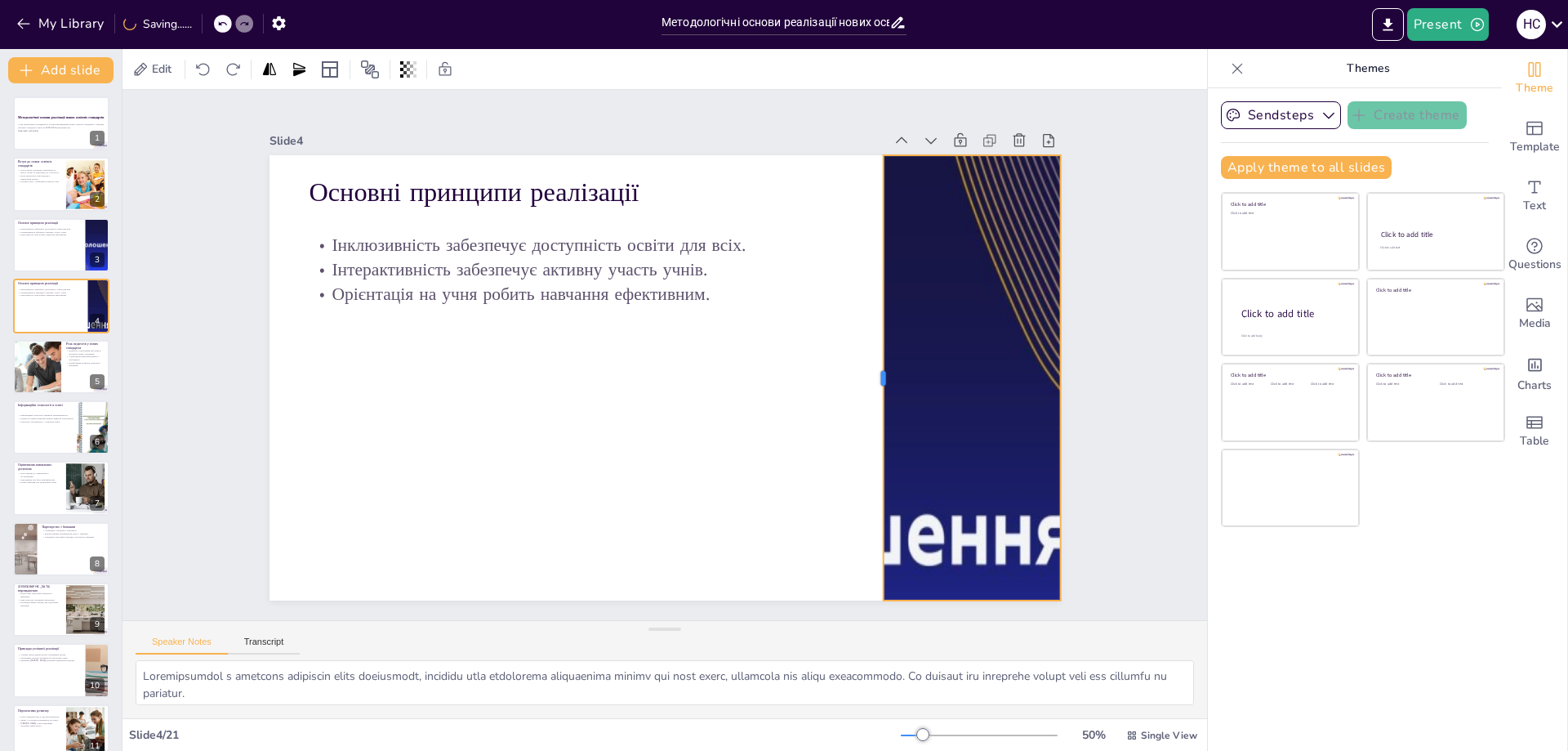
drag, startPoint x: 396, startPoint y: 373, endPoint x: 838, endPoint y: 375, distance: 442.0
click at [869, 391] on div at bounding box center [876, 378] width 13 height 445
click at [55, 180] on p "Основна мета - всебічний розвиток учня." at bounding box center [39, 182] width 44 height 3
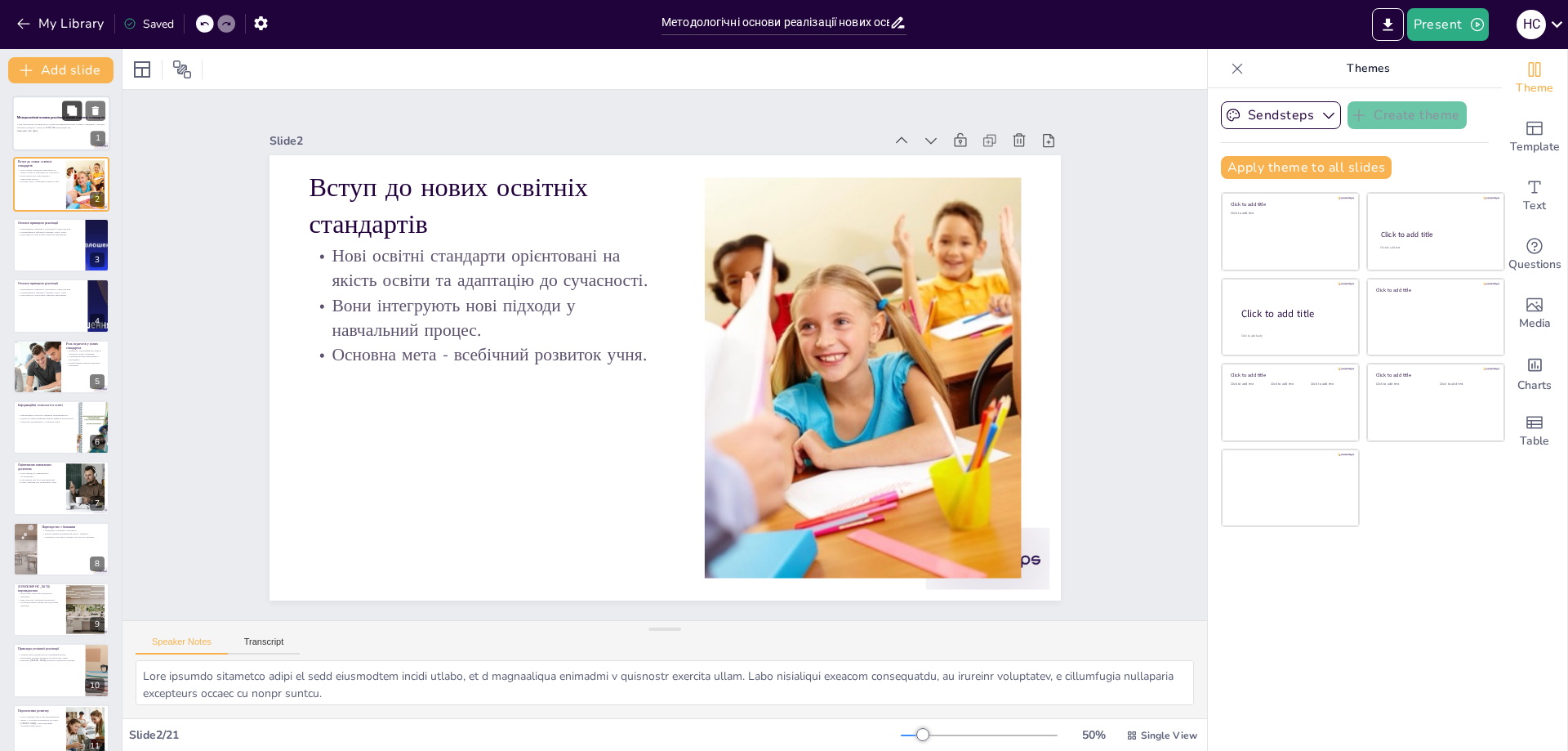
click at [66, 114] on button at bounding box center [72, 110] width 20 height 20
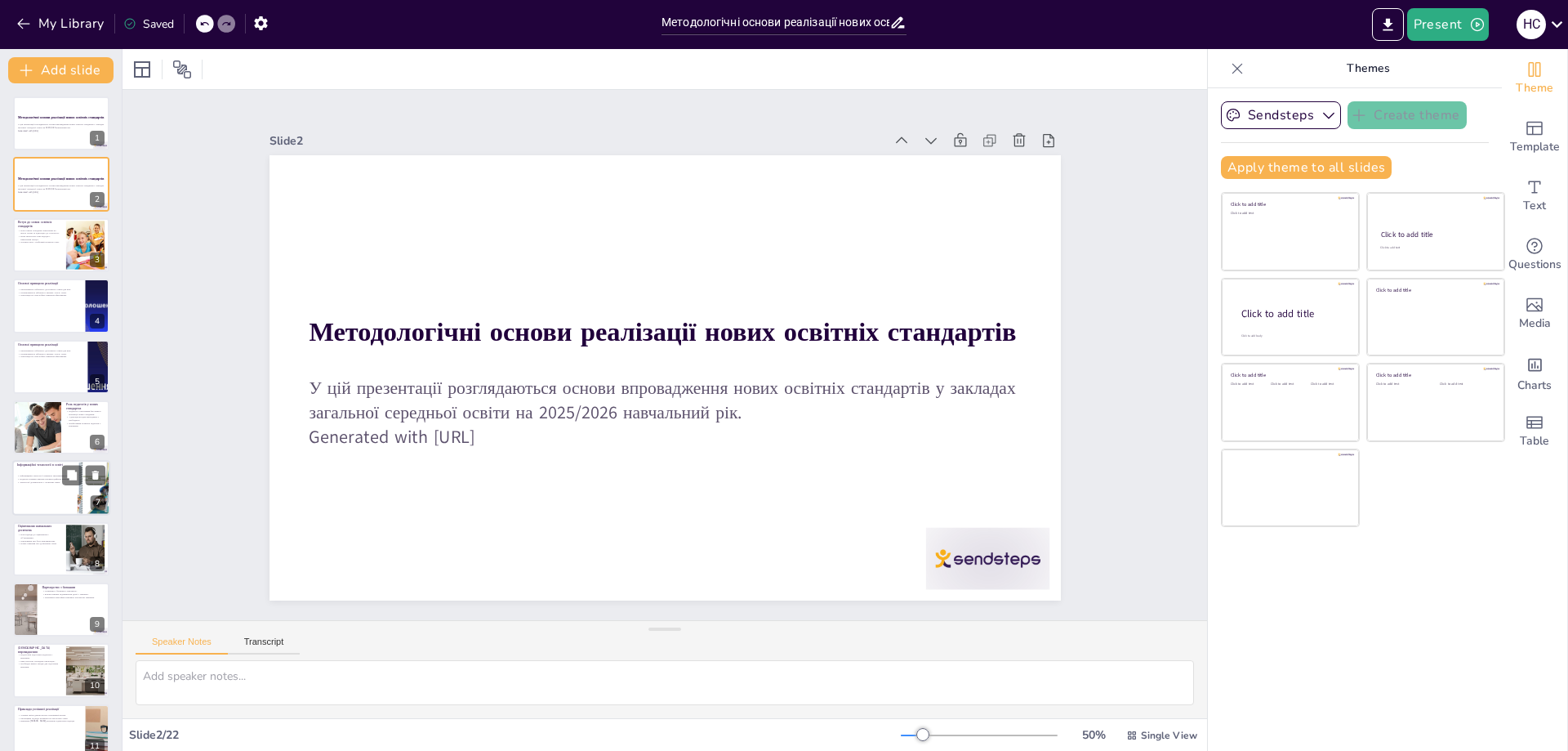
click at [44, 496] on div at bounding box center [61, 488] width 98 height 56
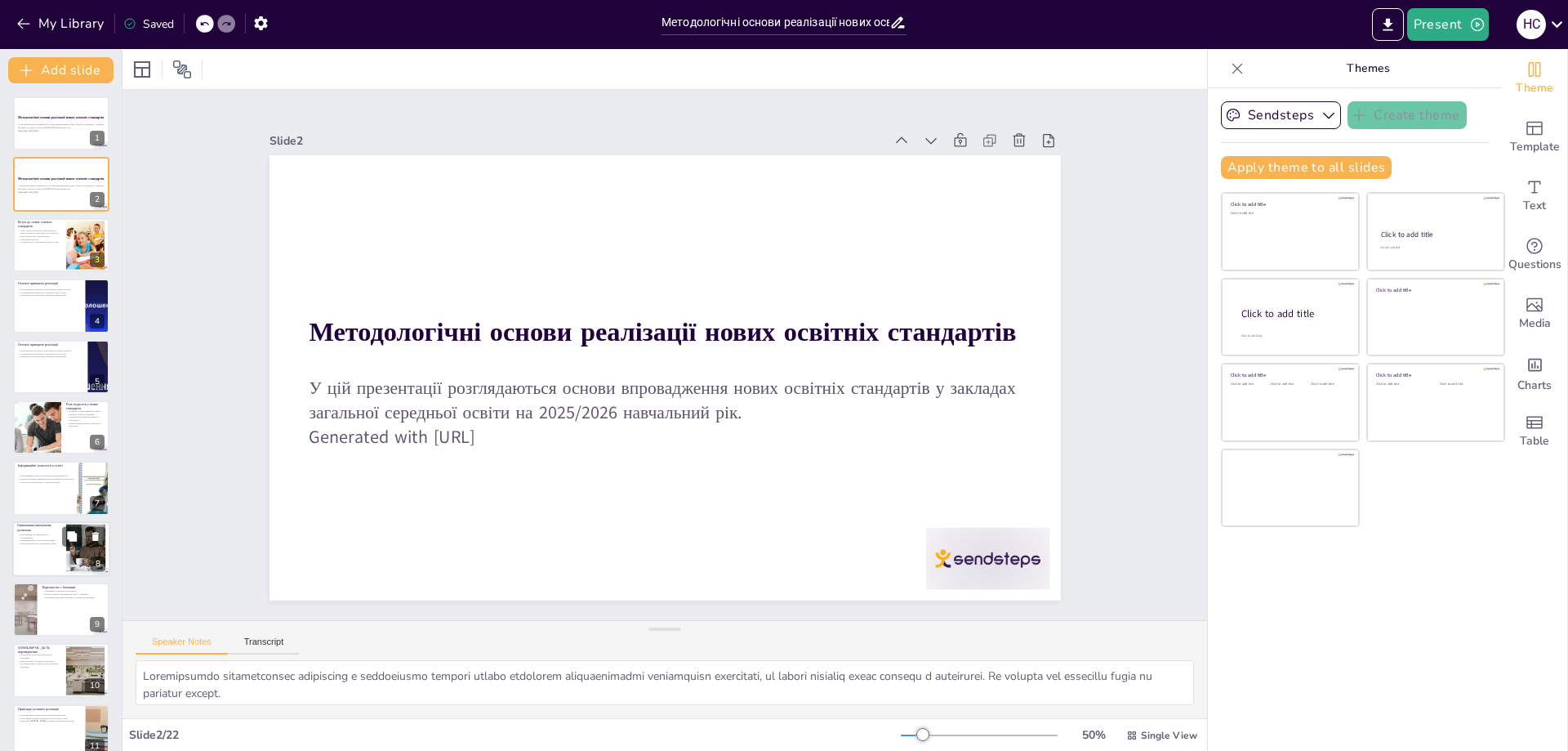
scroll to position [71, 0]
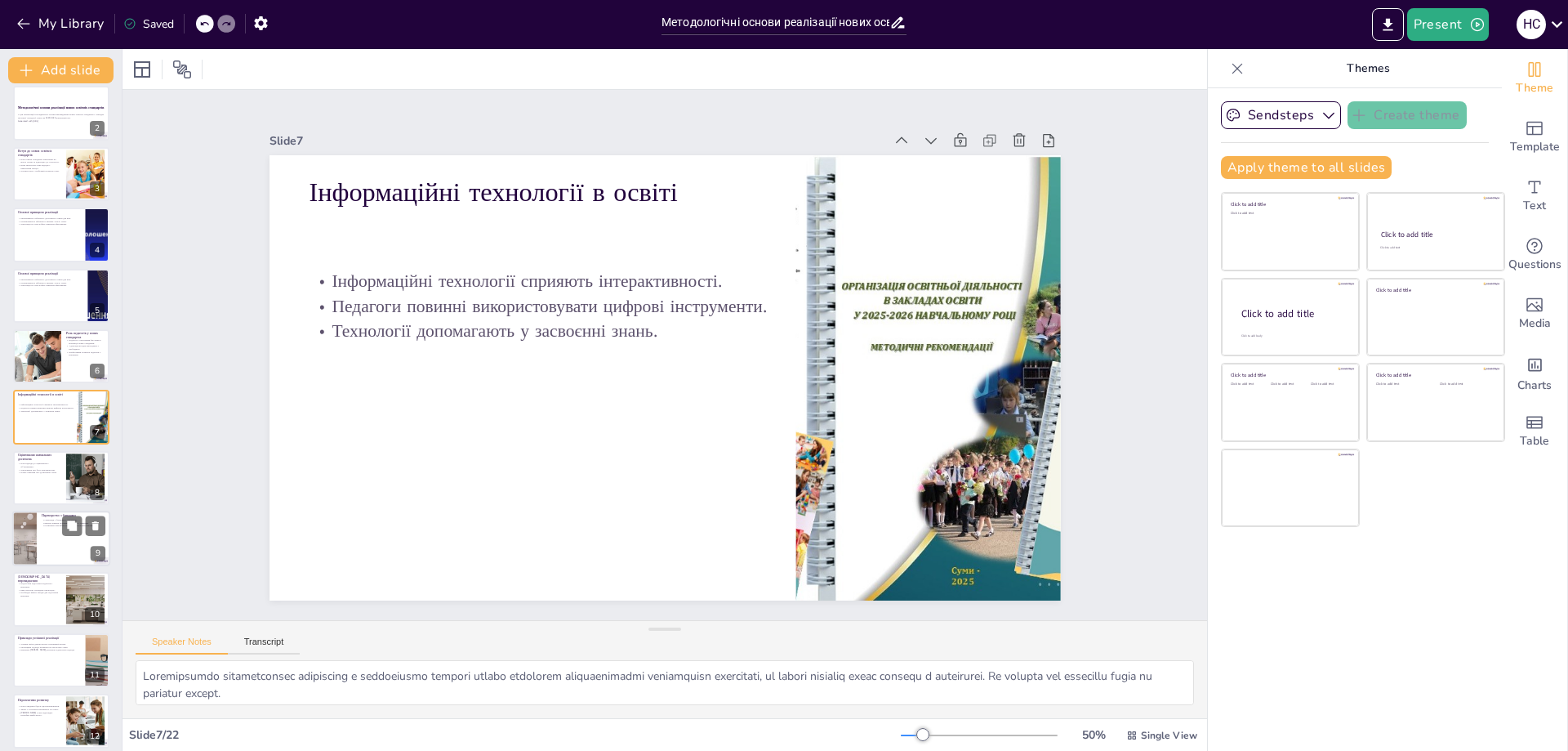
click at [82, 549] on div at bounding box center [61, 538] width 98 height 56
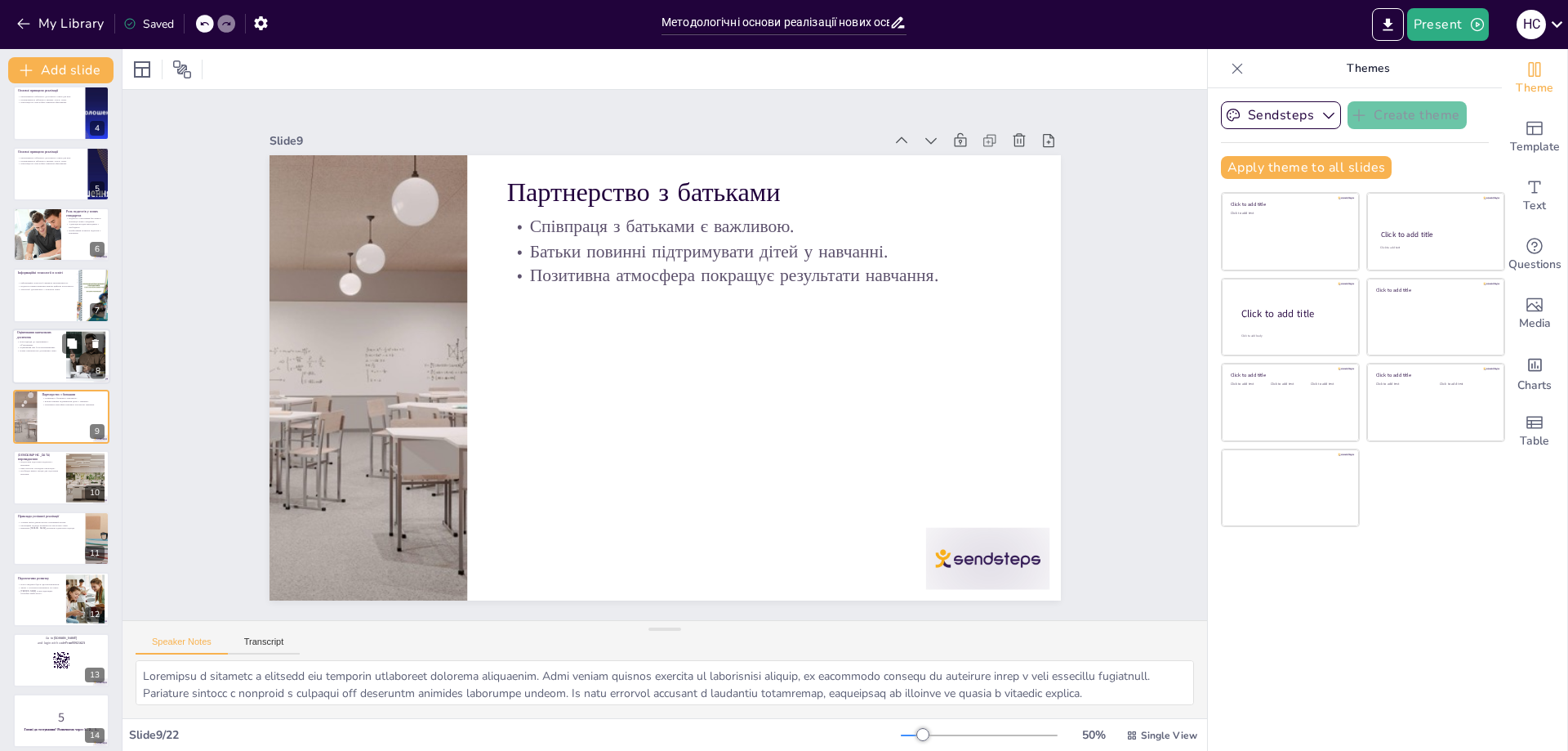
click at [29, 359] on div at bounding box center [61, 356] width 98 height 56
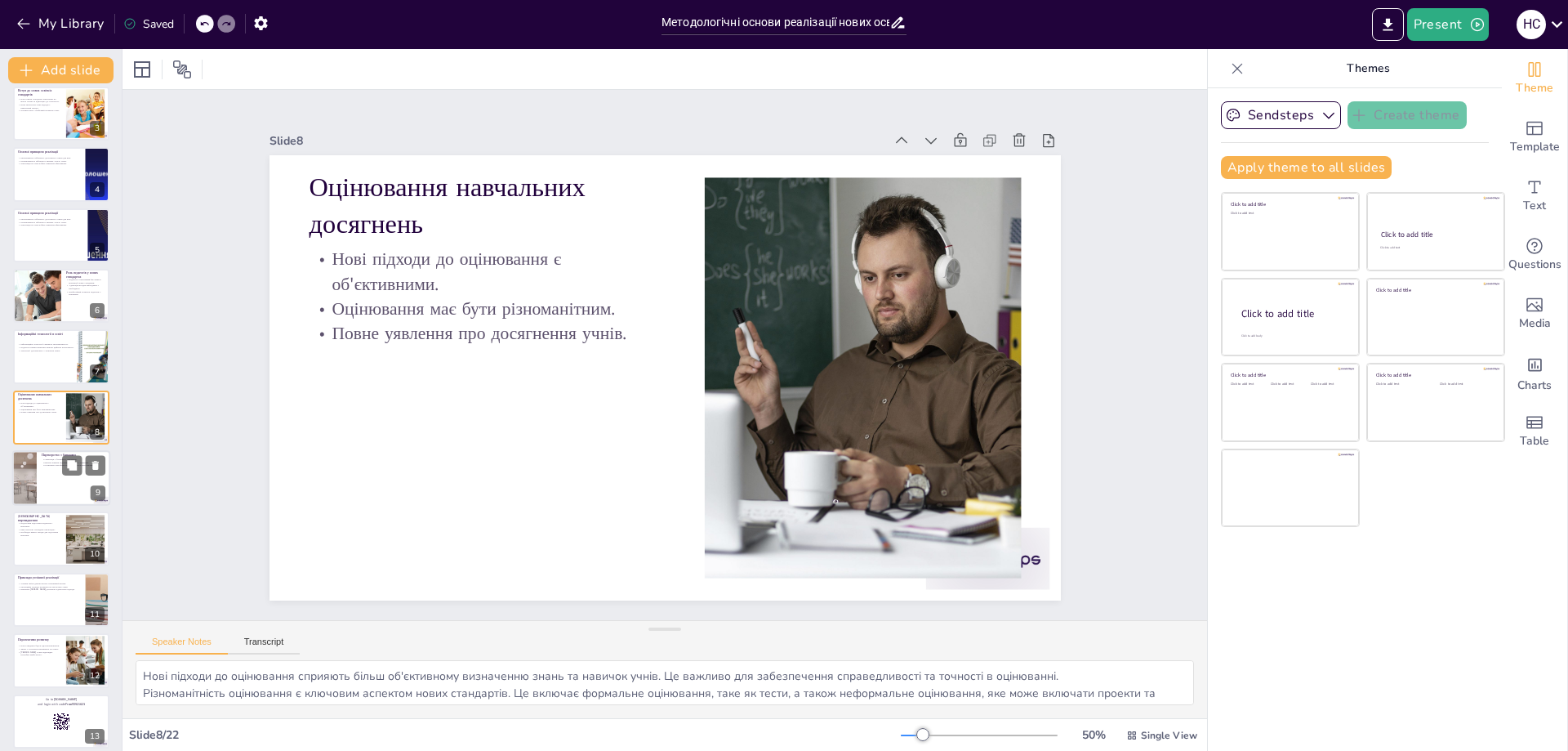
click at [51, 479] on div at bounding box center [61, 477] width 98 height 56
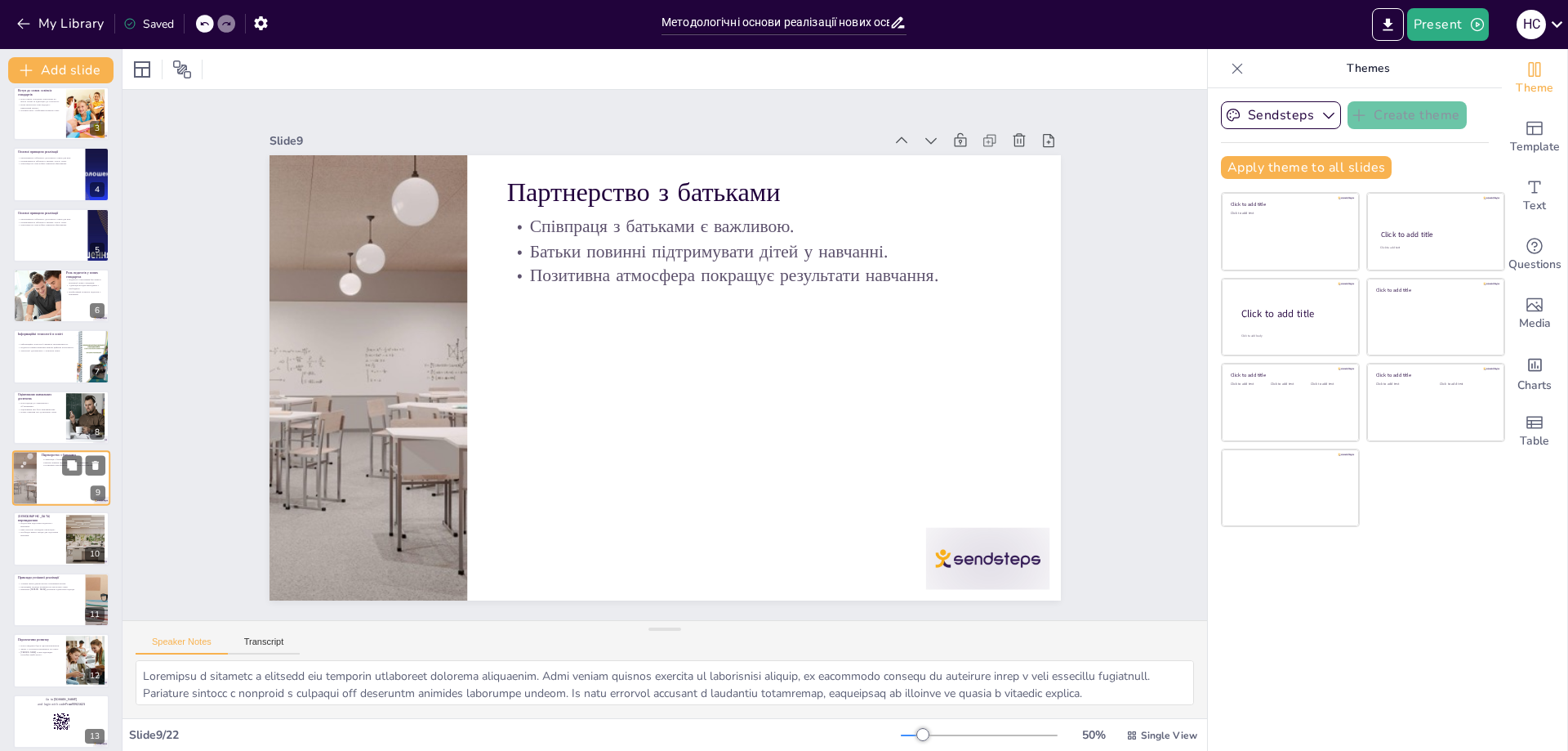
scroll to position [193, 0]
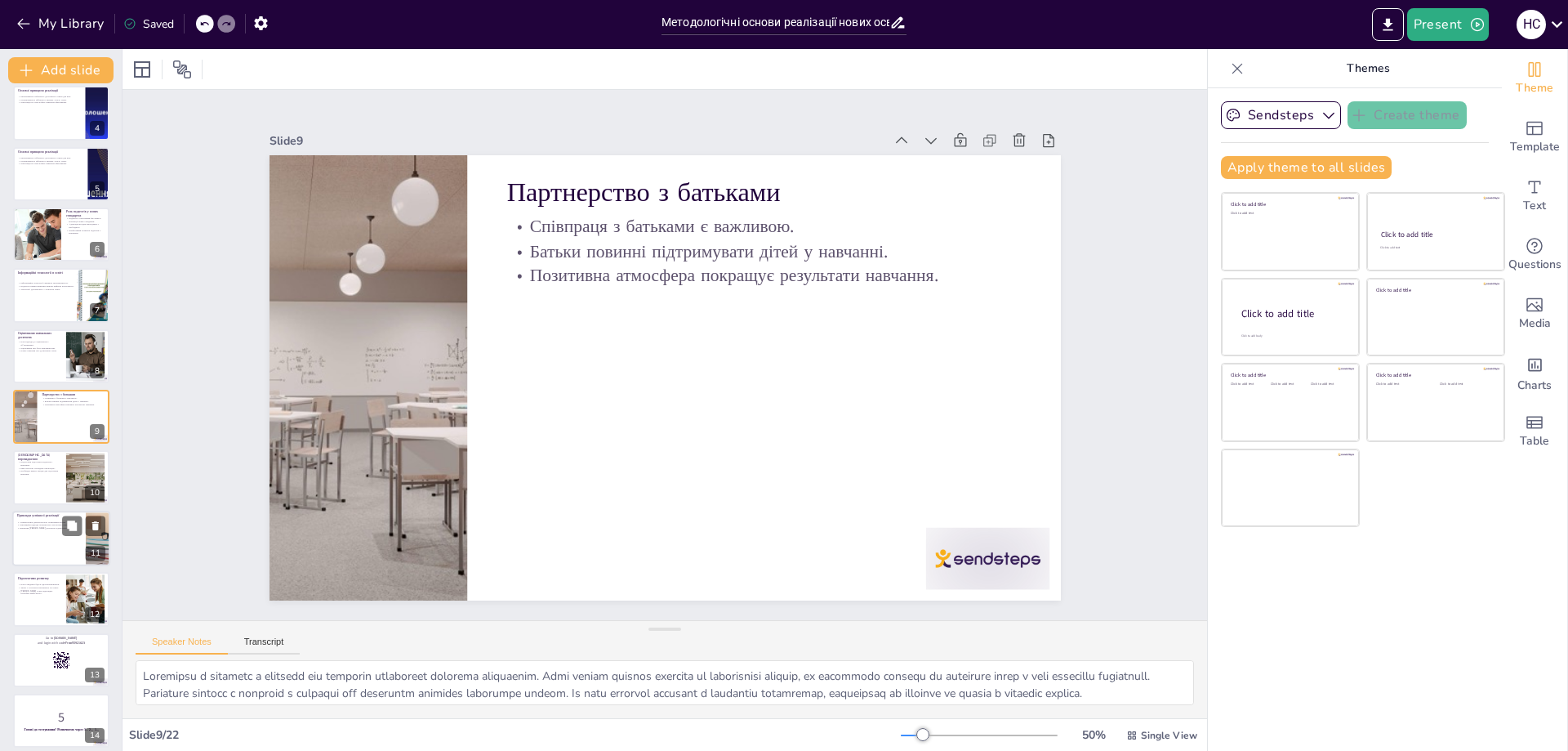
click at [41, 547] on div at bounding box center [61, 538] width 98 height 56
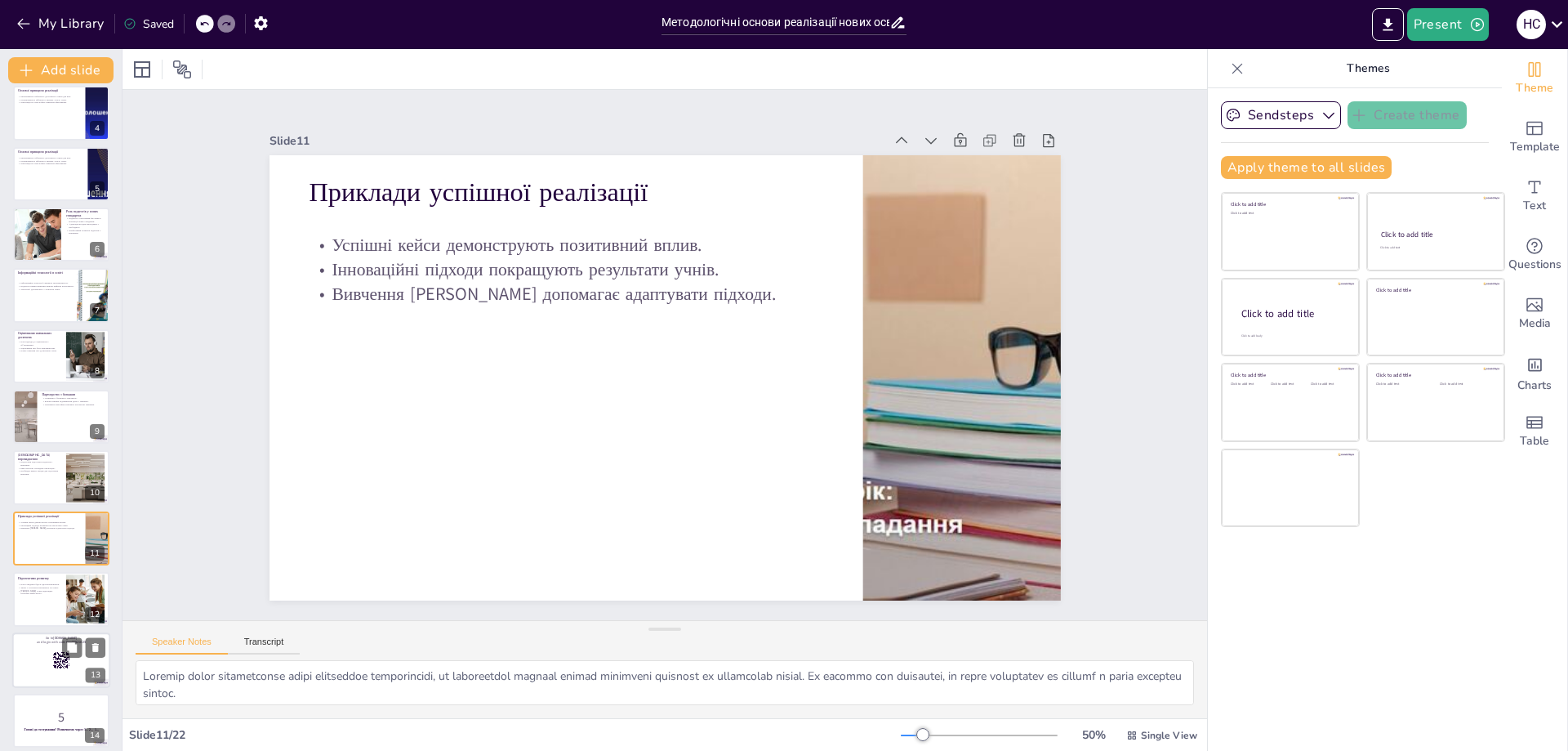
scroll to position [314, 0]
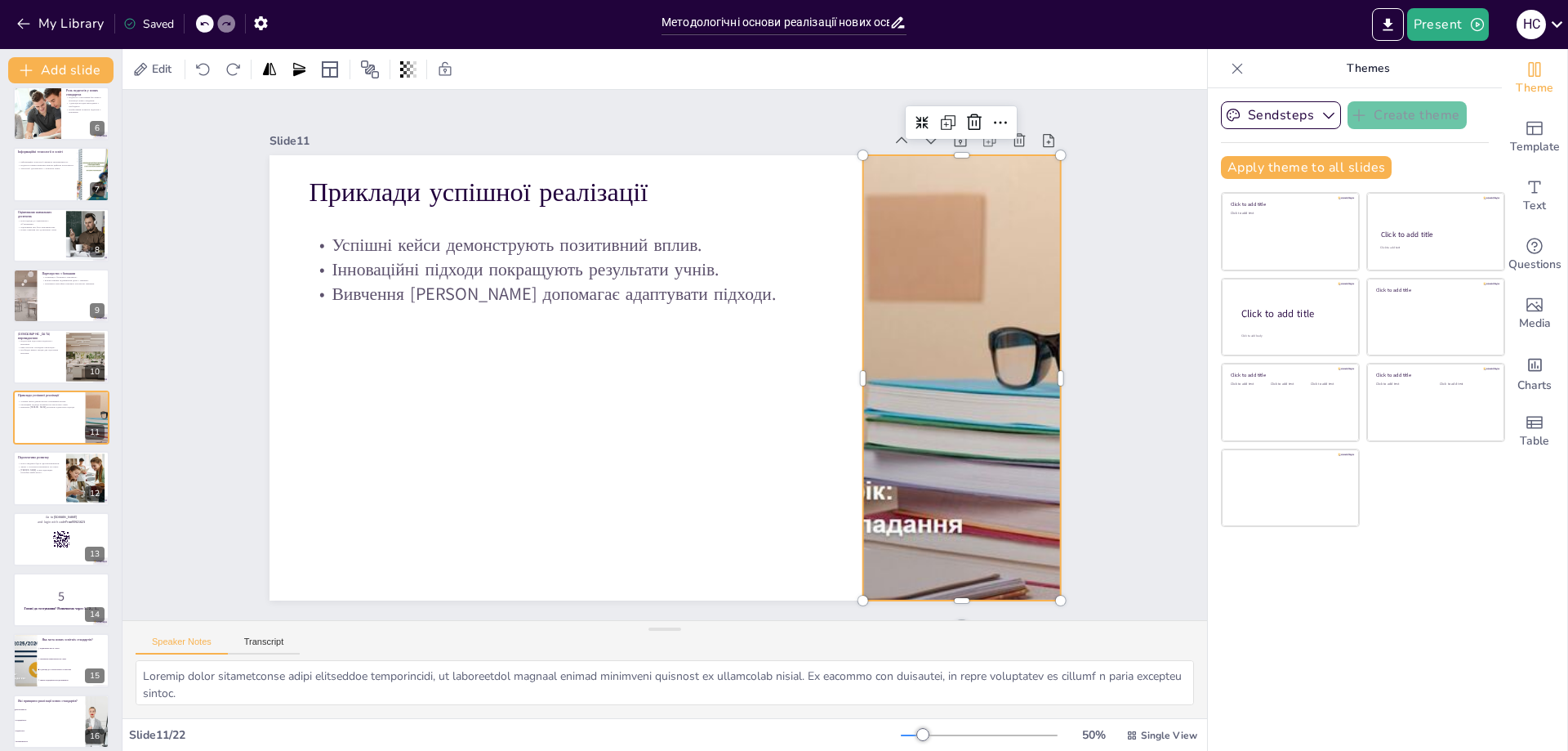
click at [898, 365] on div at bounding box center [429, 536] width 937 height 907
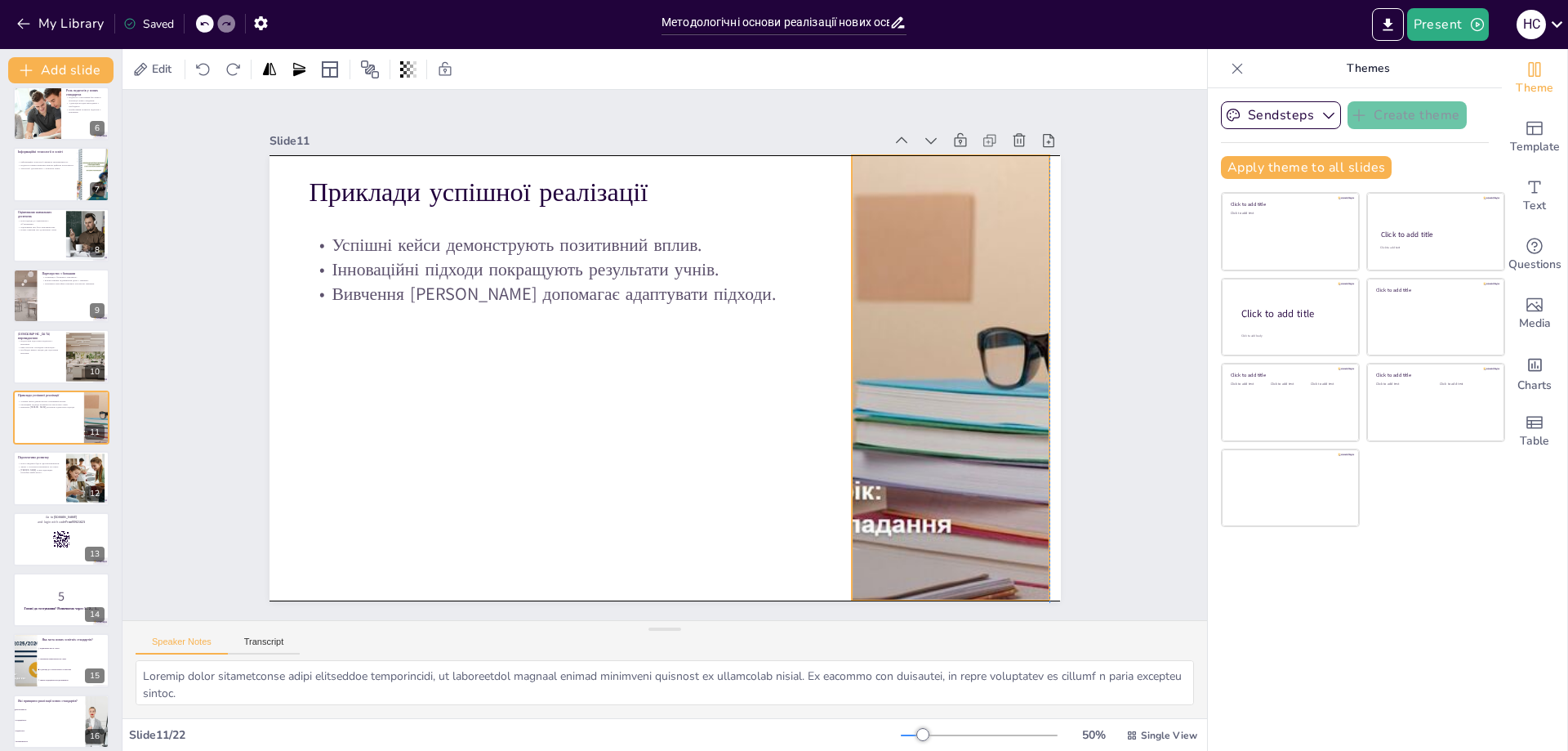
drag, startPoint x: 851, startPoint y: 368, endPoint x: 842, endPoint y: 371, distance: 9.5
click at [842, 371] on div at bounding box center [732, 634] width 689 height 956
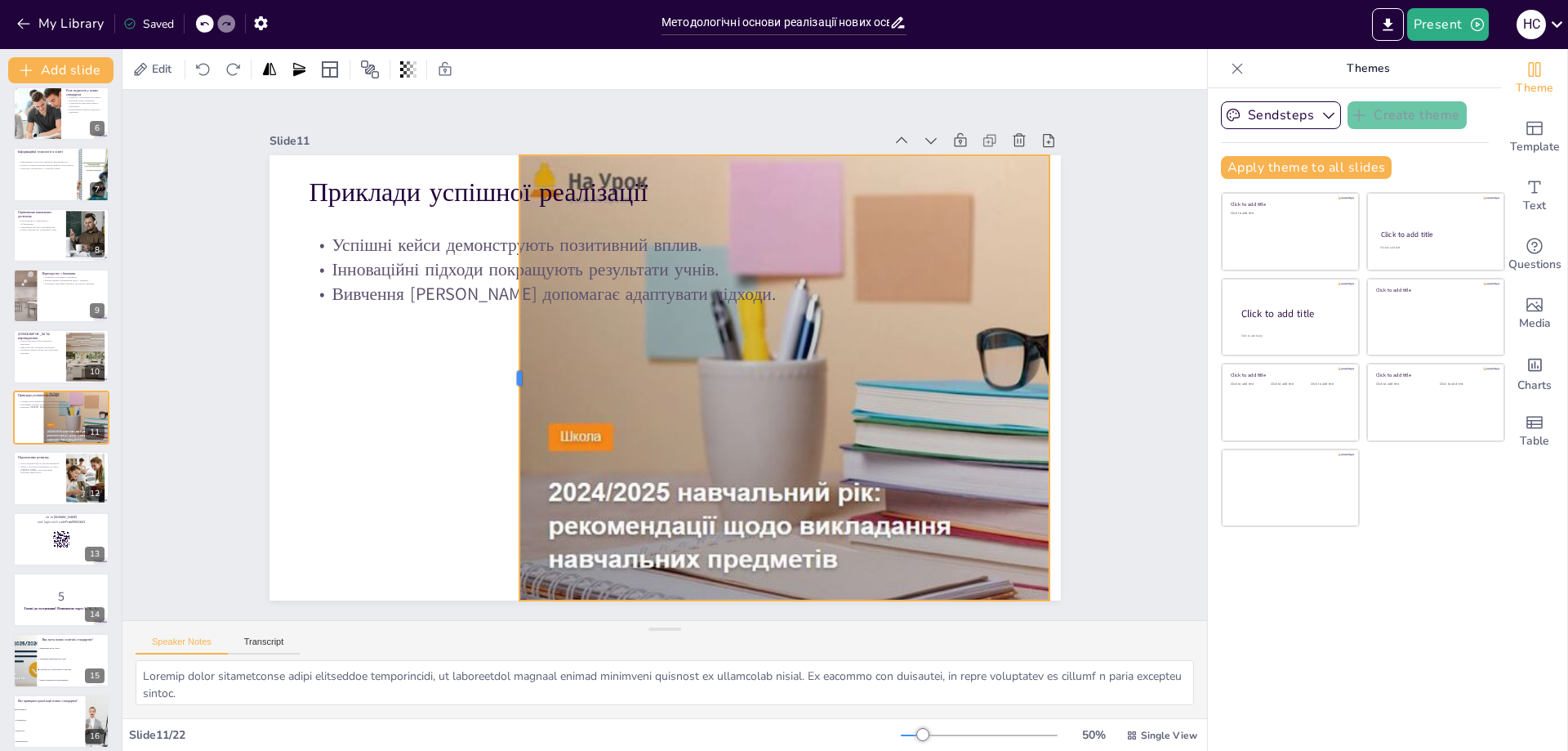
drag, startPoint x: 837, startPoint y: 369, endPoint x: 504, endPoint y: 390, distance: 333.7
click at [504, 500] on div at bounding box center [688, 507] width 445 height 13
click at [779, 238] on p "Успішні кейси демонструють позитивний вплив." at bounding box center [591, 226] width 508 height 130
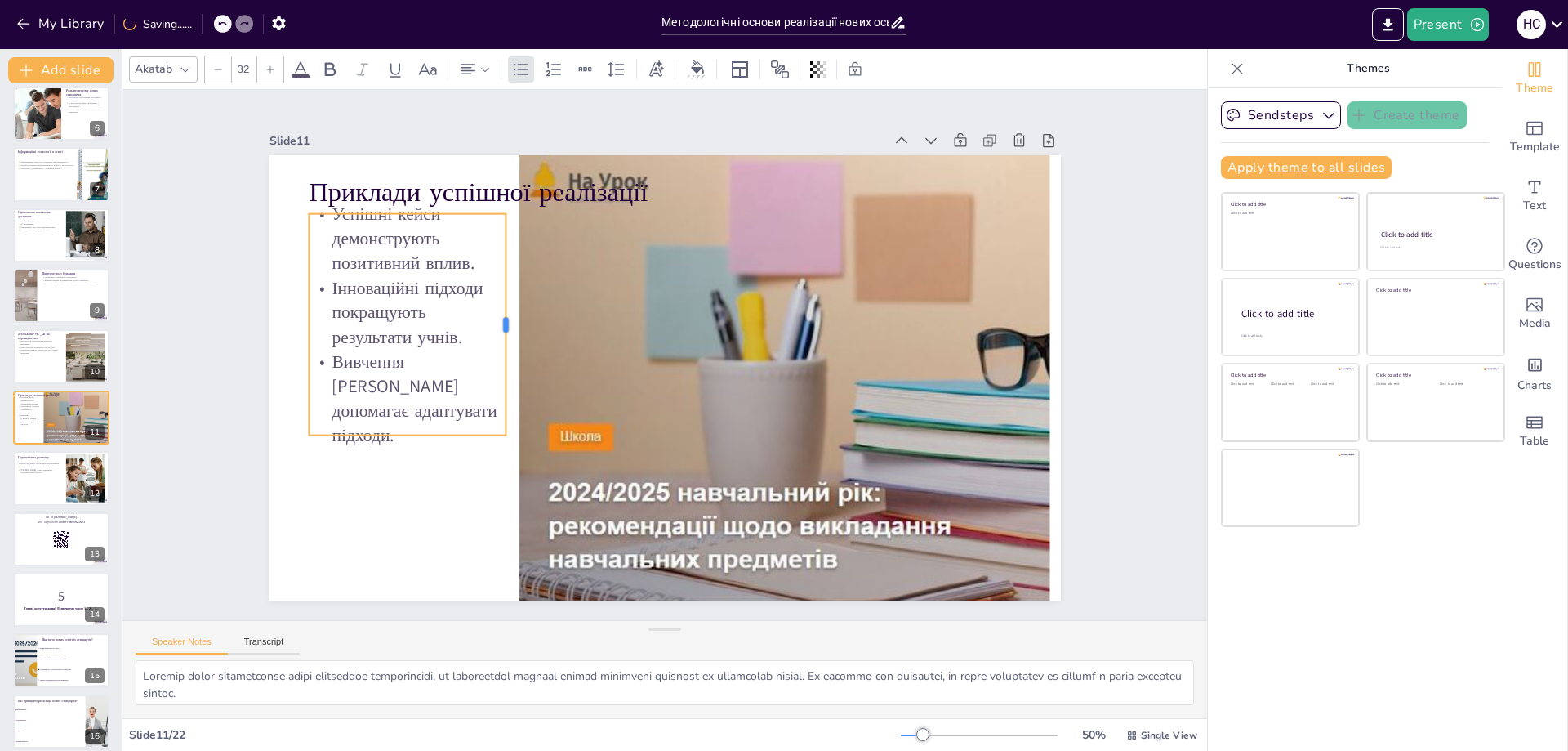
drag, startPoint x: 811, startPoint y: 259, endPoint x: 494, endPoint y: 335, distance: 326.0
click at [527, 255] on div at bounding box center [631, 203] width 207 height 102
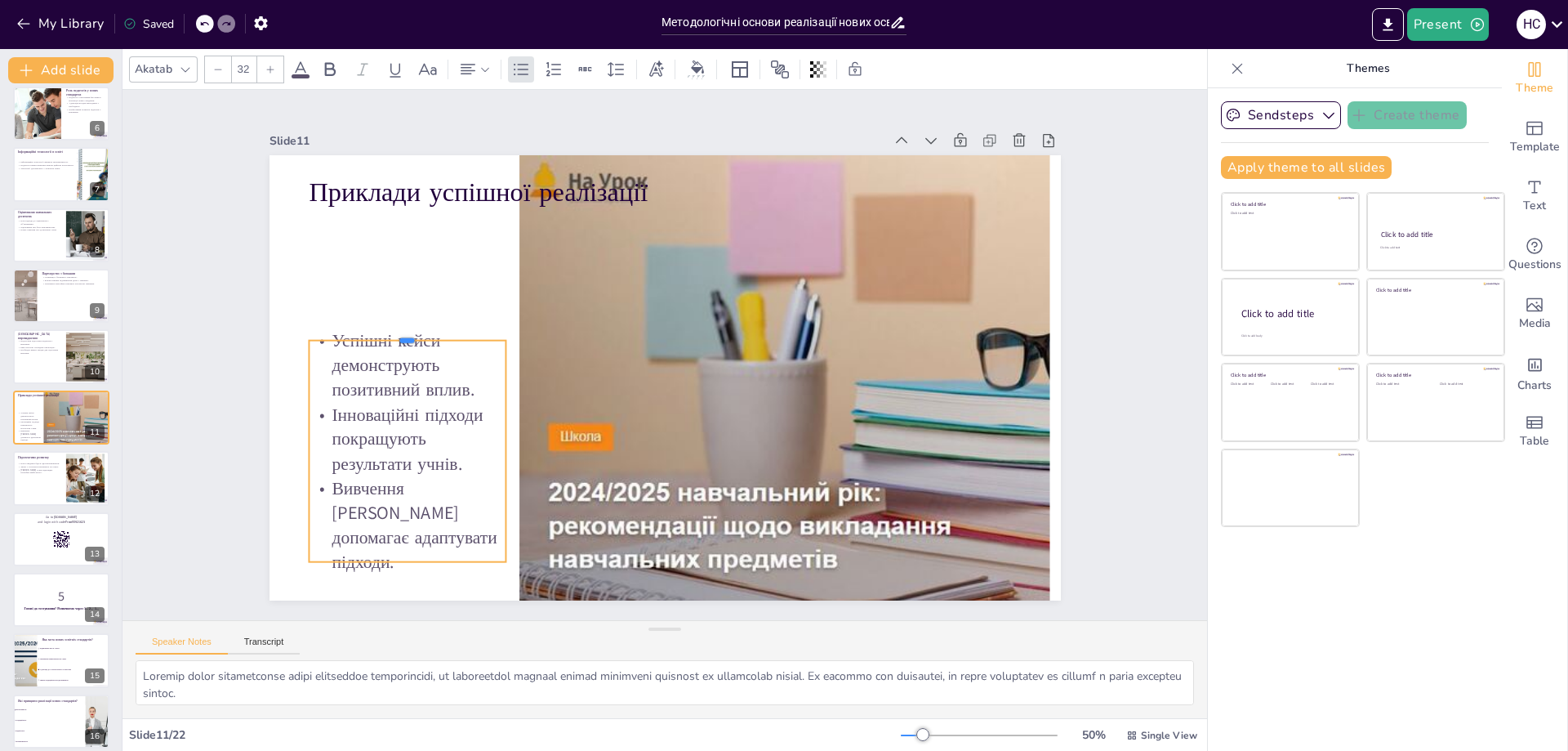
drag, startPoint x: 409, startPoint y: 207, endPoint x: 432, endPoint y: 257, distance: 55.0
click at [383, 308] on div at bounding box center [417, 280] width 196 height 54
click at [791, 183] on p "Приклади успішної реалізації" at bounding box center [836, 273] width 90 height 515
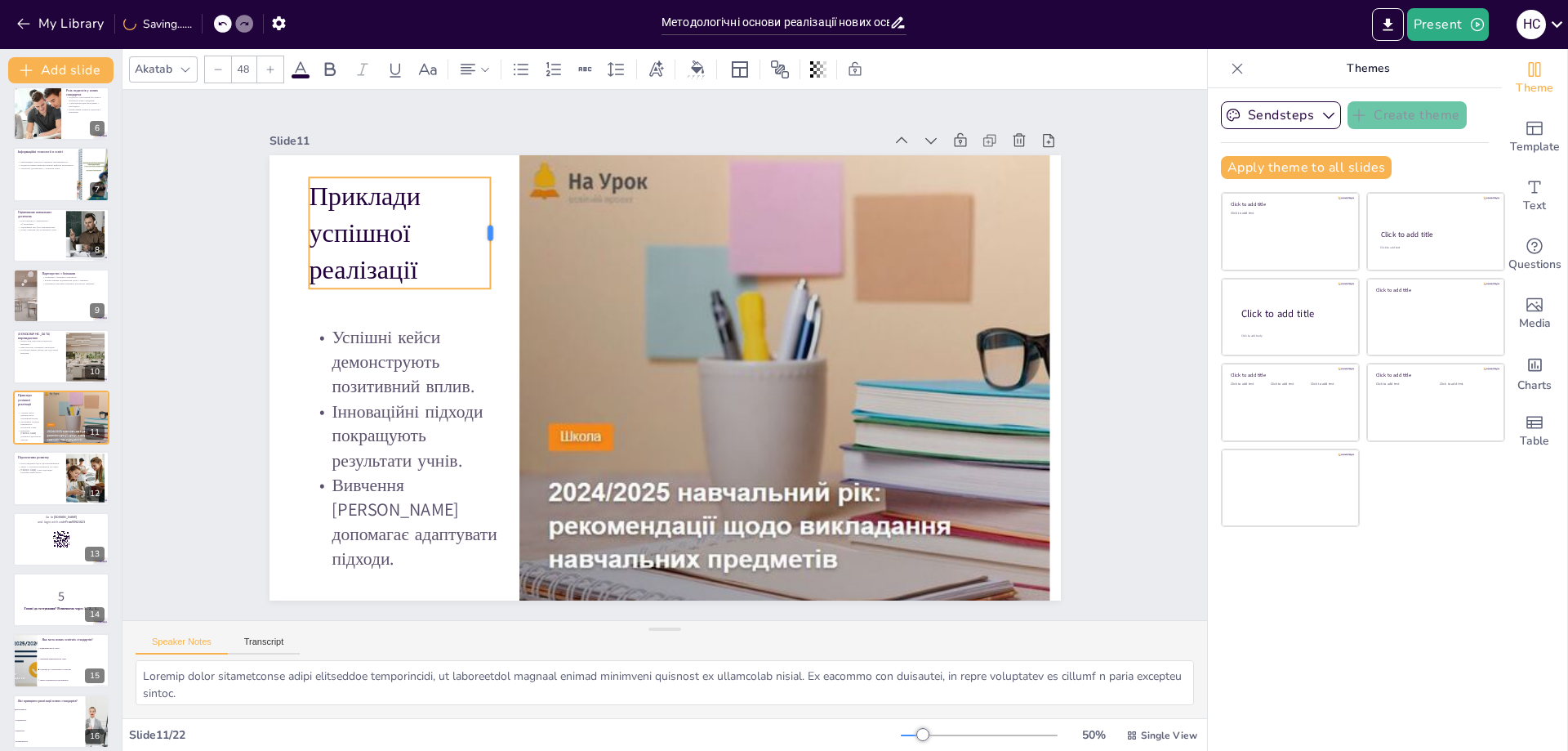
drag, startPoint x: 810, startPoint y: 187, endPoint x: 478, endPoint y: 198, distance: 332.2
click at [713, 188] on div at bounding box center [768, 176] width 112 height 25
click at [63, 481] on div at bounding box center [61, 477] width 96 height 54
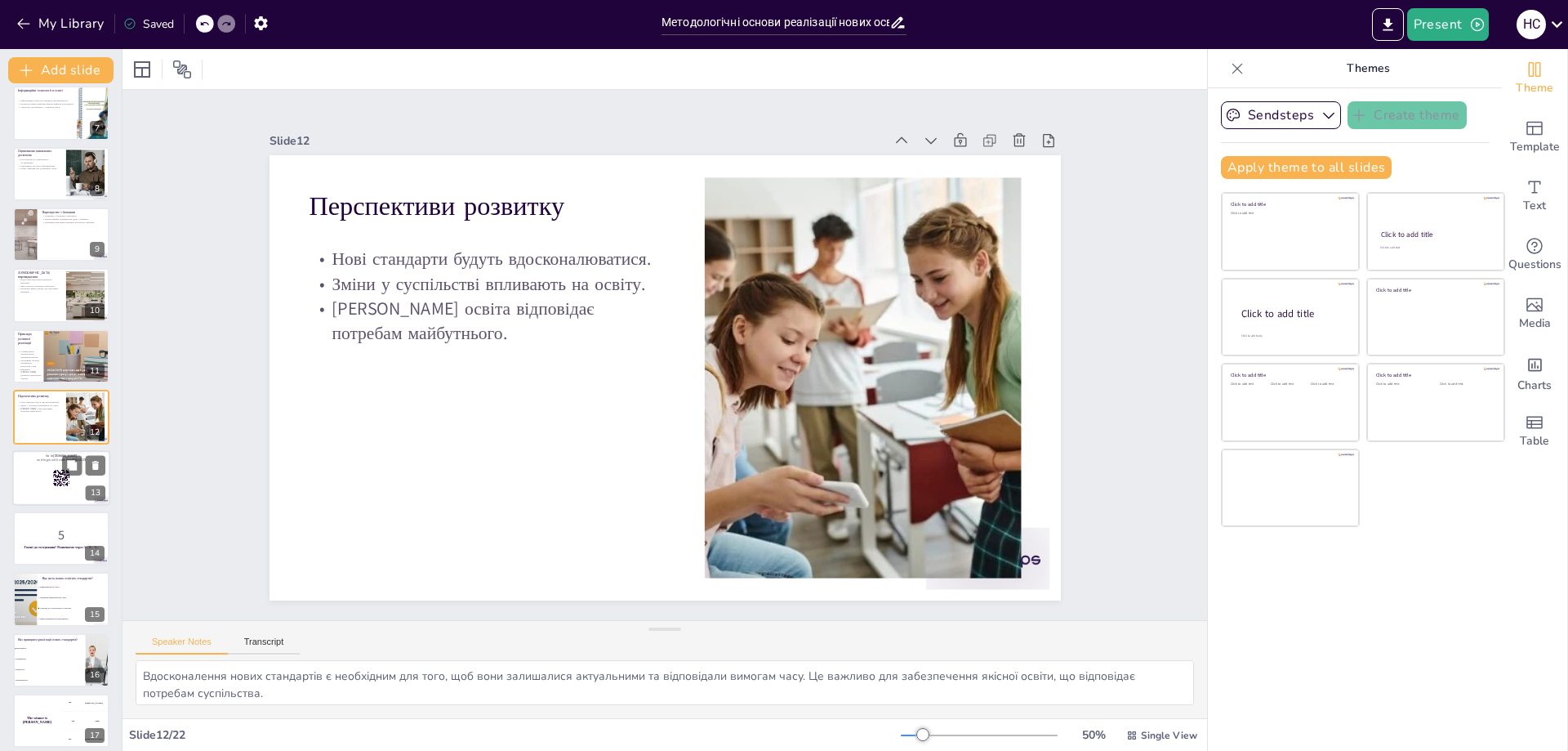
click at [65, 495] on div at bounding box center [61, 477] width 98 height 56
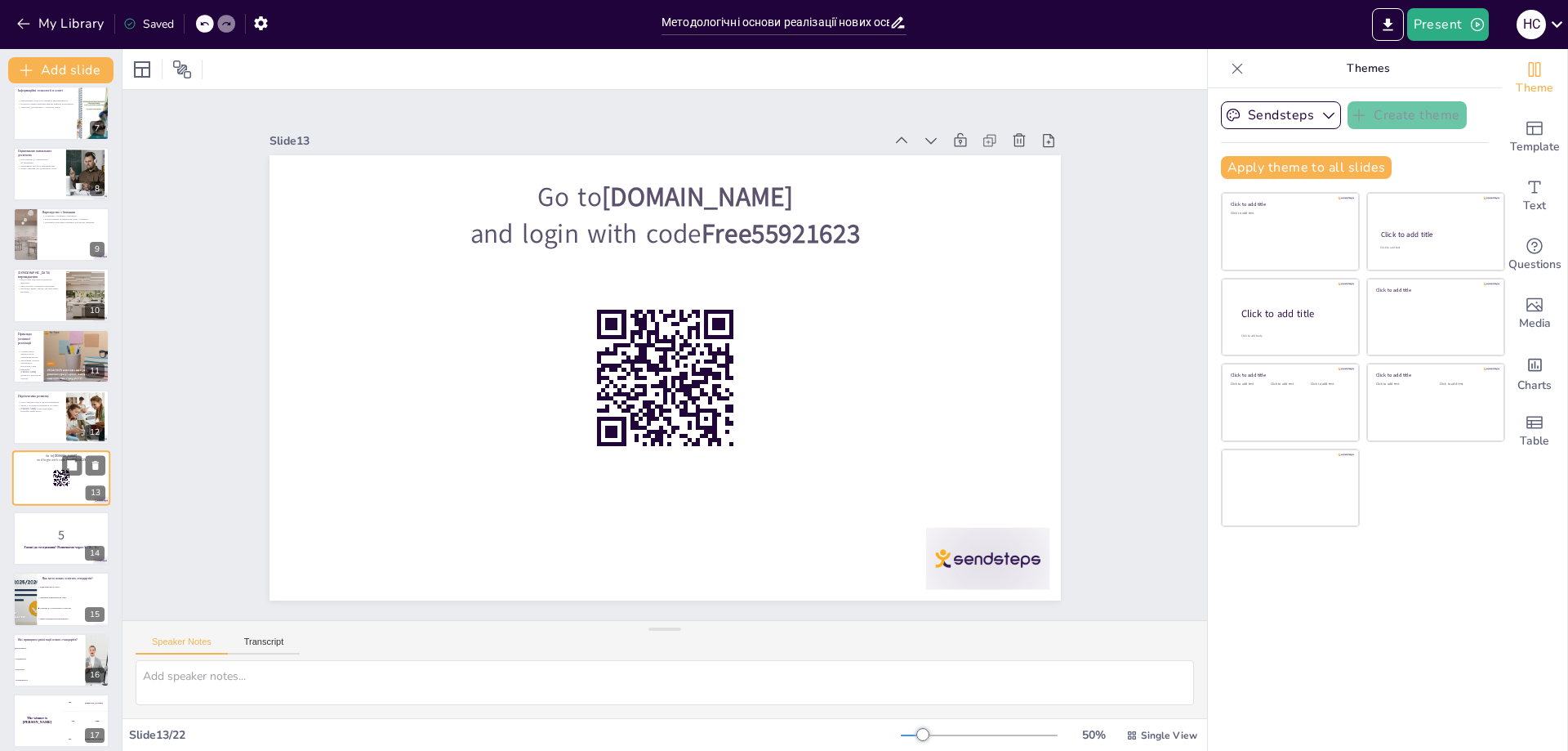
scroll to position [436, 0]
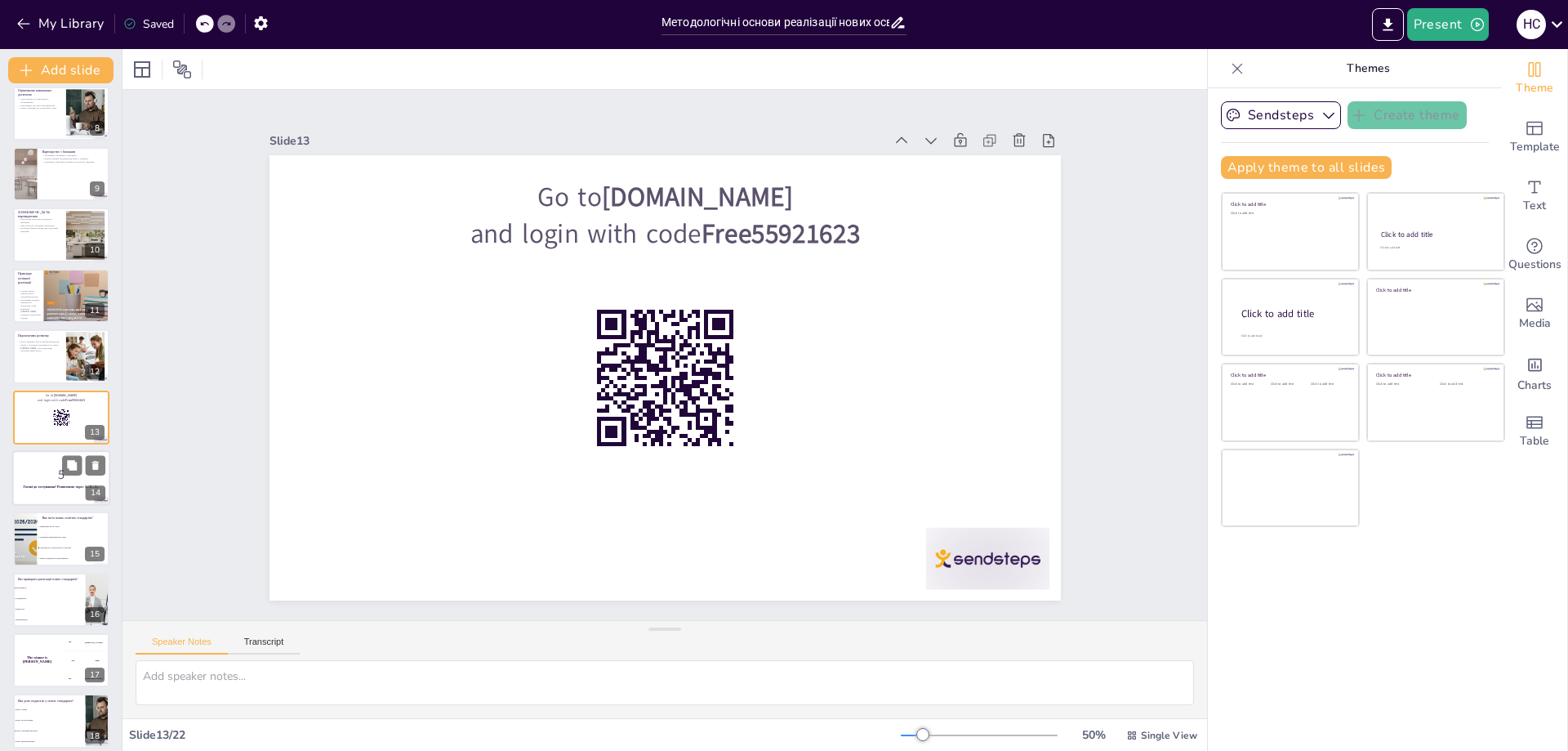
click at [37, 491] on div at bounding box center [61, 477] width 98 height 56
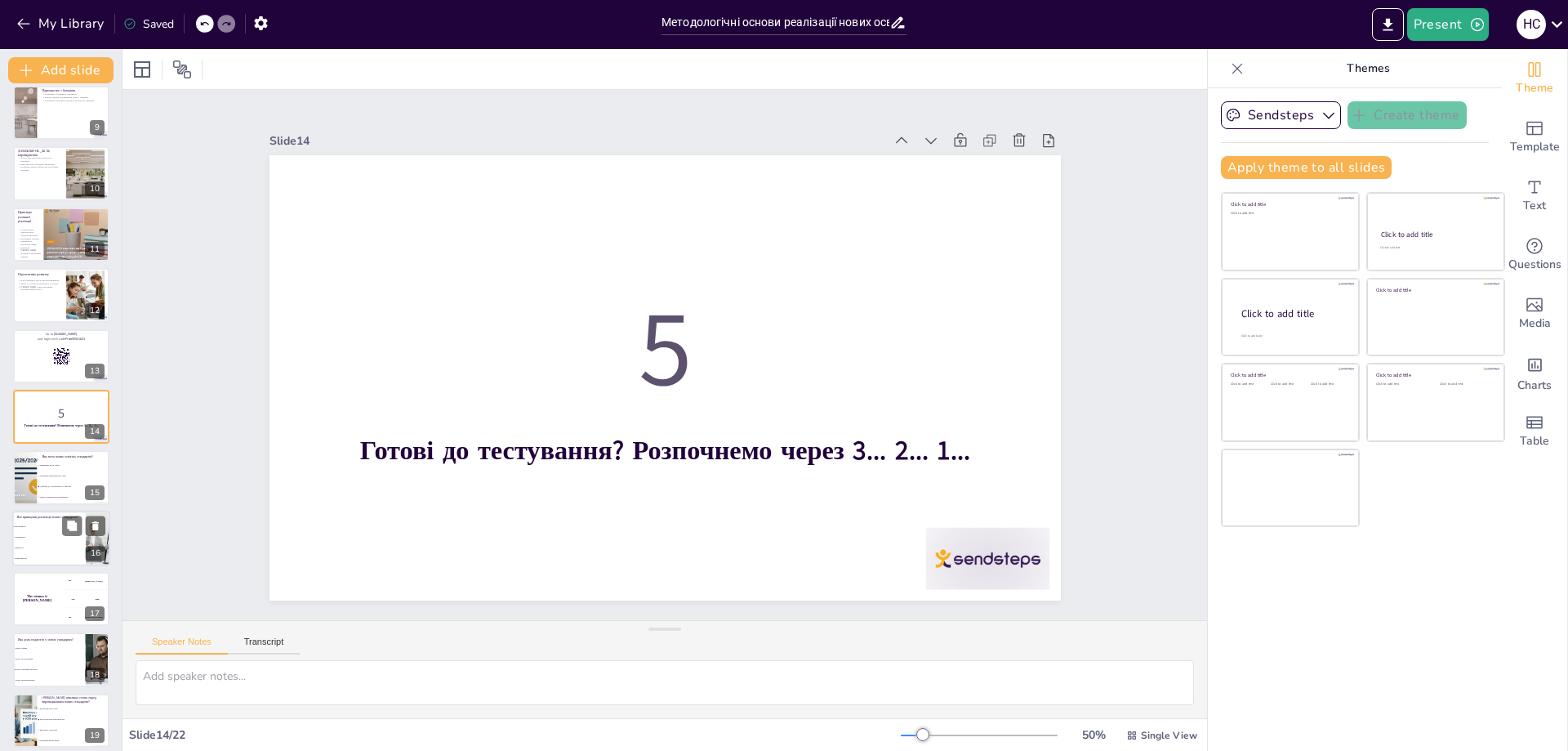
click at [41, 533] on li "Традиційність" at bounding box center [49, 537] width 74 height 11
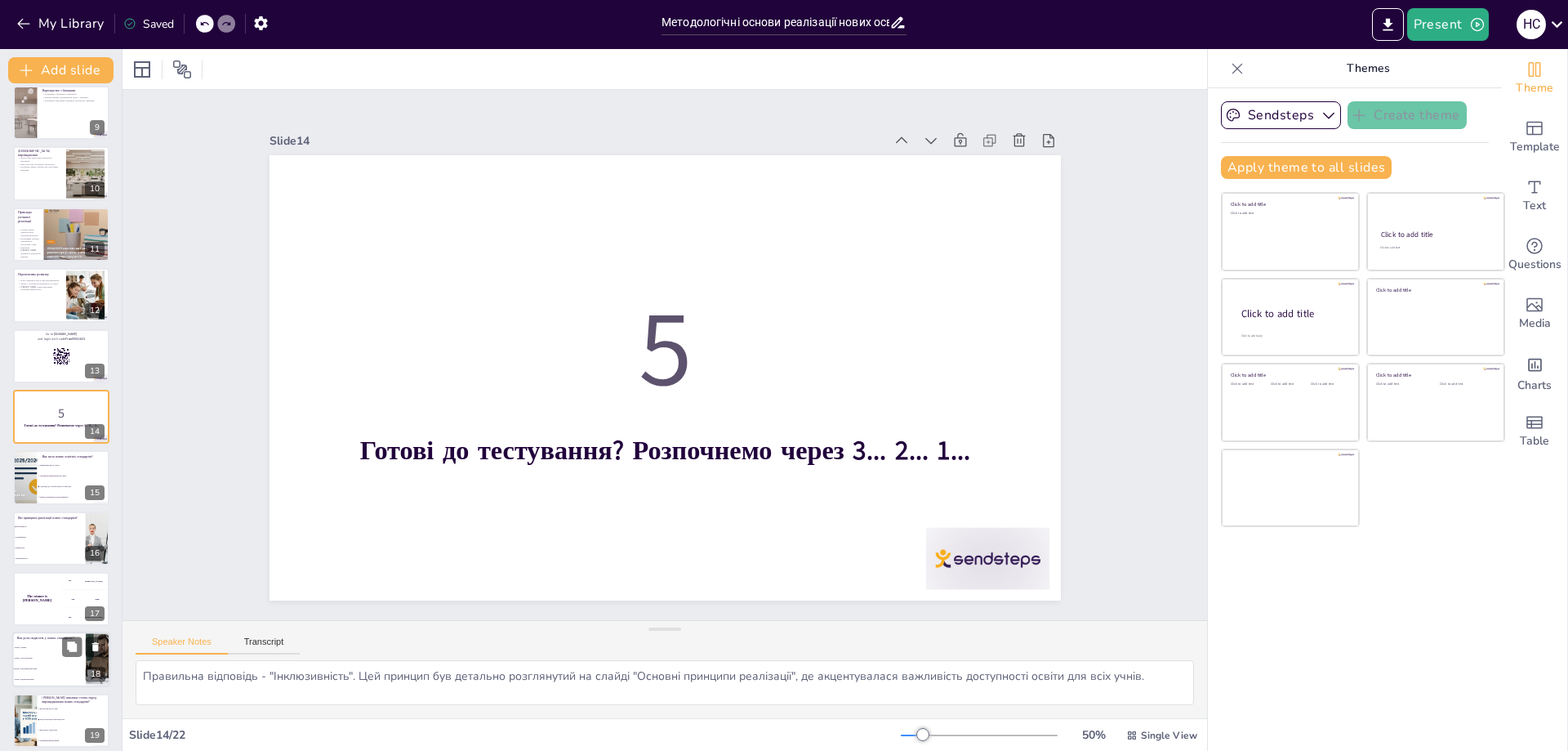
scroll to position [617, 0]
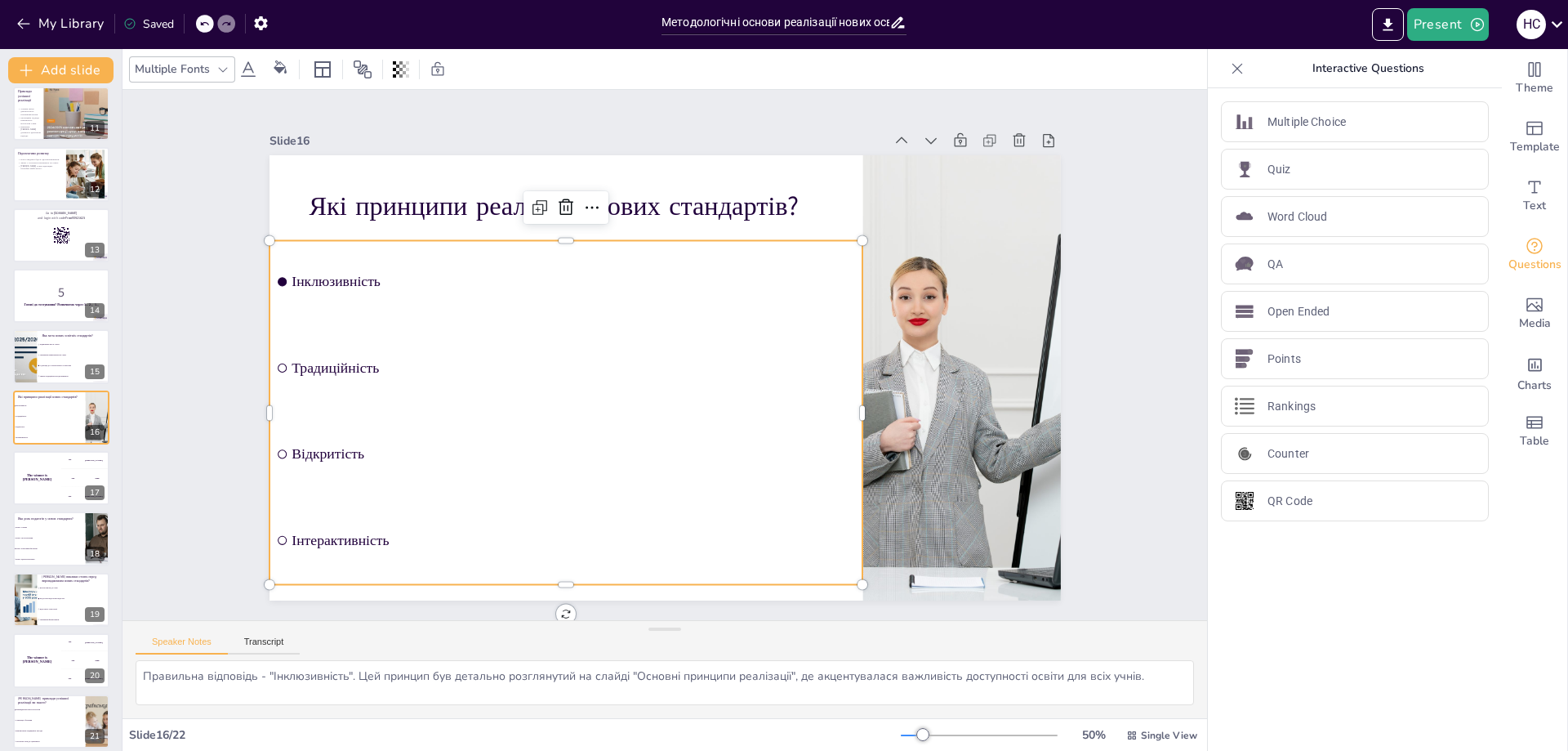
click at [766, 539] on li "Інтерактивність" at bounding box center [838, 473] width 144 height 599
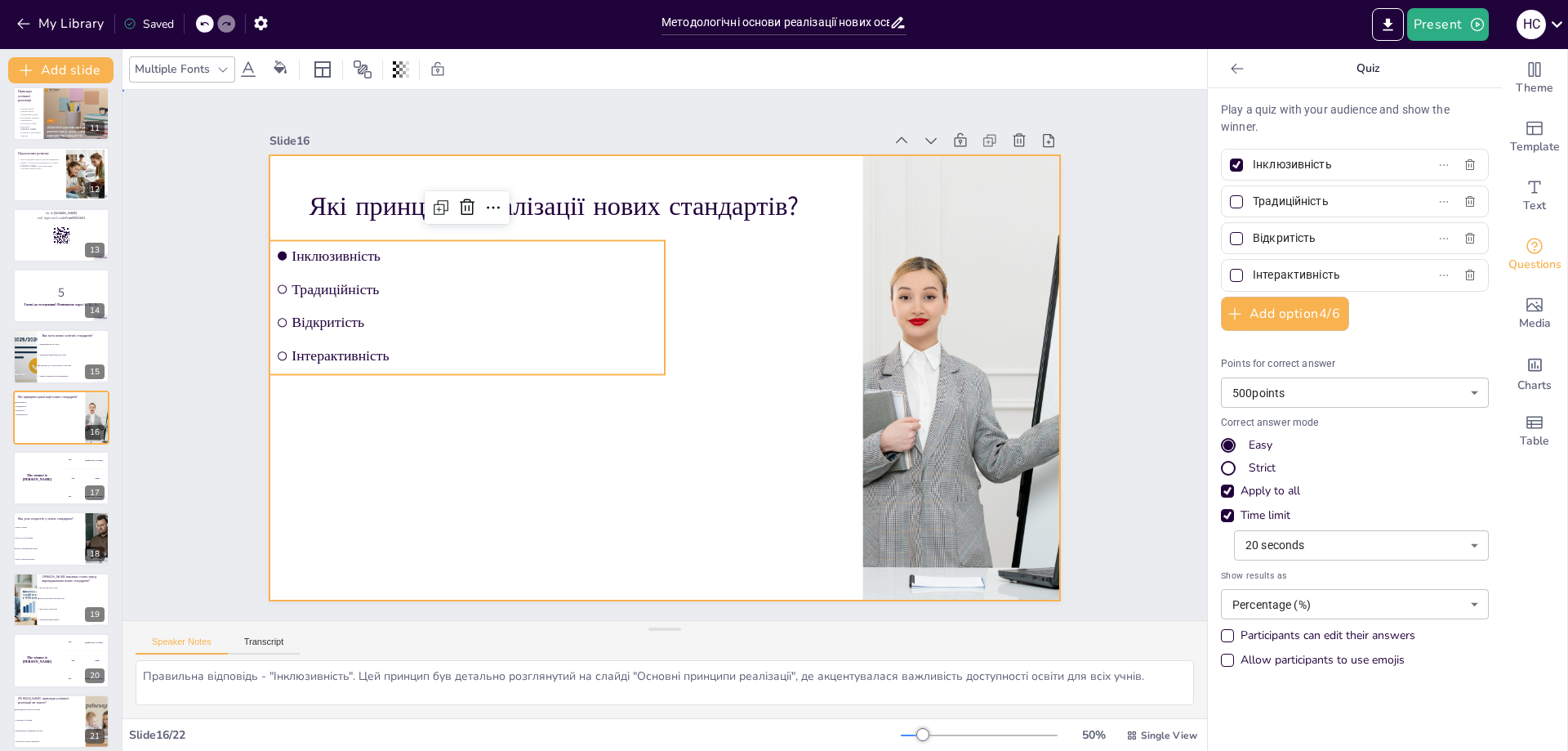
click at [322, 535] on div at bounding box center [686, 364] width 728 height 905
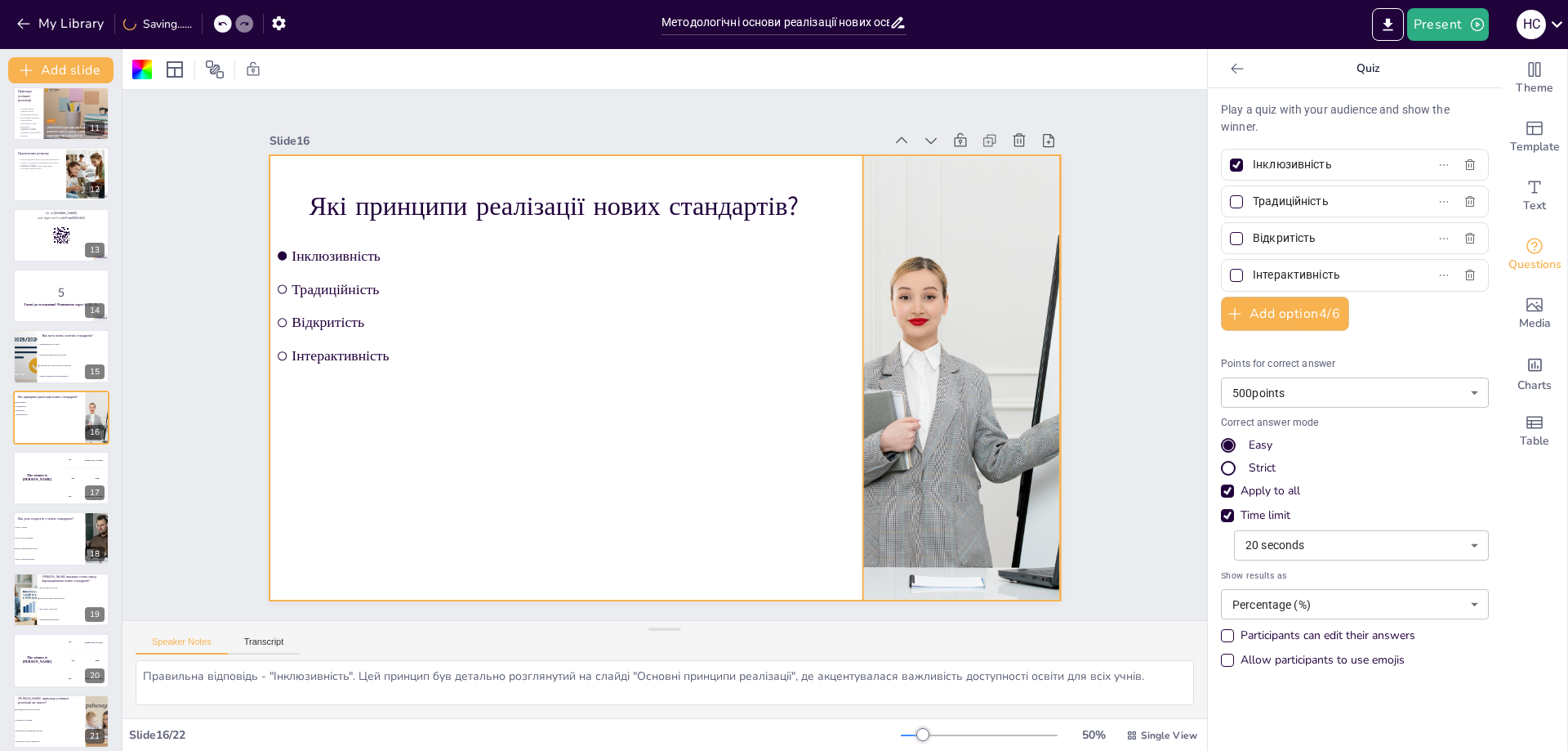
click at [723, 382] on div at bounding box center [368, 363] width 710 height 513
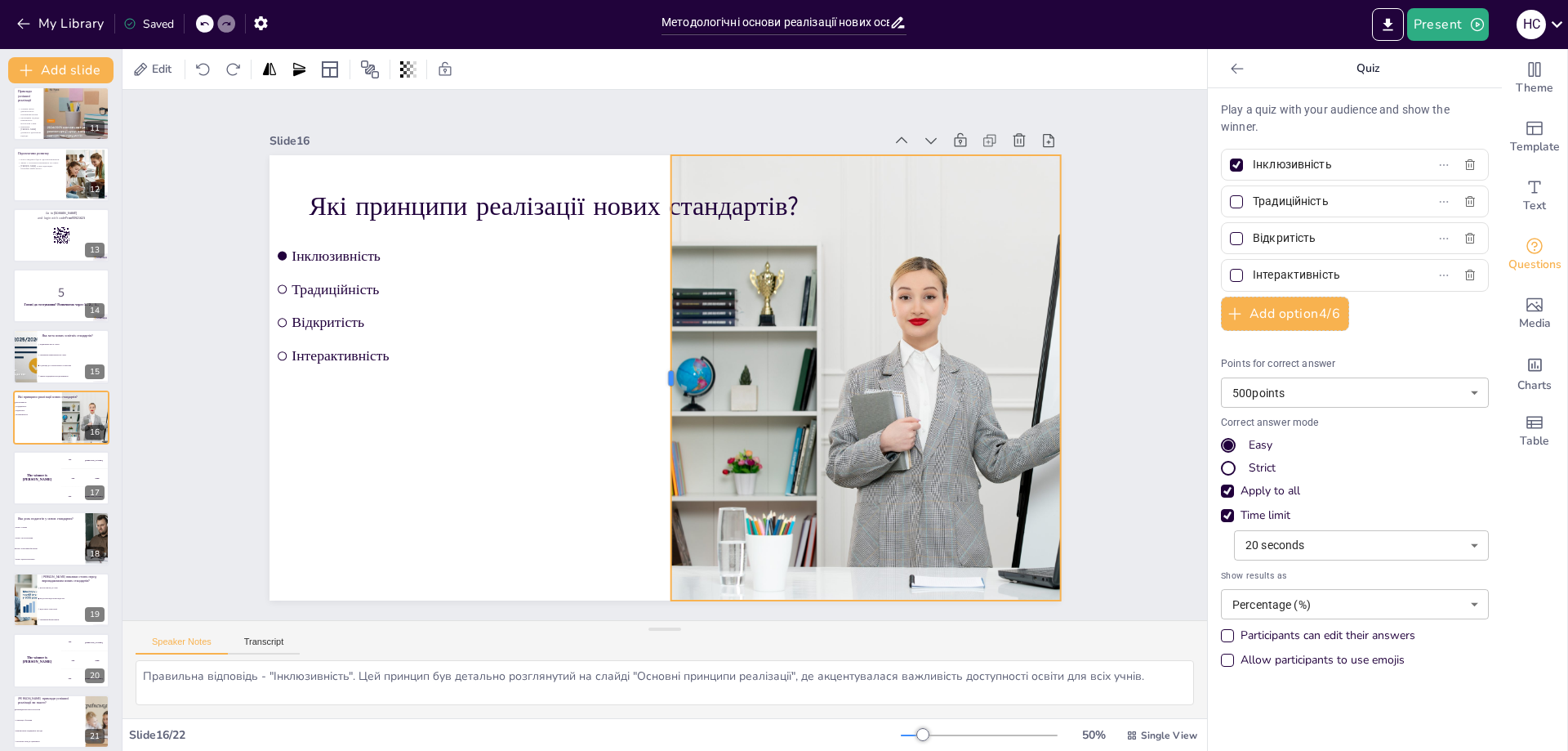
drag, startPoint x: 850, startPoint y: 368, endPoint x: 657, endPoint y: 422, distance: 200.4
click at [657, 422] on div at bounding box center [650, 337] width 308 height 339
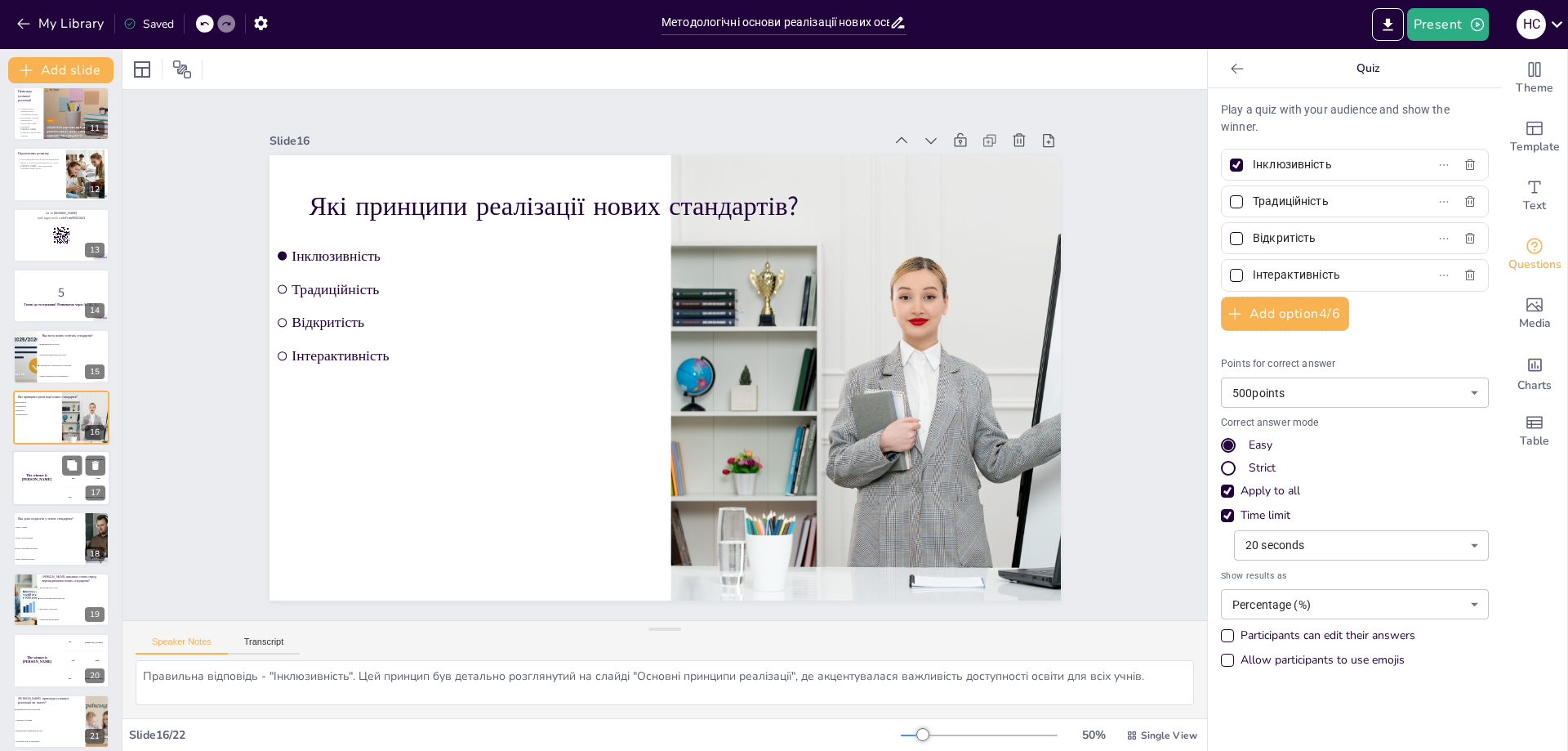
click at [40, 474] on div "The winner is [PERSON_NAME]" at bounding box center [37, 477] width 49 height 56
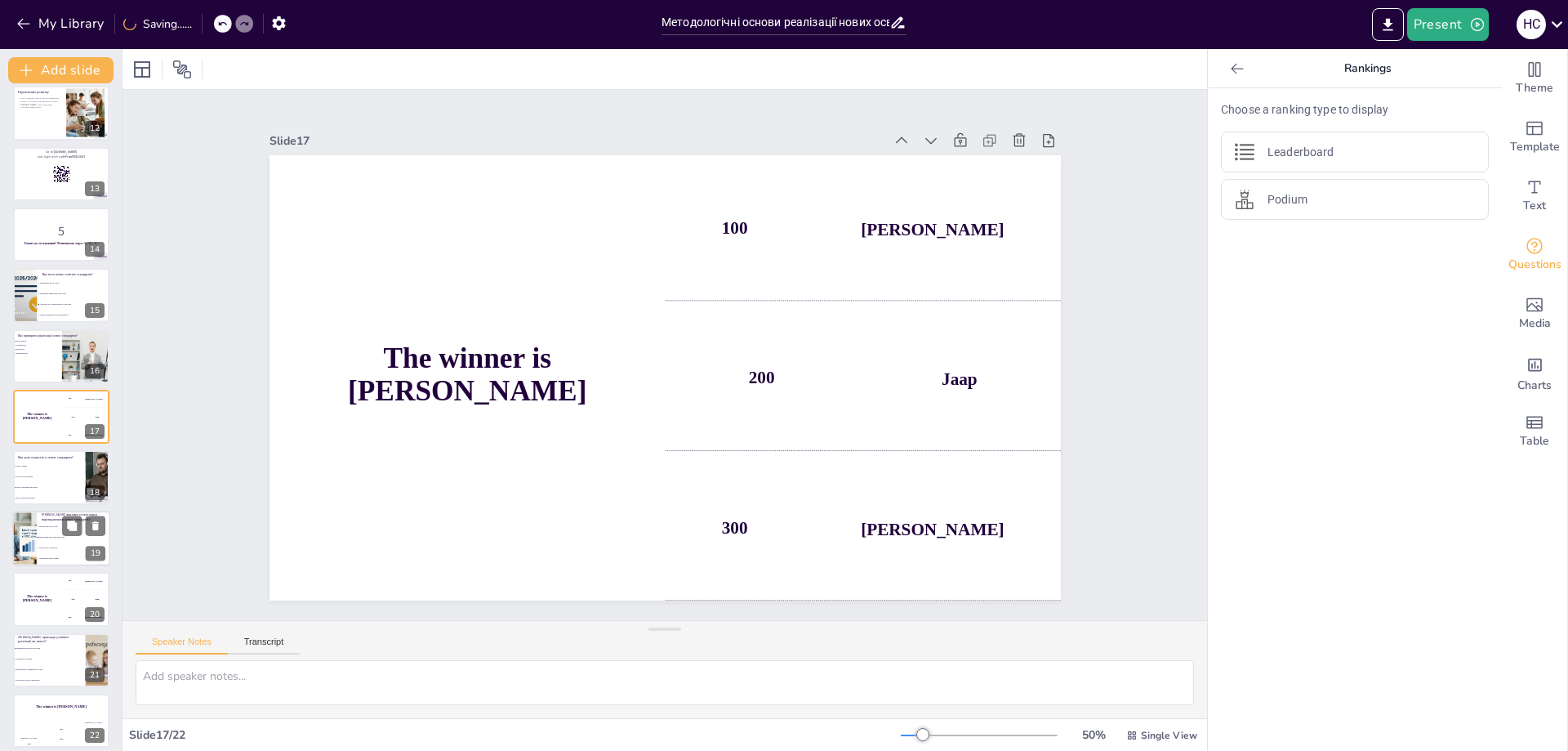
click at [32, 551] on div at bounding box center [24, 538] width 83 height 56
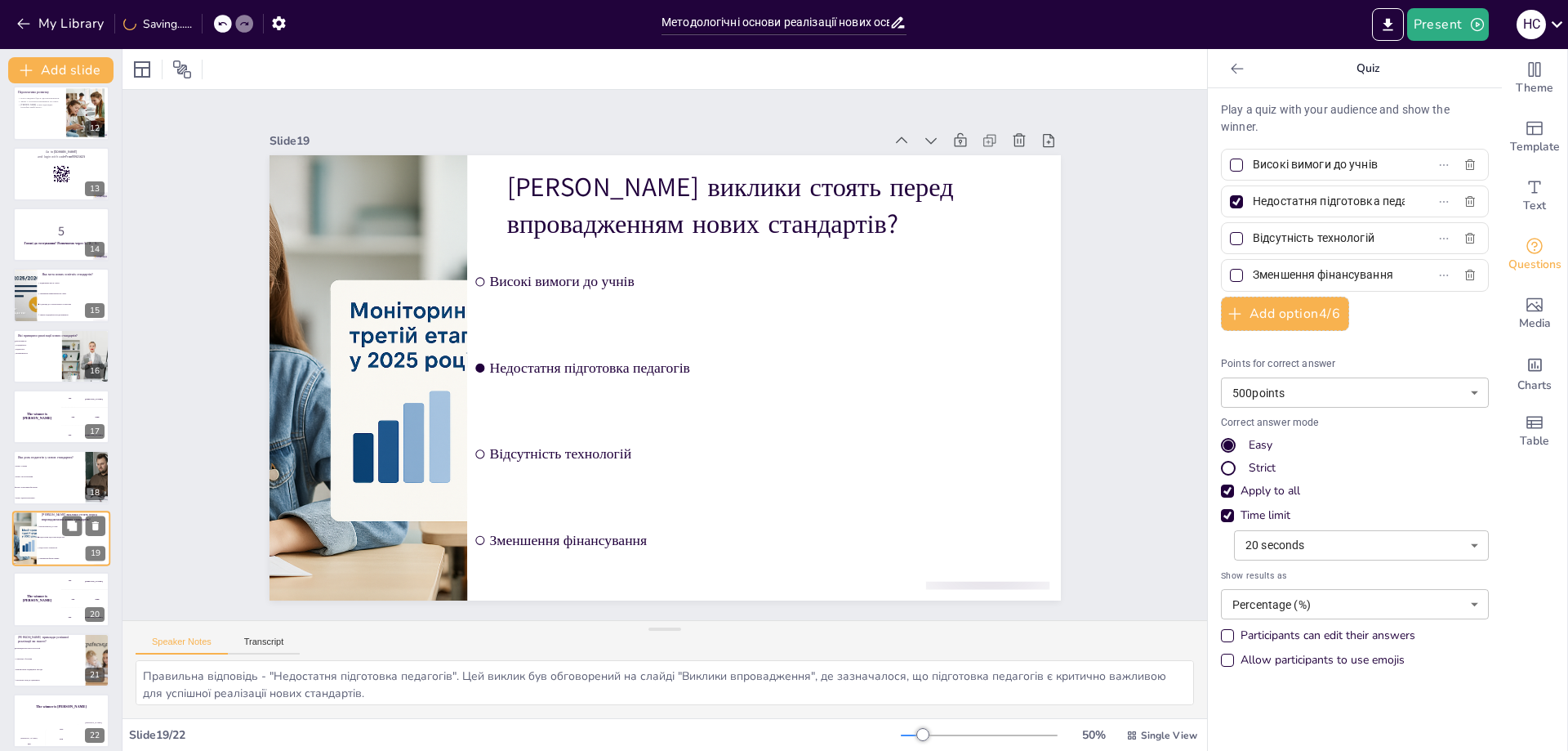
scroll to position [689, 0]
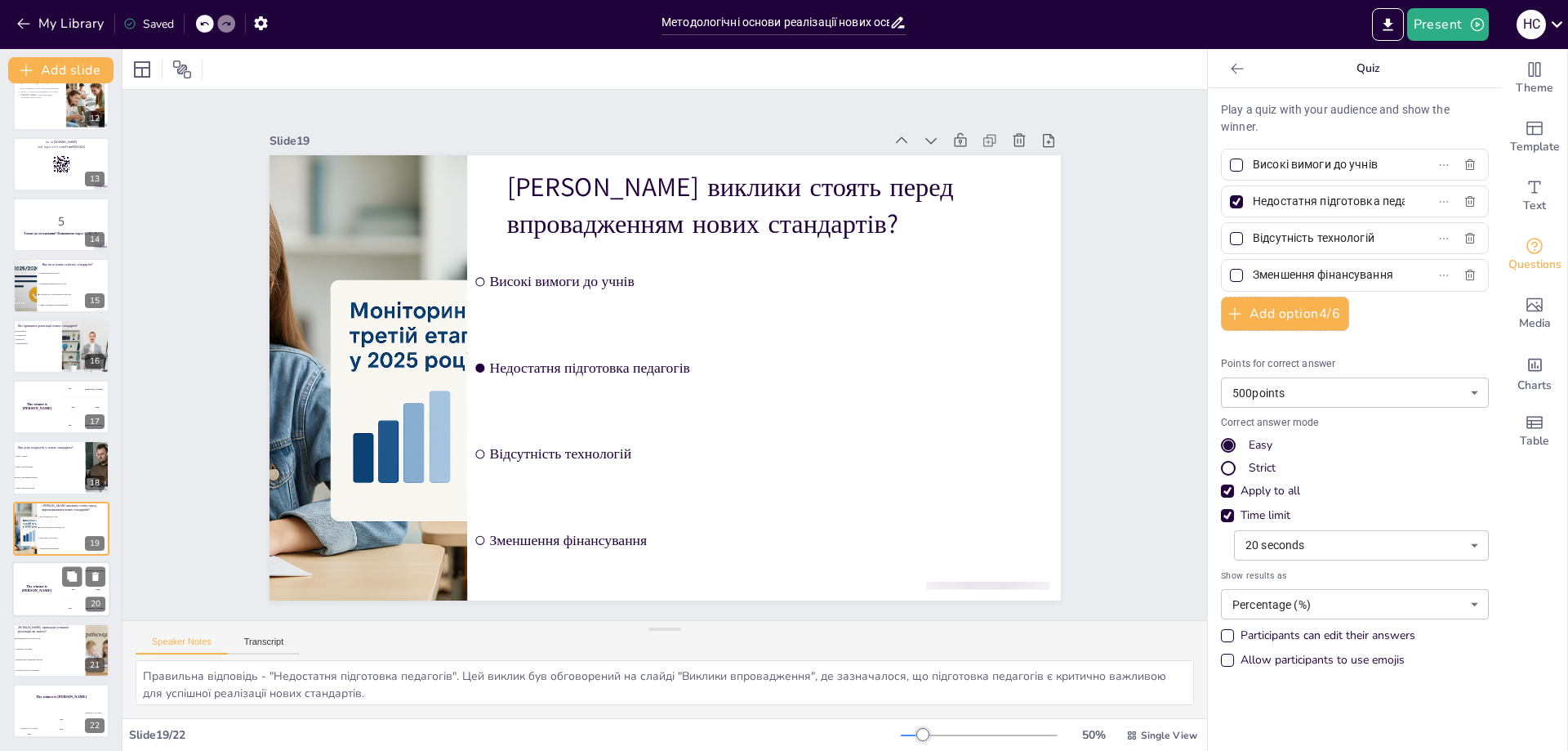
click at [39, 599] on div "The winner is [PERSON_NAME]" at bounding box center [37, 588] width 49 height 56
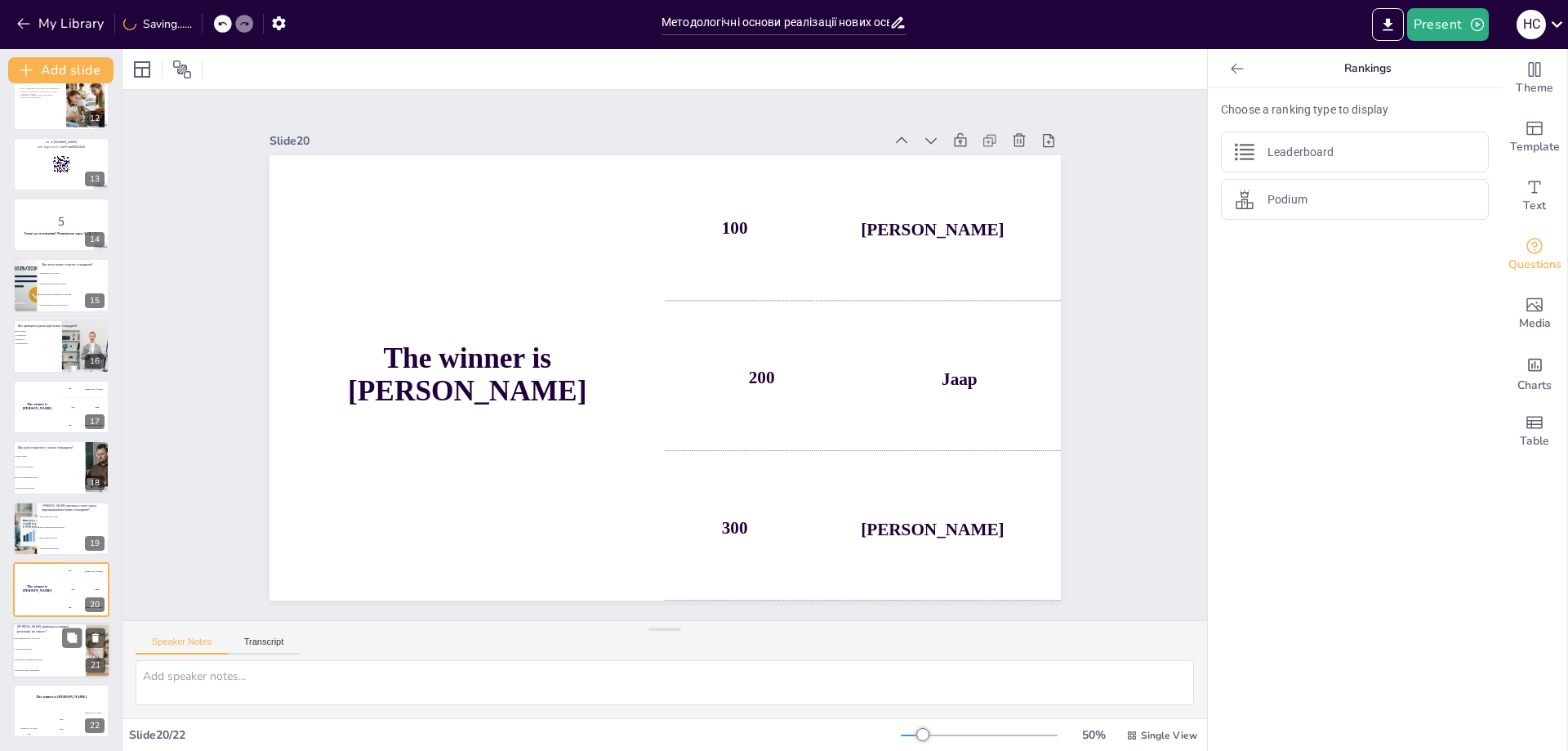
click at [27, 656] on li "Використання традиційних методів" at bounding box center [49, 659] width 74 height 11
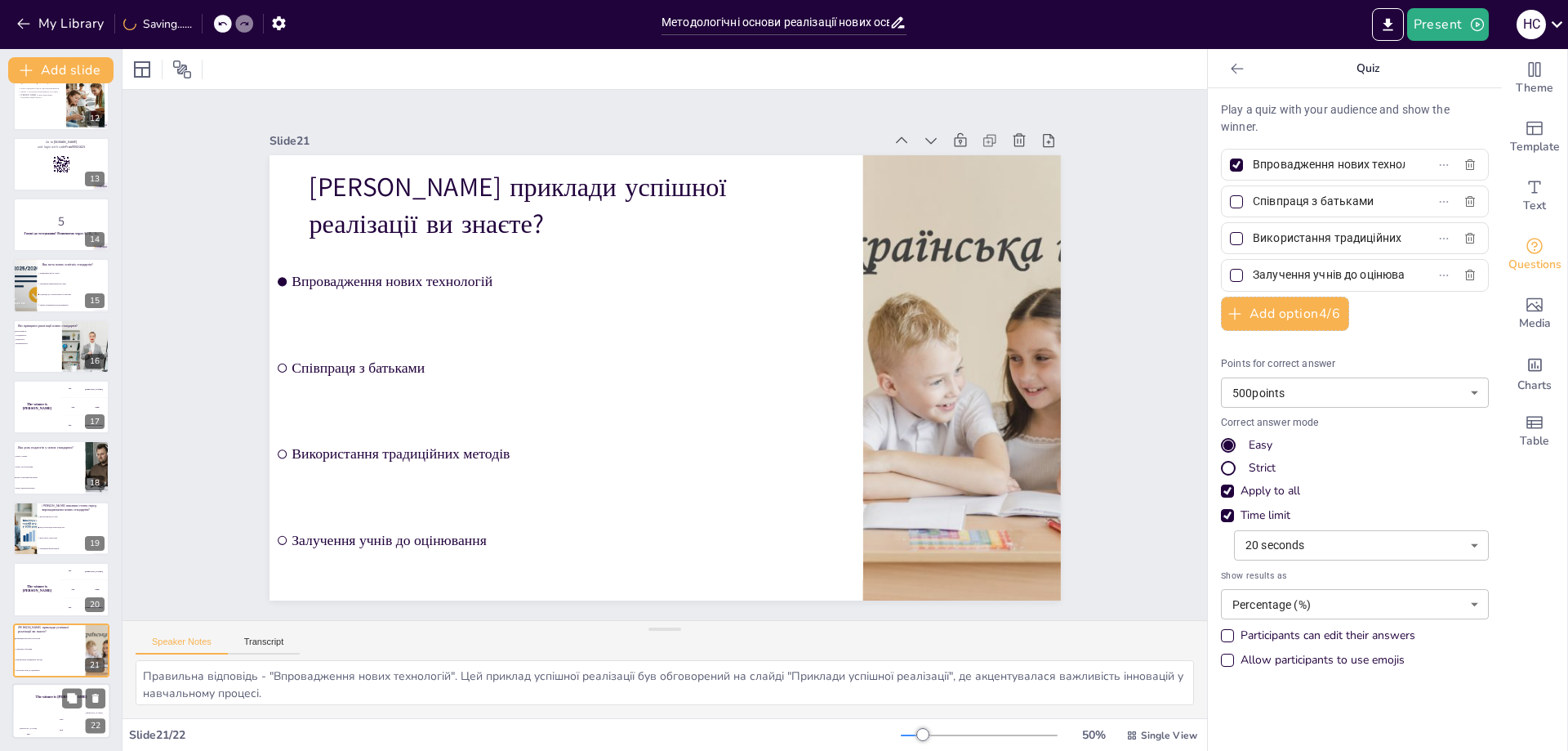
click at [41, 714] on div "Hasan 100" at bounding box center [28, 724] width 32 height 27
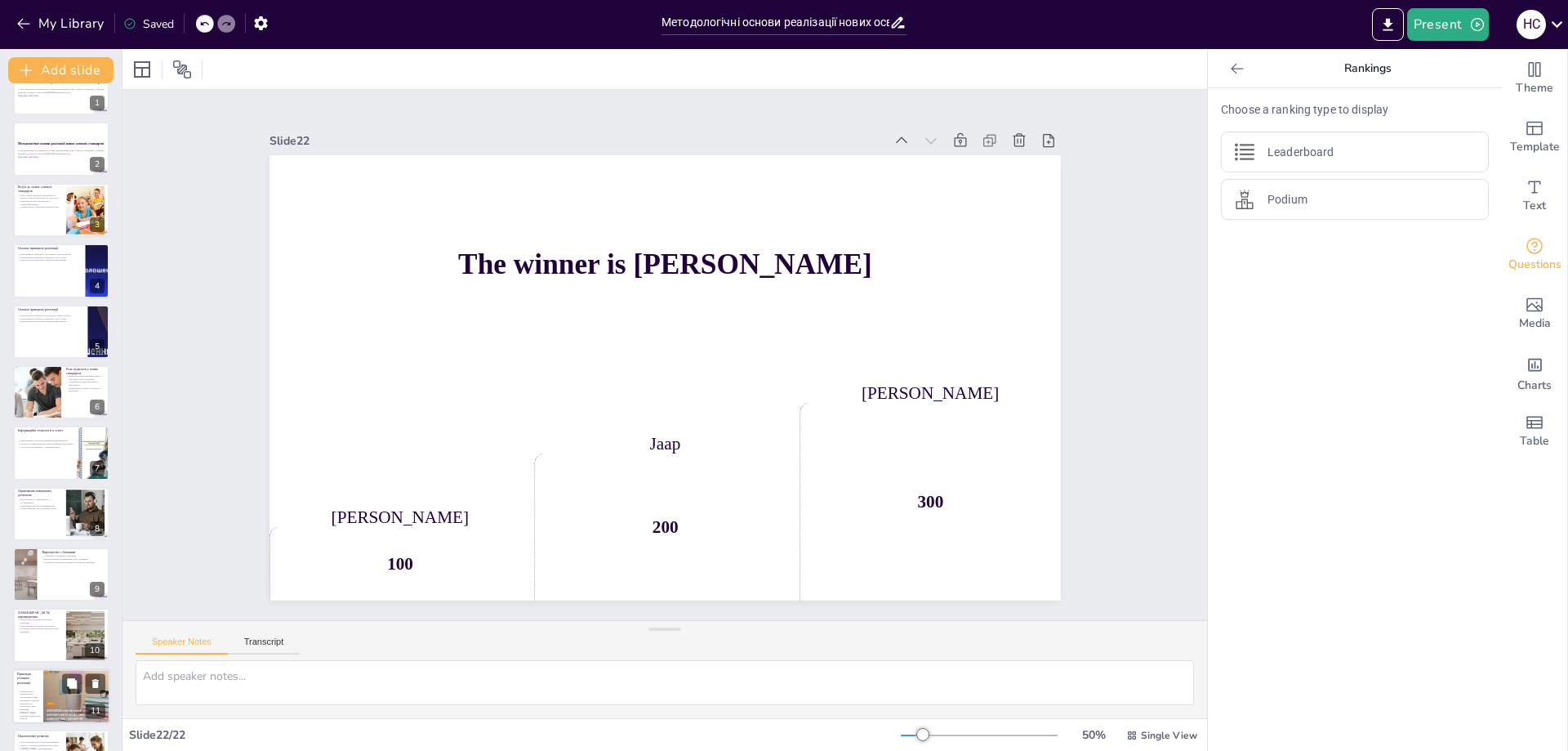
scroll to position [0, 0]
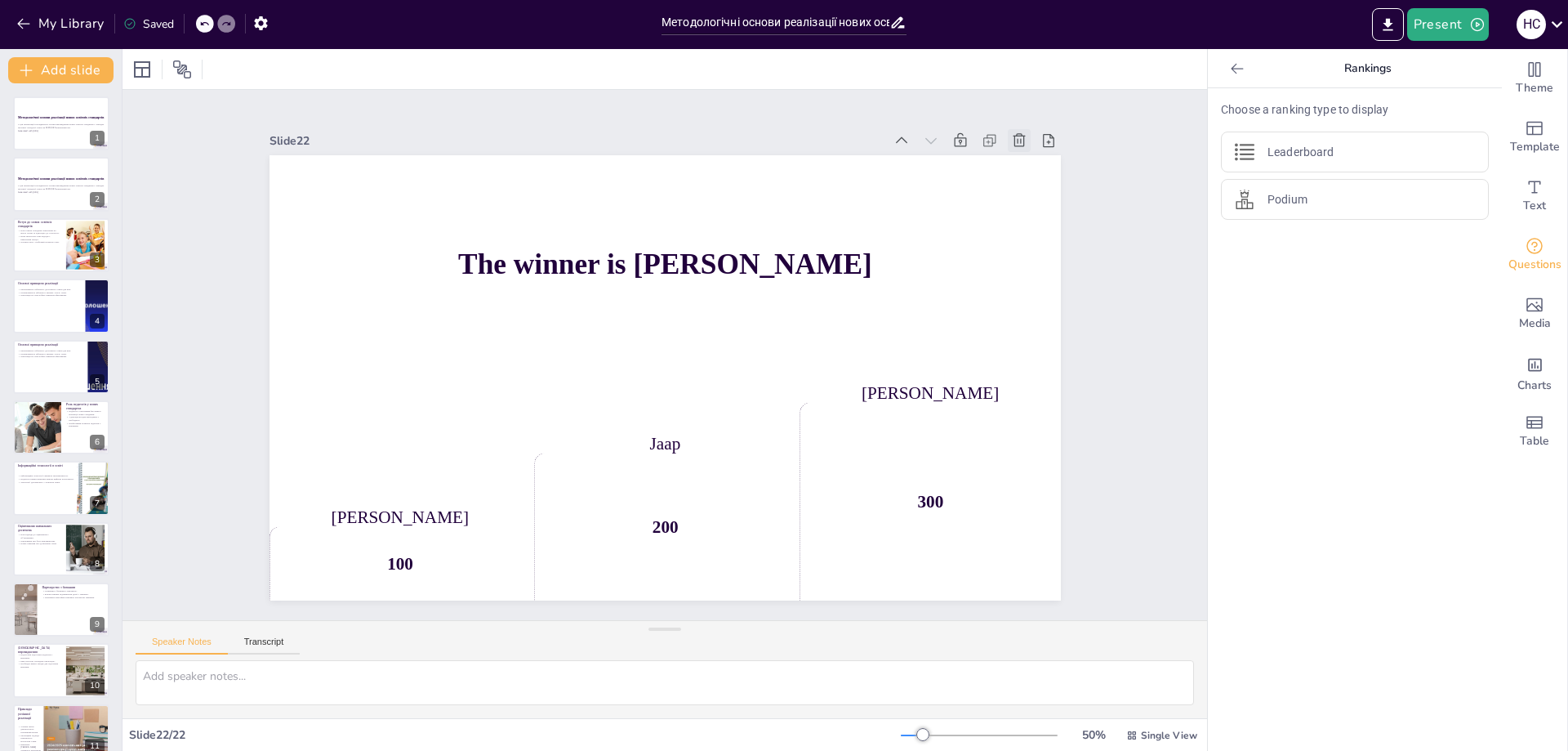
click at [423, 33] on icon at bounding box center [414, 25] width 18 height 18
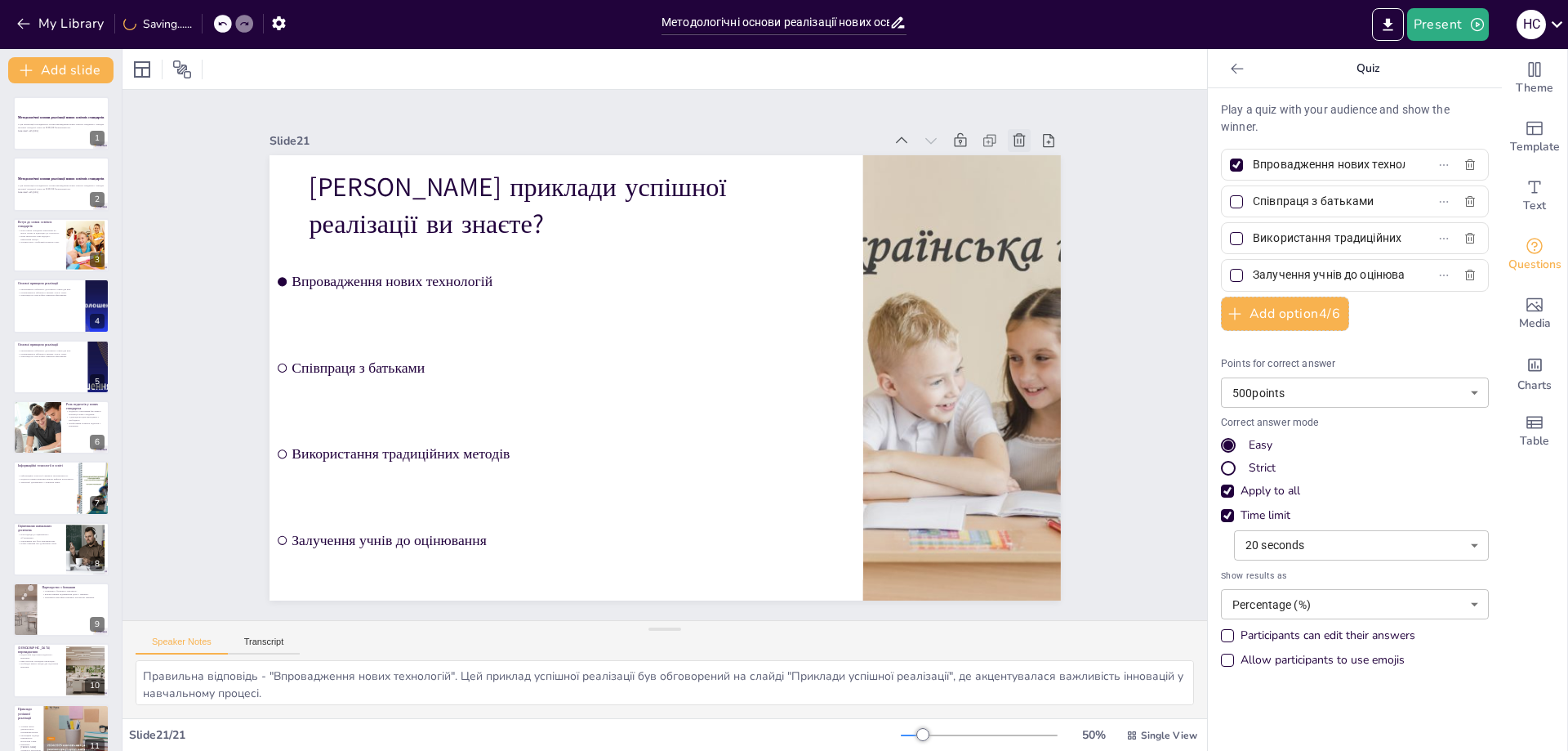
click at [974, 78] on icon at bounding box center [967, 71] width 15 height 16
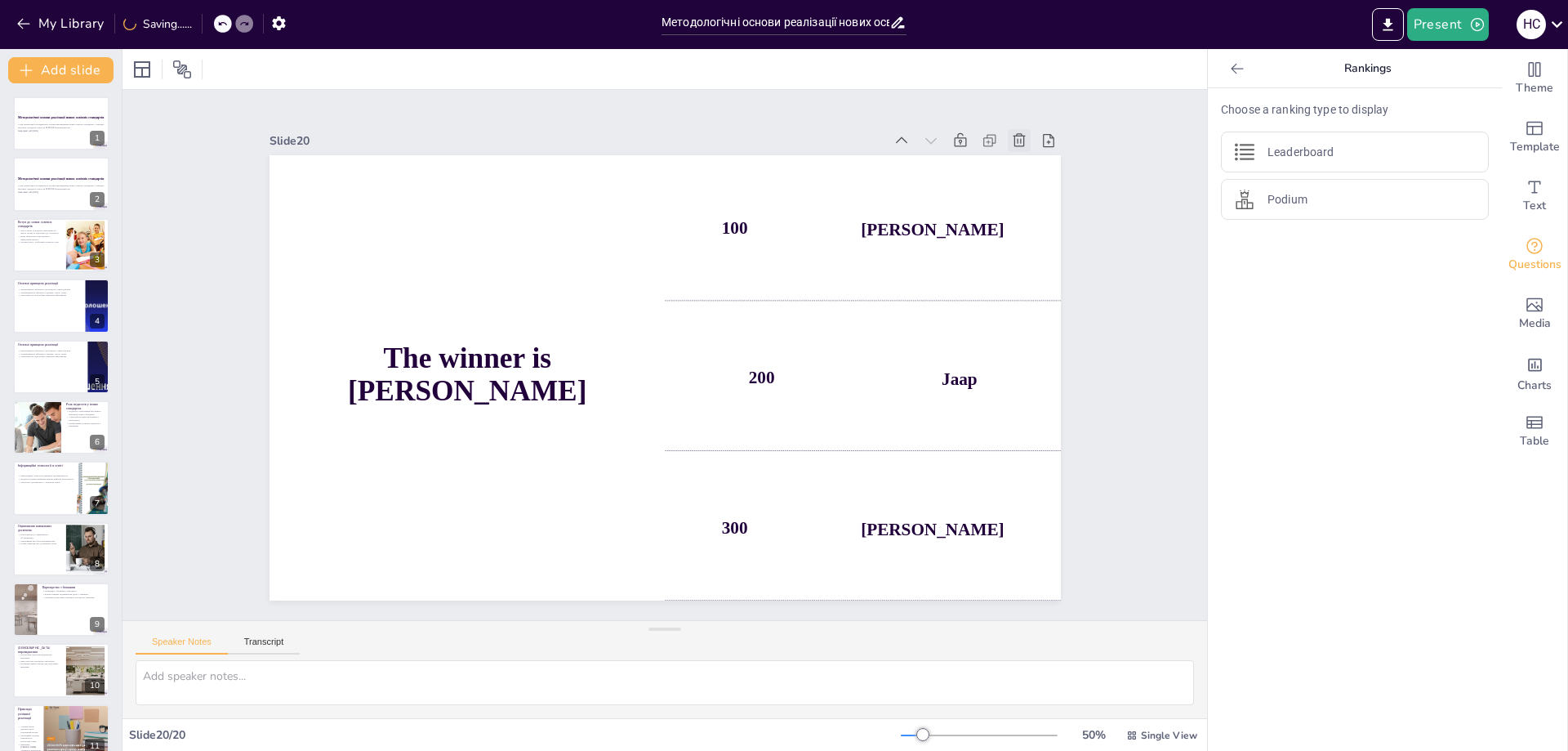
click at [727, 750] on icon at bounding box center [716, 766] width 22 height 22
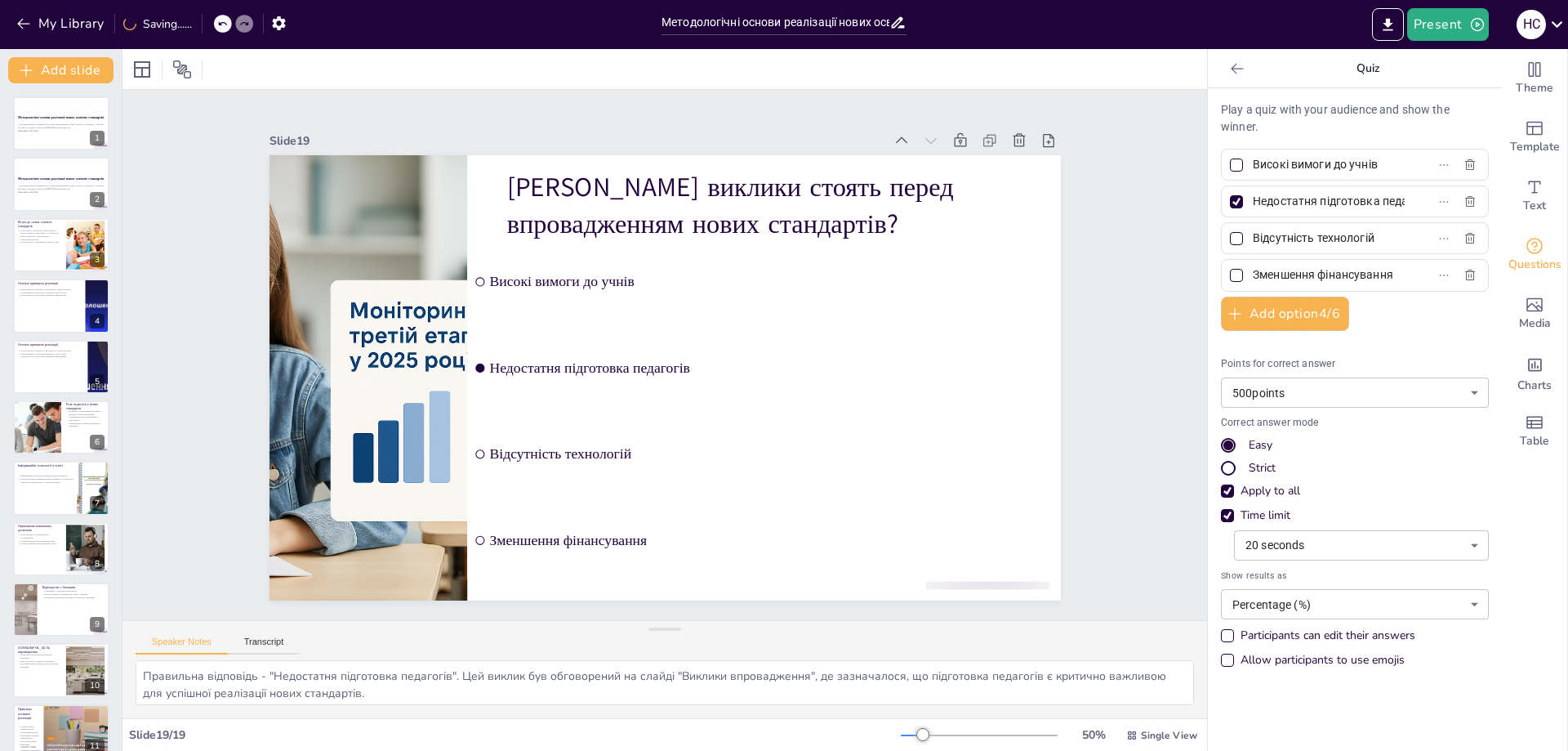
click at [313, 144] on icon at bounding box center [301, 154] width 22 height 22
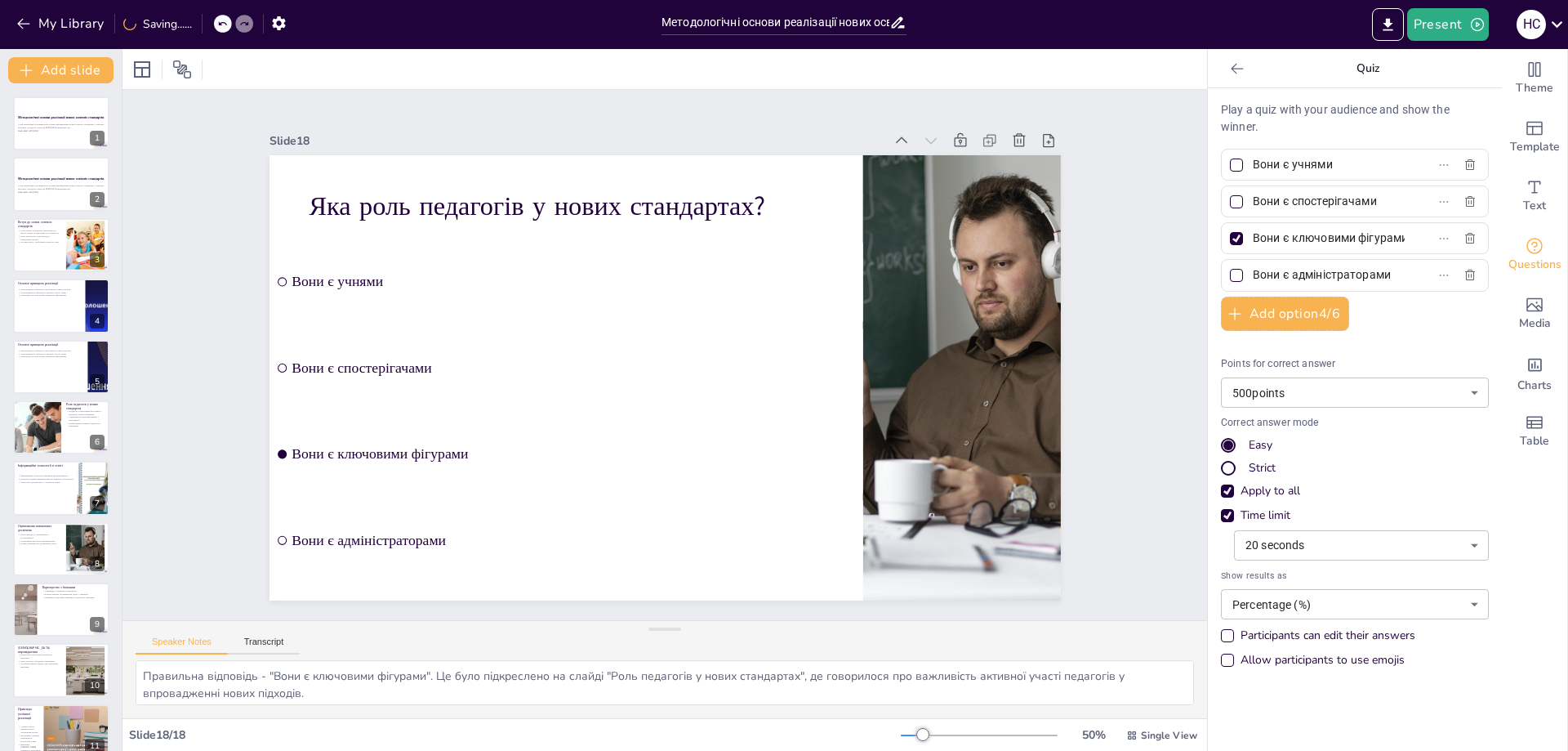
click at [424, 33] on icon at bounding box center [415, 25] width 18 height 18
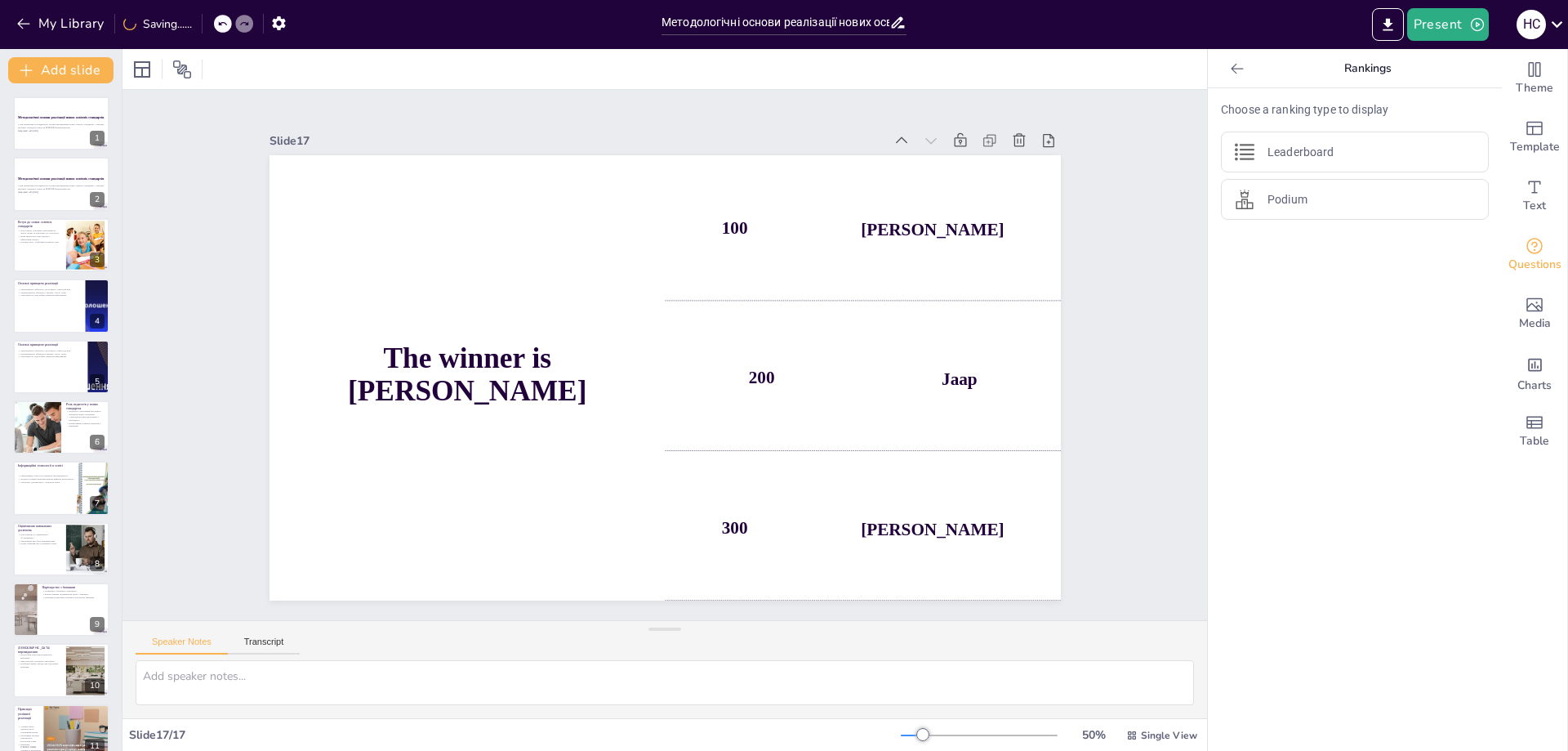
click at [1050, 464] on icon at bounding box center [1062, 475] width 23 height 23
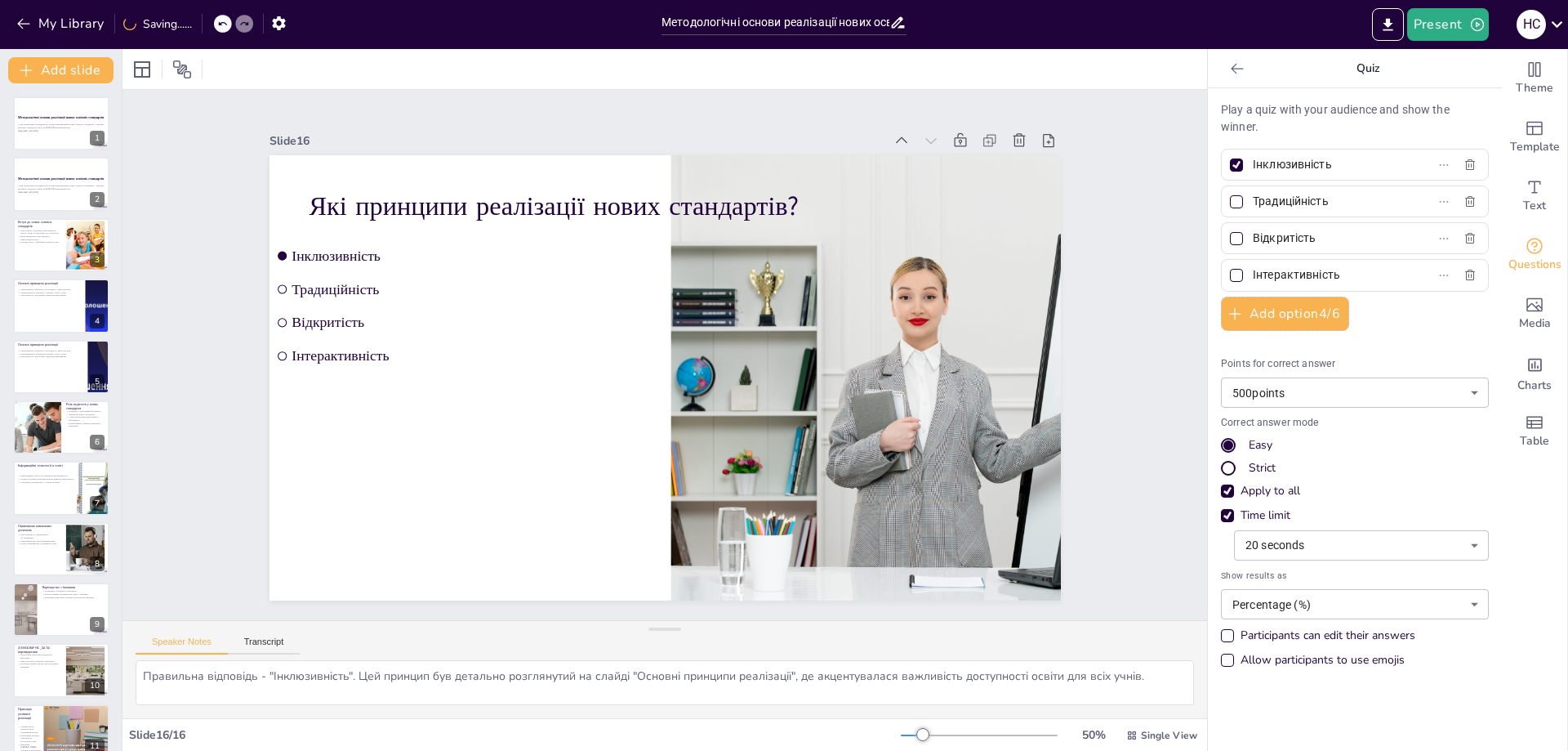
click at [811, 737] on icon at bounding box center [801, 747] width 20 height 20
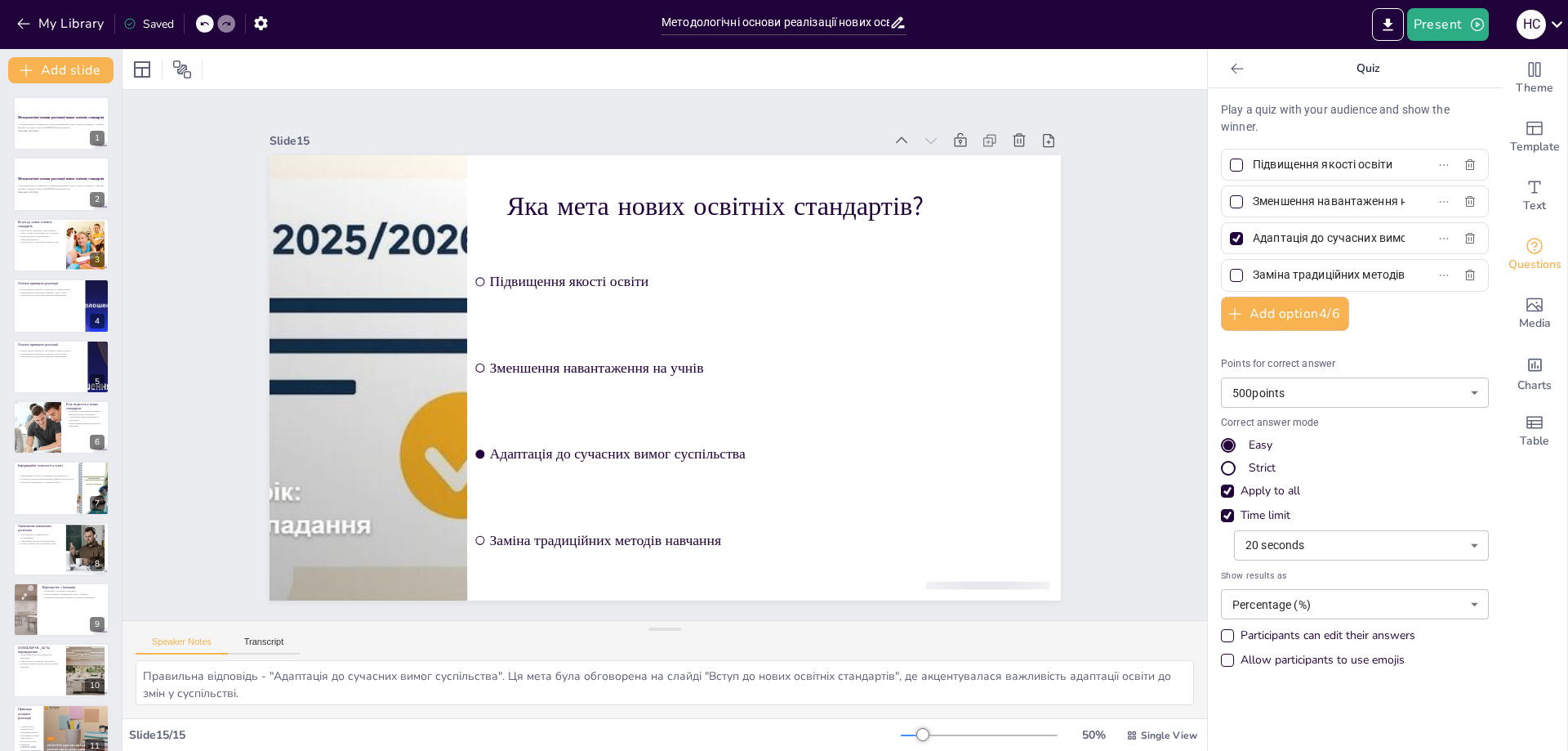
click at [391, 62] on icon at bounding box center [382, 52] width 20 height 20
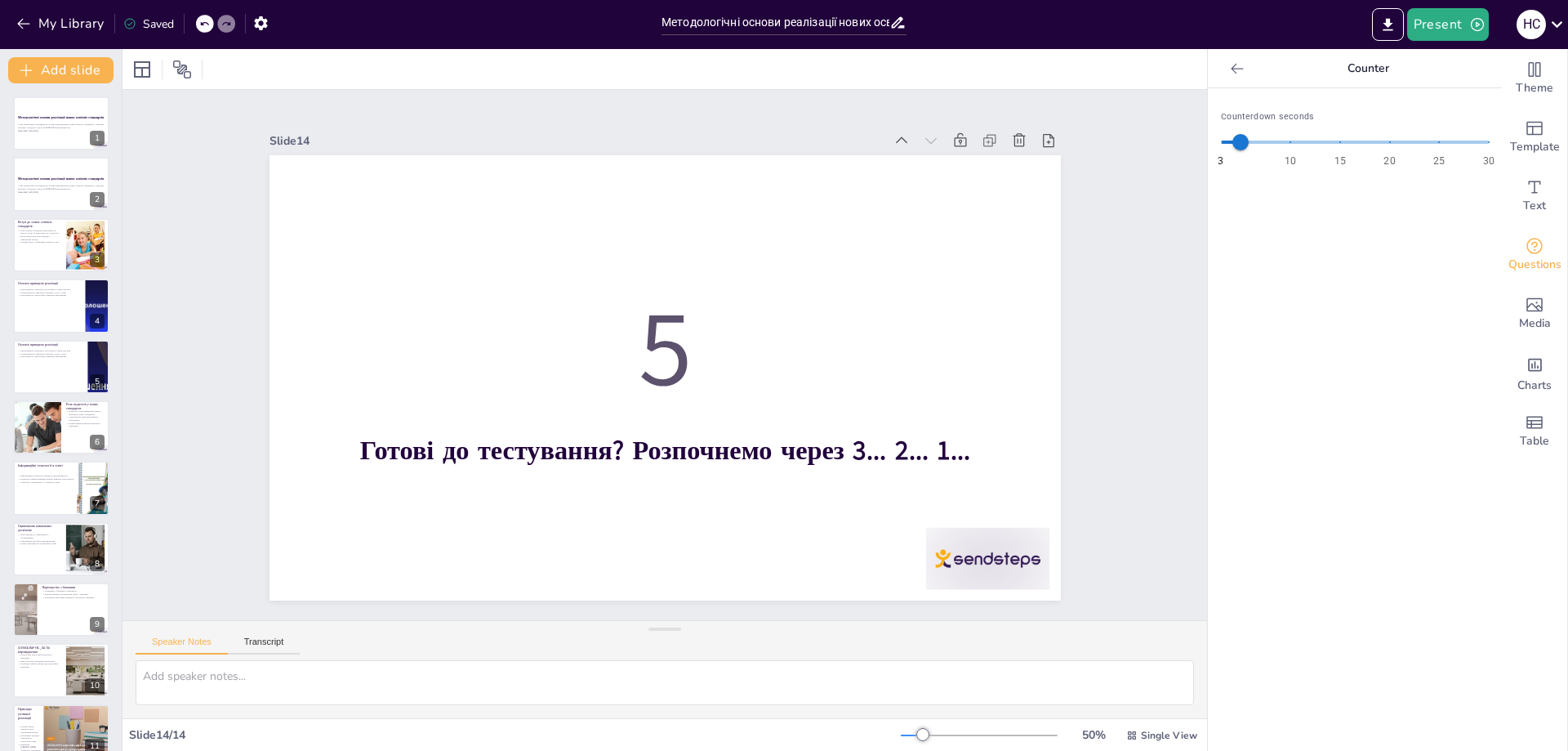
click at [1047, 209] on icon at bounding box center [1057, 219] width 20 height 20
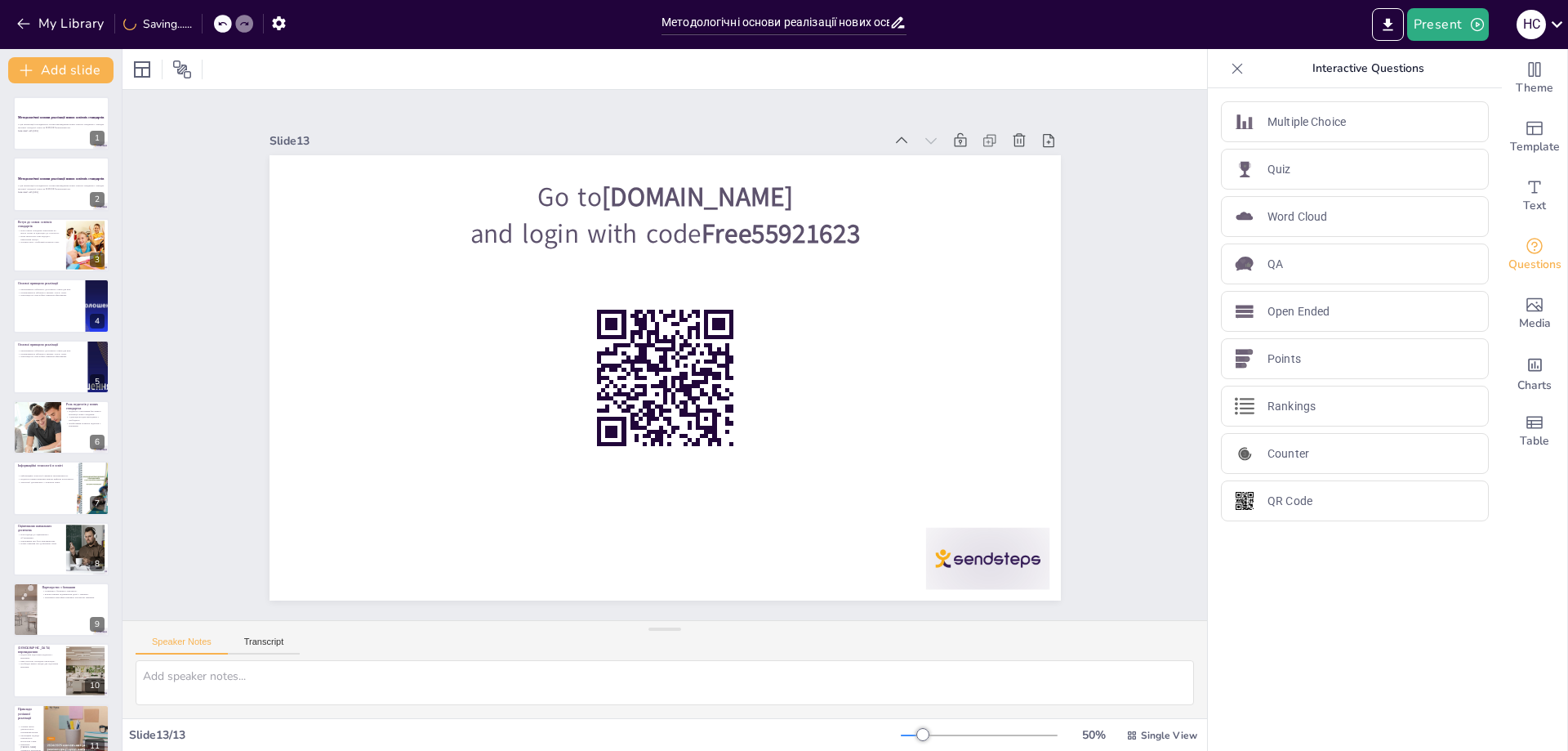
click at [313, 144] on icon at bounding box center [301, 154] width 22 height 22
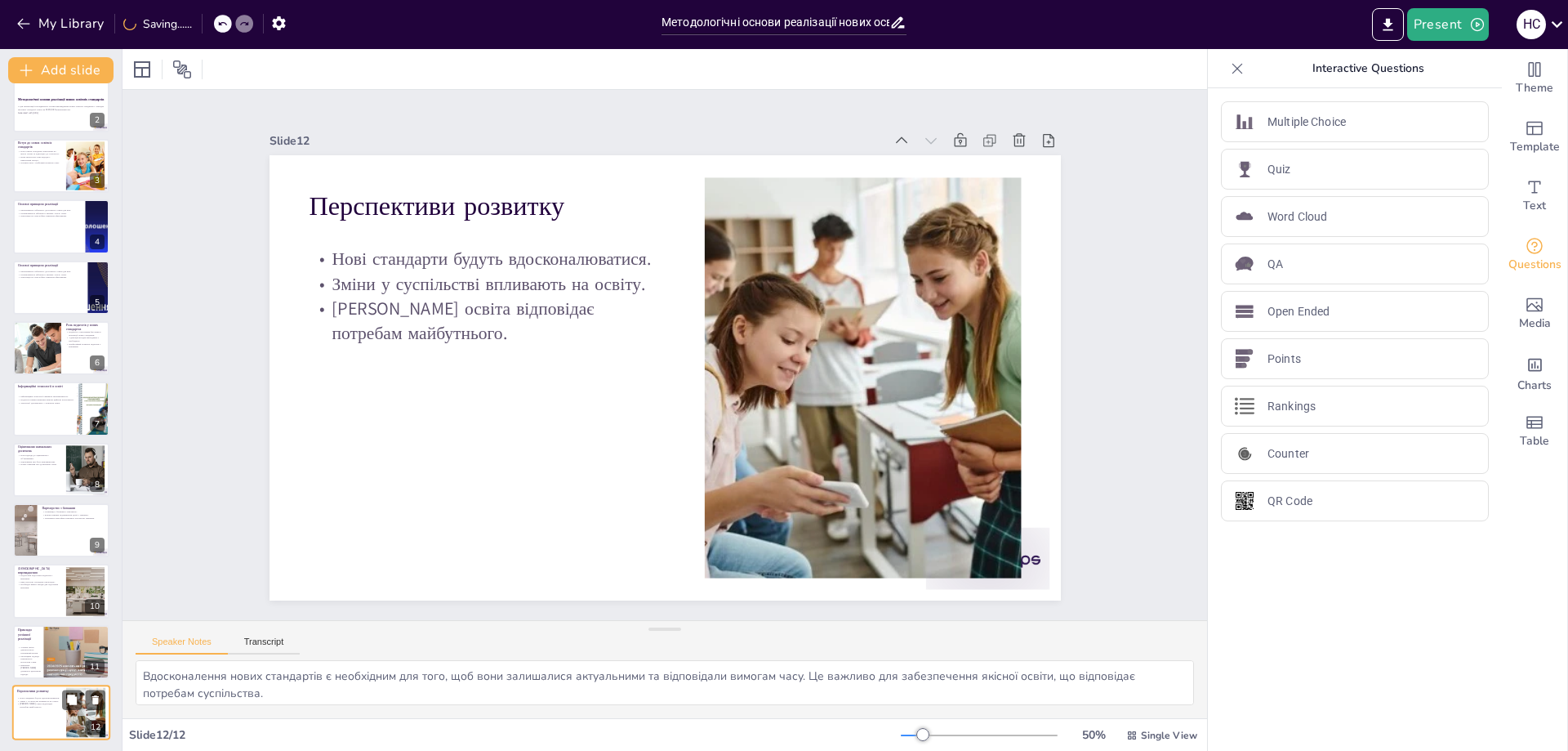
scroll to position [81, 0]
click at [62, 653] on div at bounding box center [96, 649] width 107 height 56
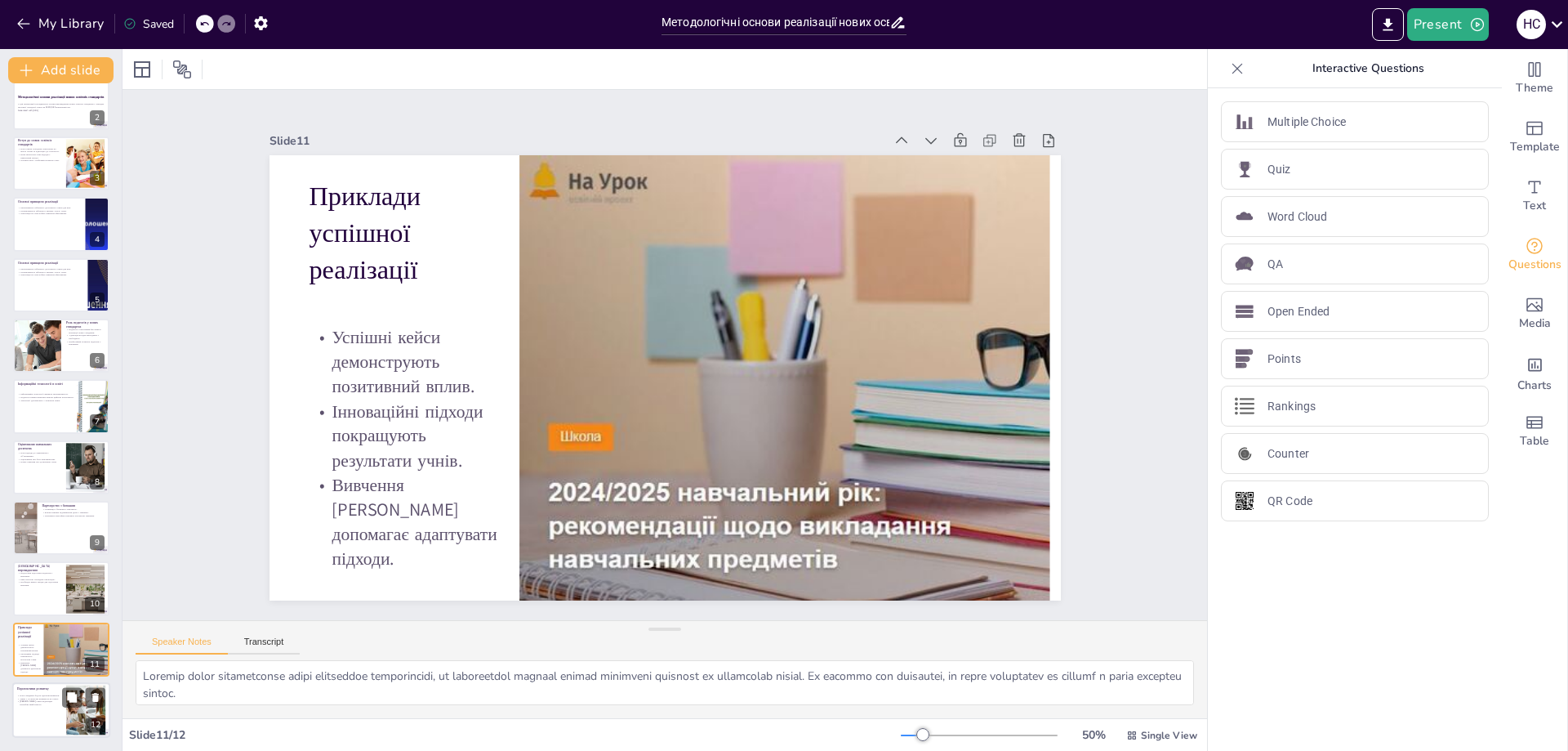
click at [54, 707] on div at bounding box center [61, 710] width 98 height 56
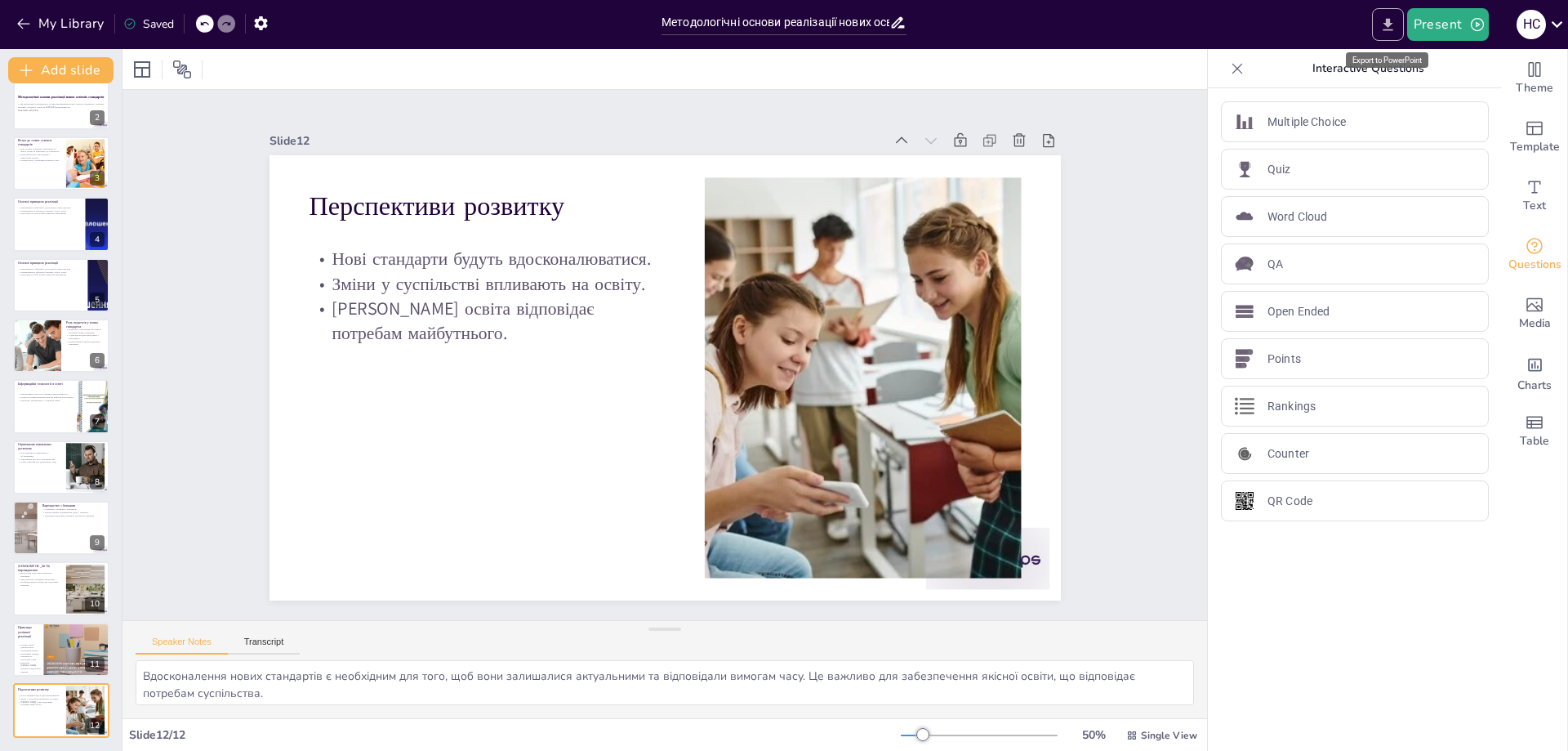
click at [1385, 26] on icon "Export to PowerPoint" at bounding box center [1388, 25] width 17 height 17
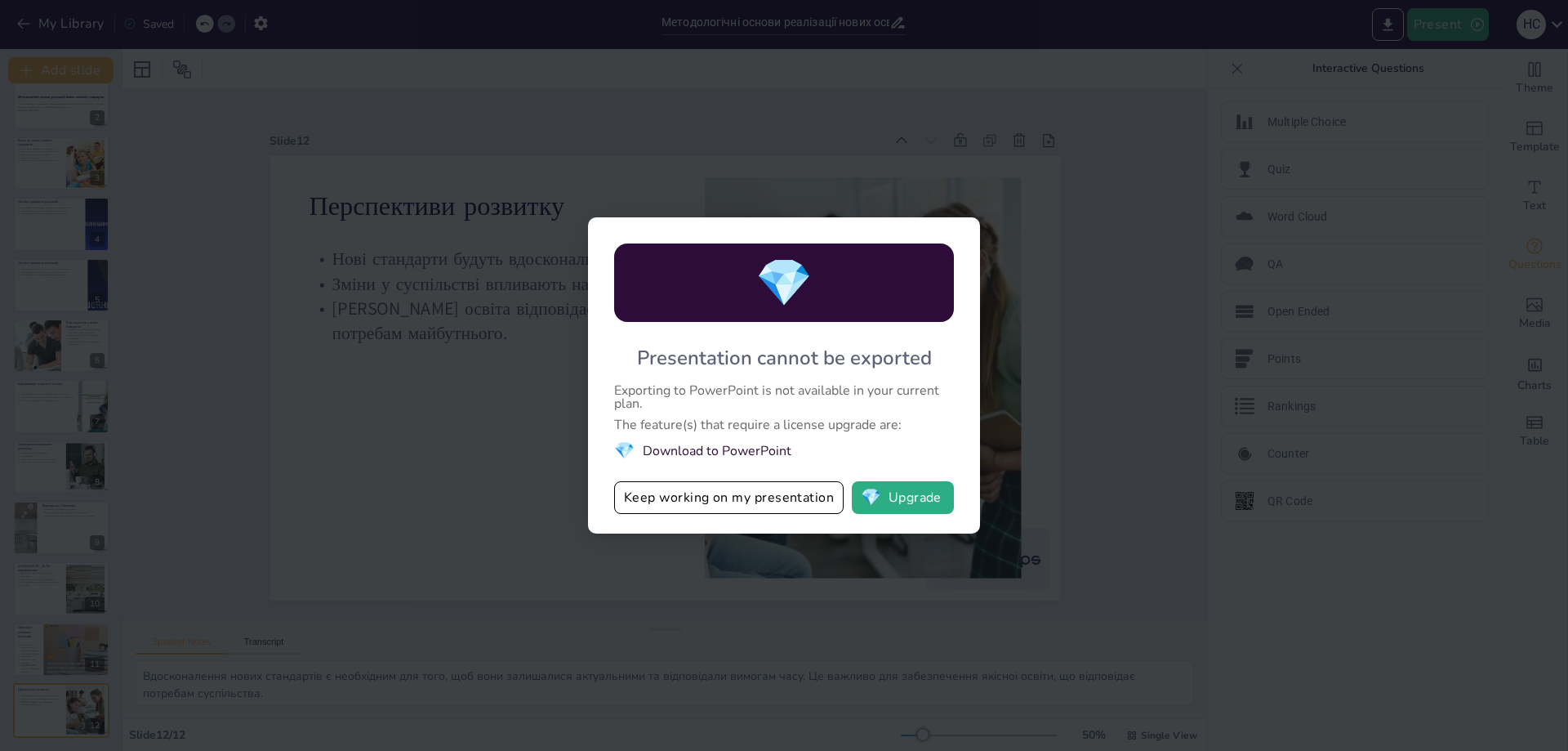
click at [774, 451] on li "💎 Download to PowerPoint" at bounding box center [783, 451] width 339 height 22
click at [812, 281] on span "💎" at bounding box center [783, 283] width 57 height 63
click at [679, 500] on button "Keep working on my presentation" at bounding box center [728, 497] width 230 height 32
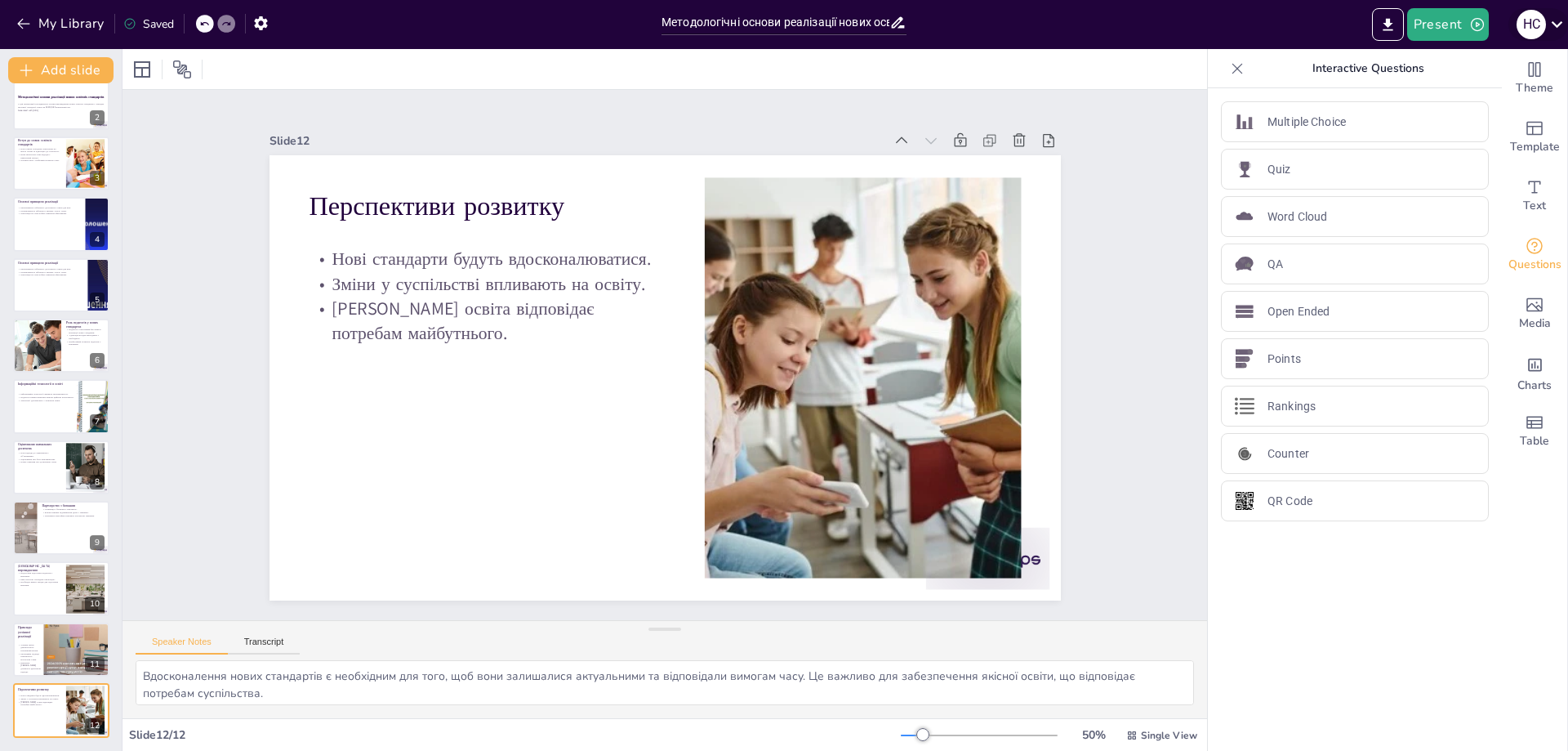
click at [1551, 21] on icon at bounding box center [1556, 24] width 22 height 22
click at [1504, 46] on div "Н С [PERSON_NAME] [EMAIL_ADDRESS][DOMAIN_NAME] My profile My plan Payment Log o…" at bounding box center [1473, 148] width 163 height 214
click at [1391, 25] on div at bounding box center [784, 375] width 1568 height 751
click at [1390, 25] on icon "Export to PowerPoint" at bounding box center [1387, 24] width 10 height 12
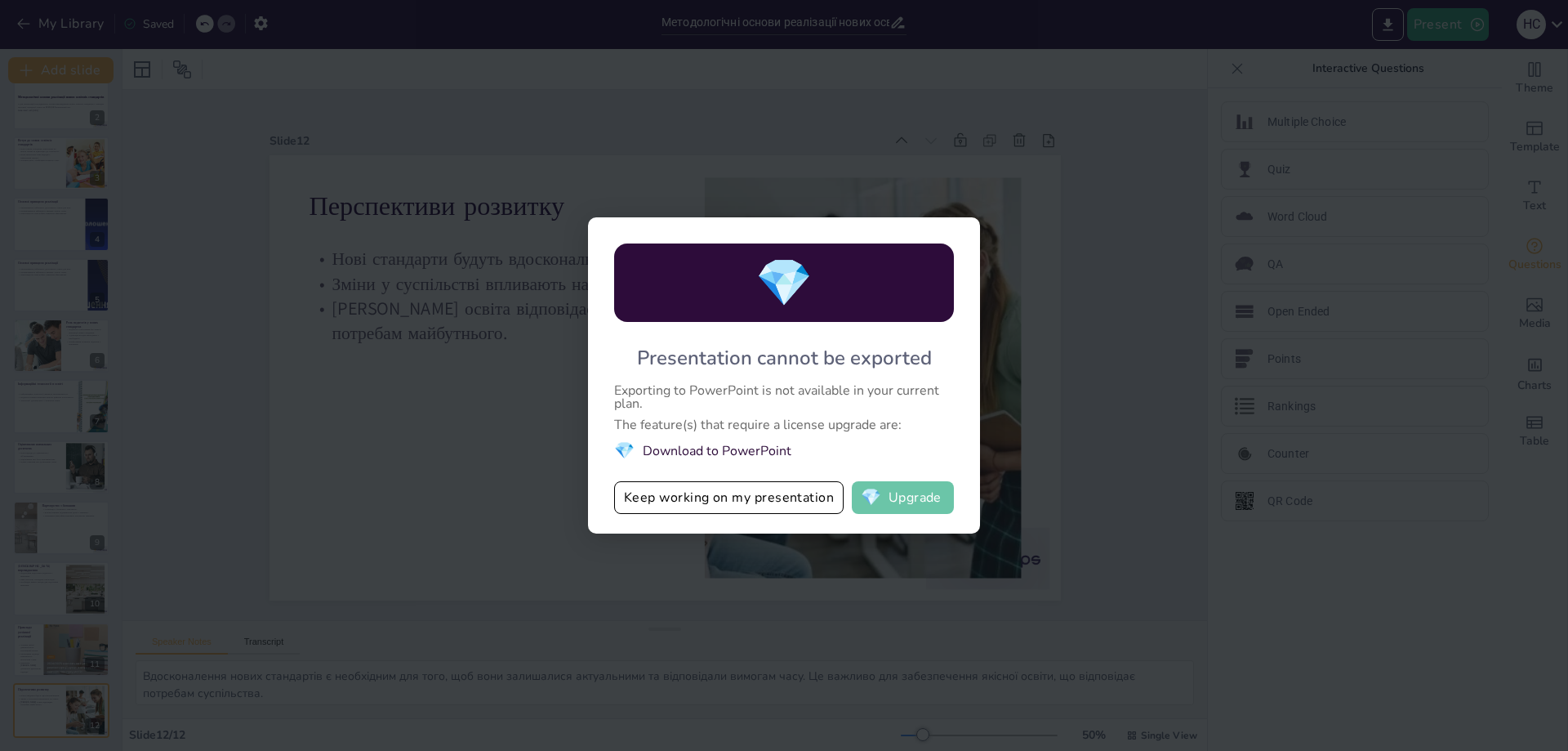
click at [882, 485] on button "💎 Upgrade" at bounding box center [903, 497] width 102 height 32
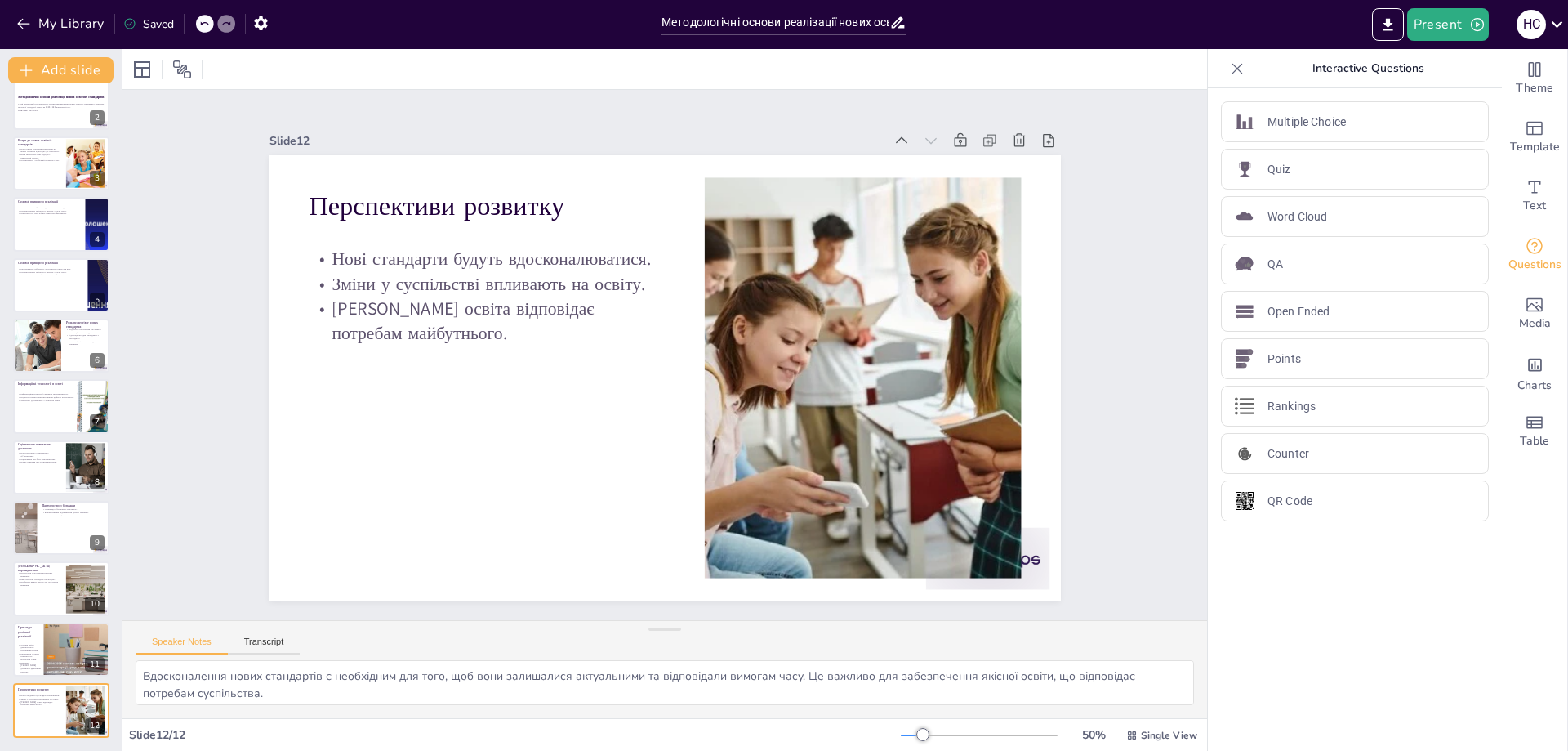
click at [1229, 70] on icon at bounding box center [1237, 69] width 17 height 17
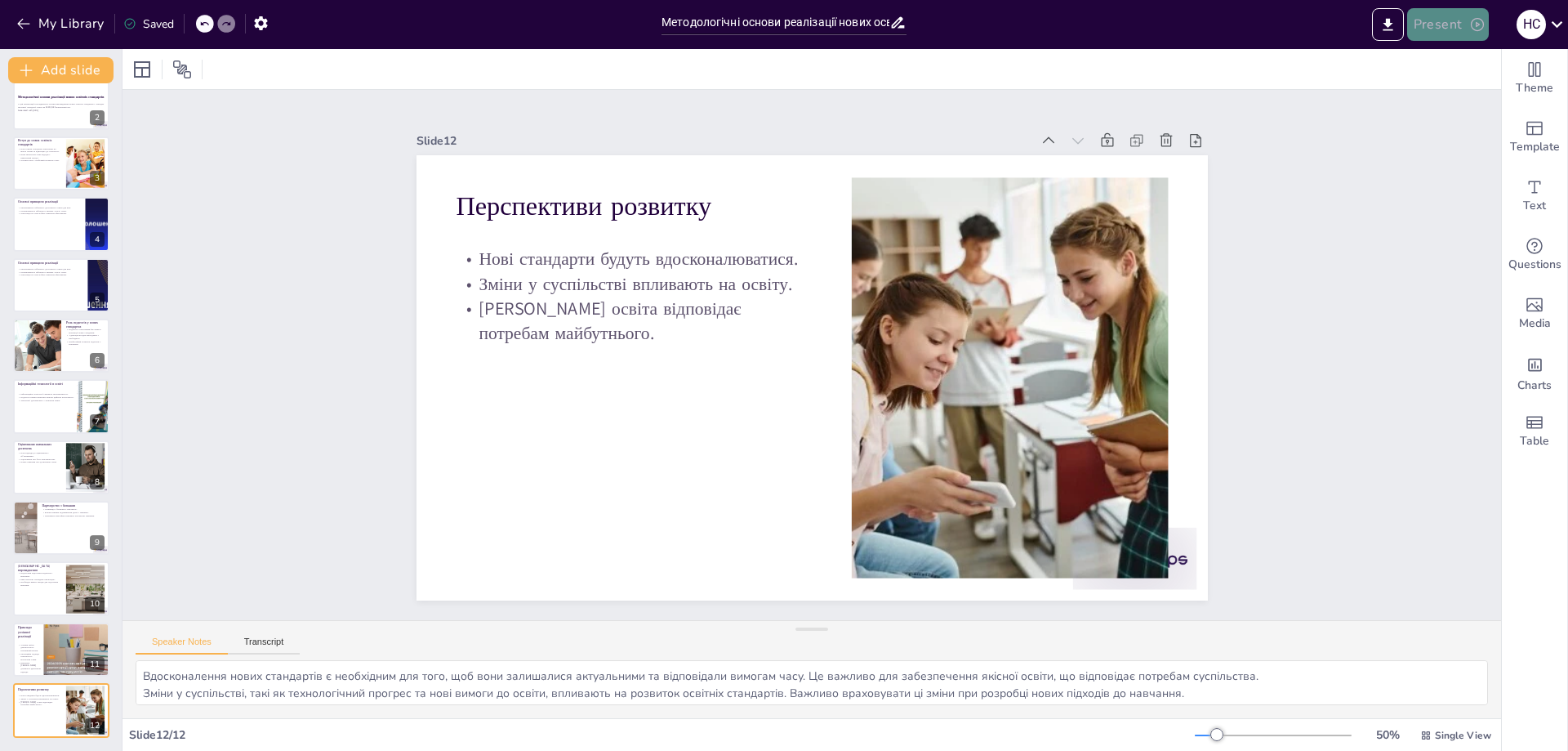
click at [1477, 22] on icon "button" at bounding box center [1478, 25] width 17 height 17
click at [1475, 57] on li "Preview presentation" at bounding box center [1473, 60] width 129 height 26
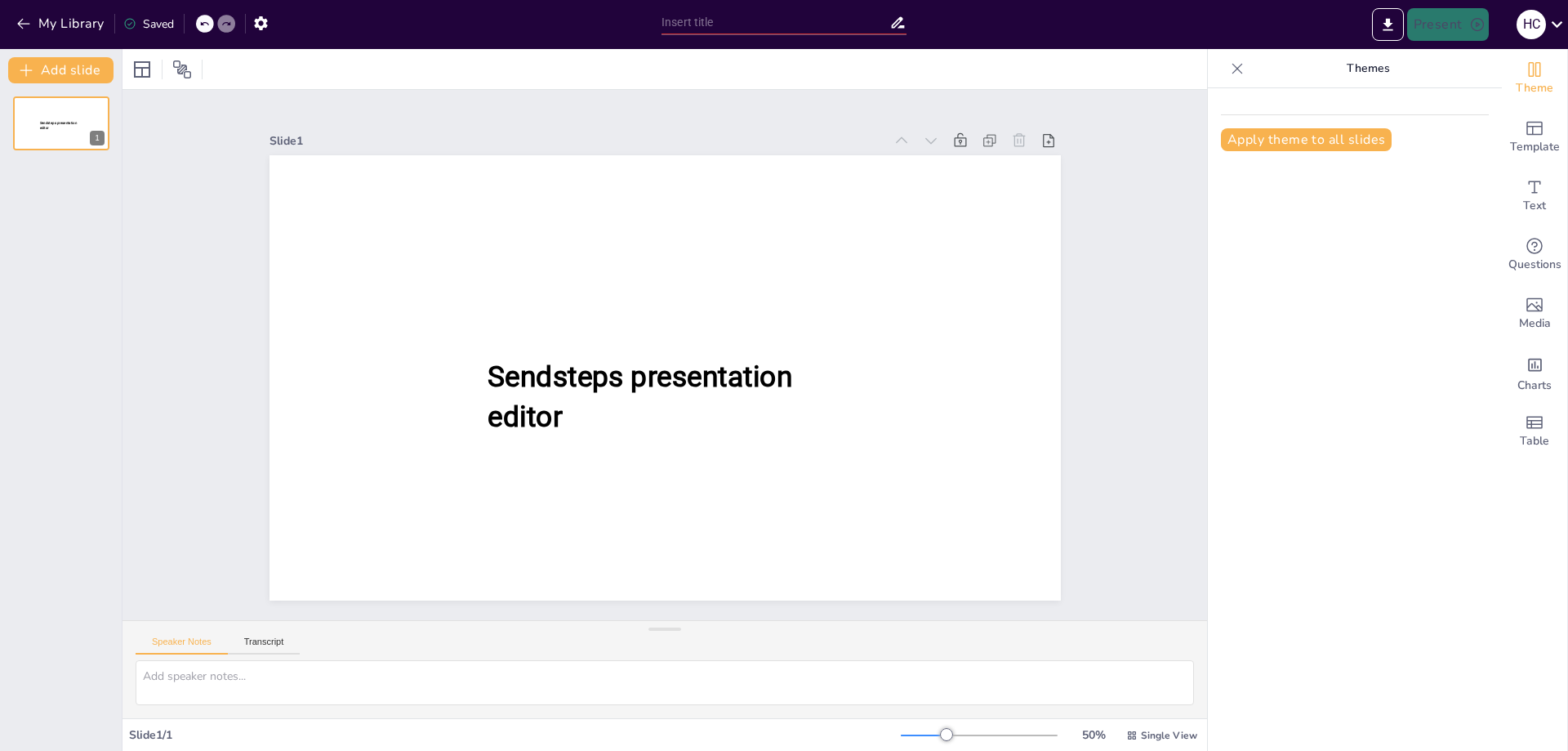
type input "Методологічні основи реалізації нових освітніх стандартів у закладах загальної …"
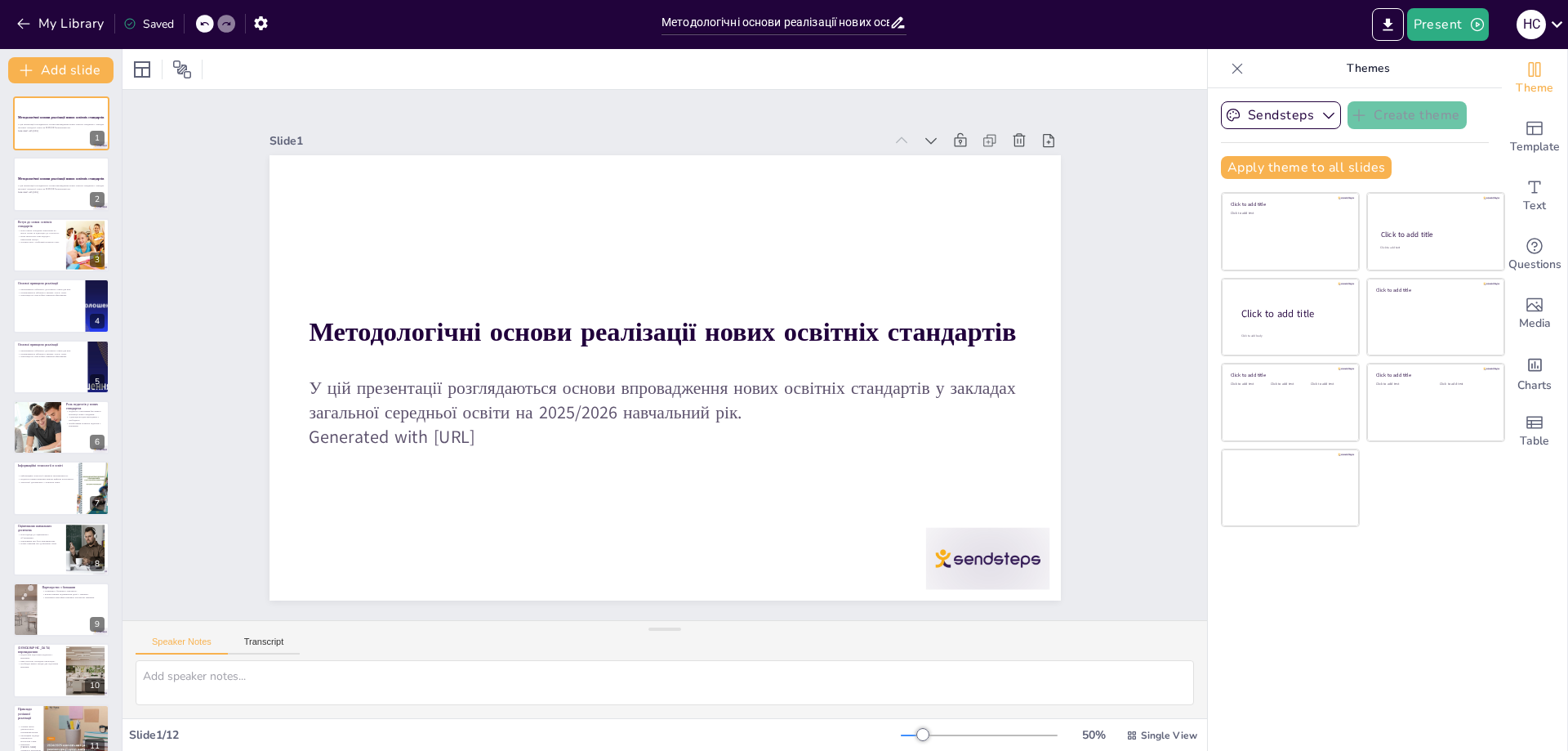
click at [1229, 67] on icon at bounding box center [1237, 69] width 17 height 17
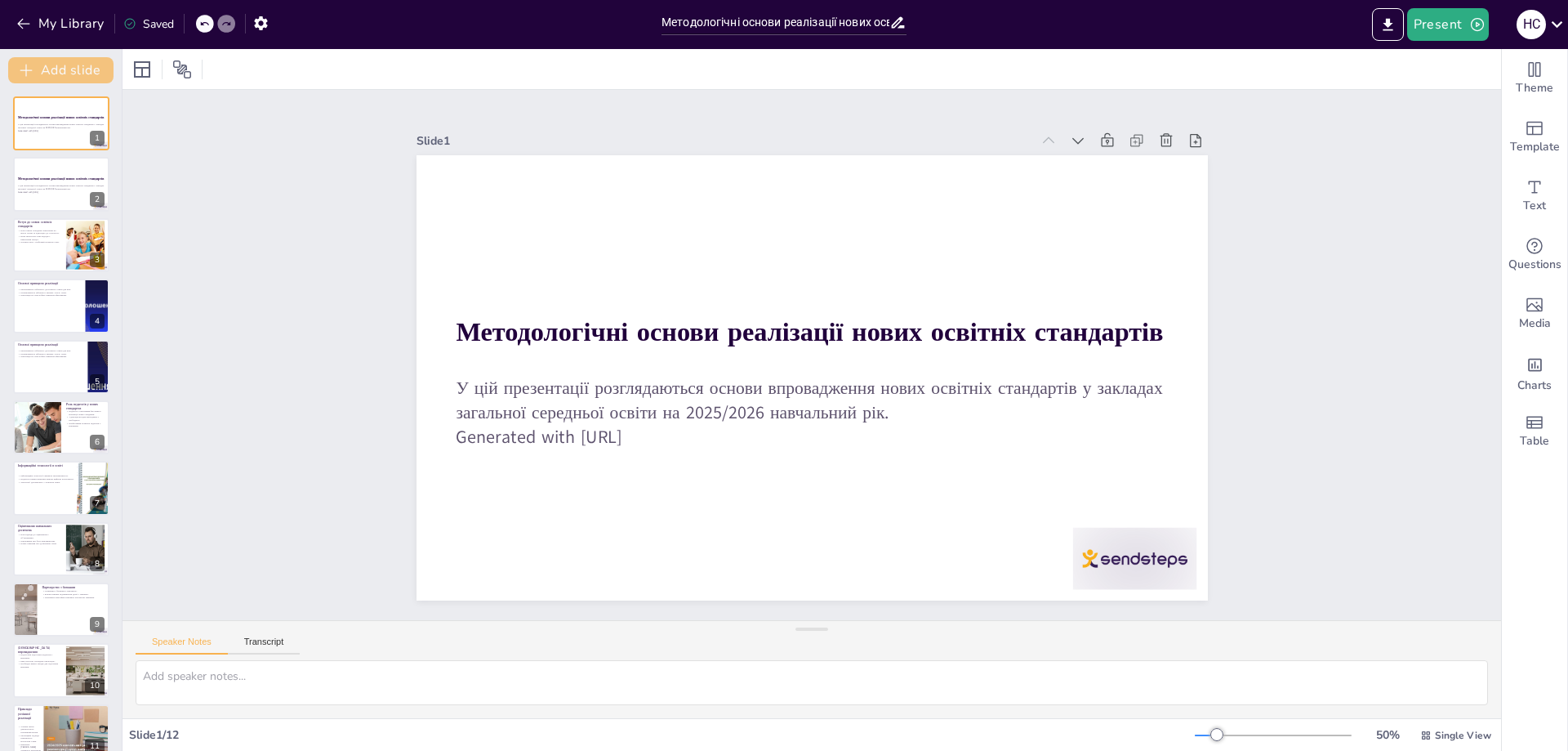
click at [52, 65] on button "Add slide" at bounding box center [61, 70] width 105 height 26
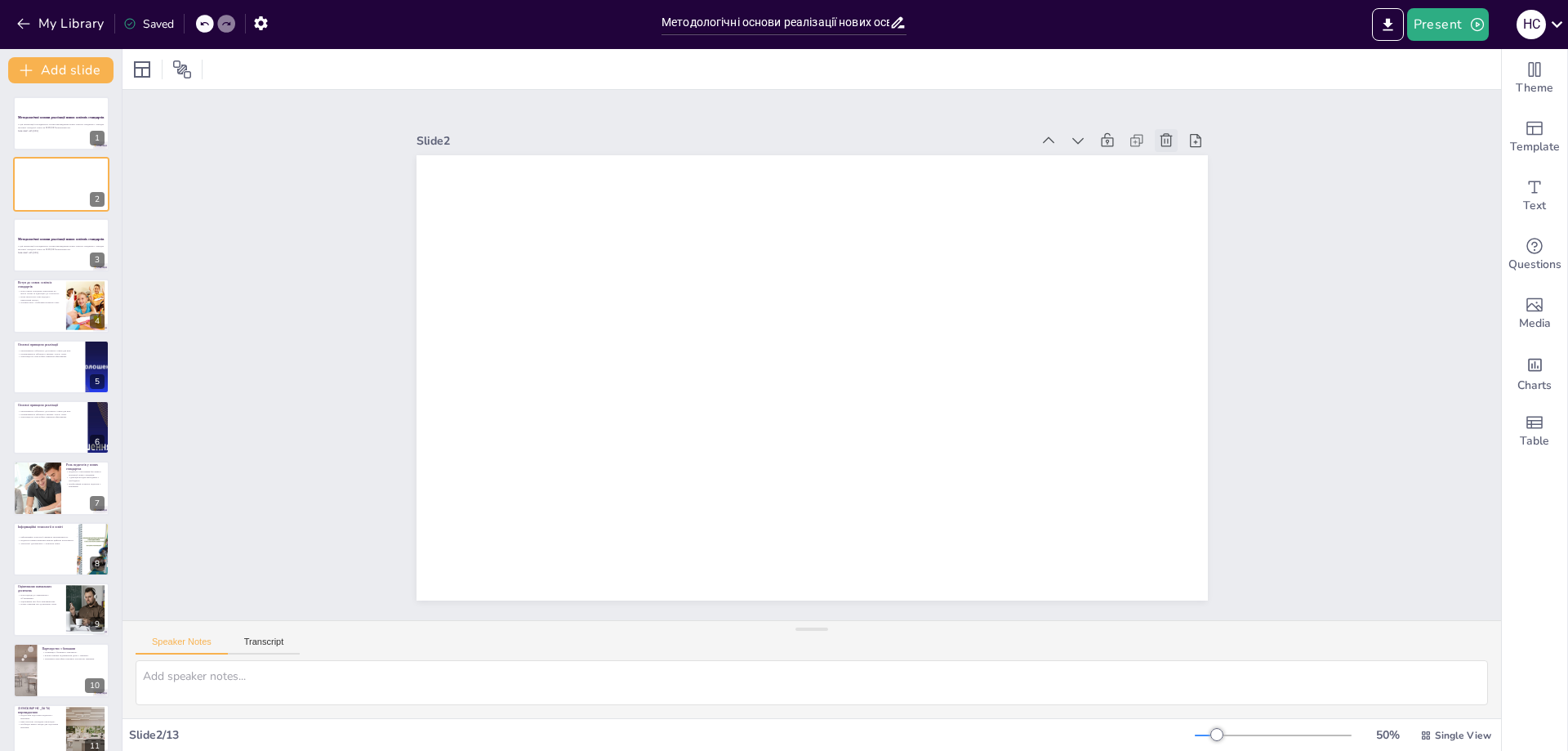
click at [1158, 132] on icon at bounding box center [1166, 140] width 17 height 17
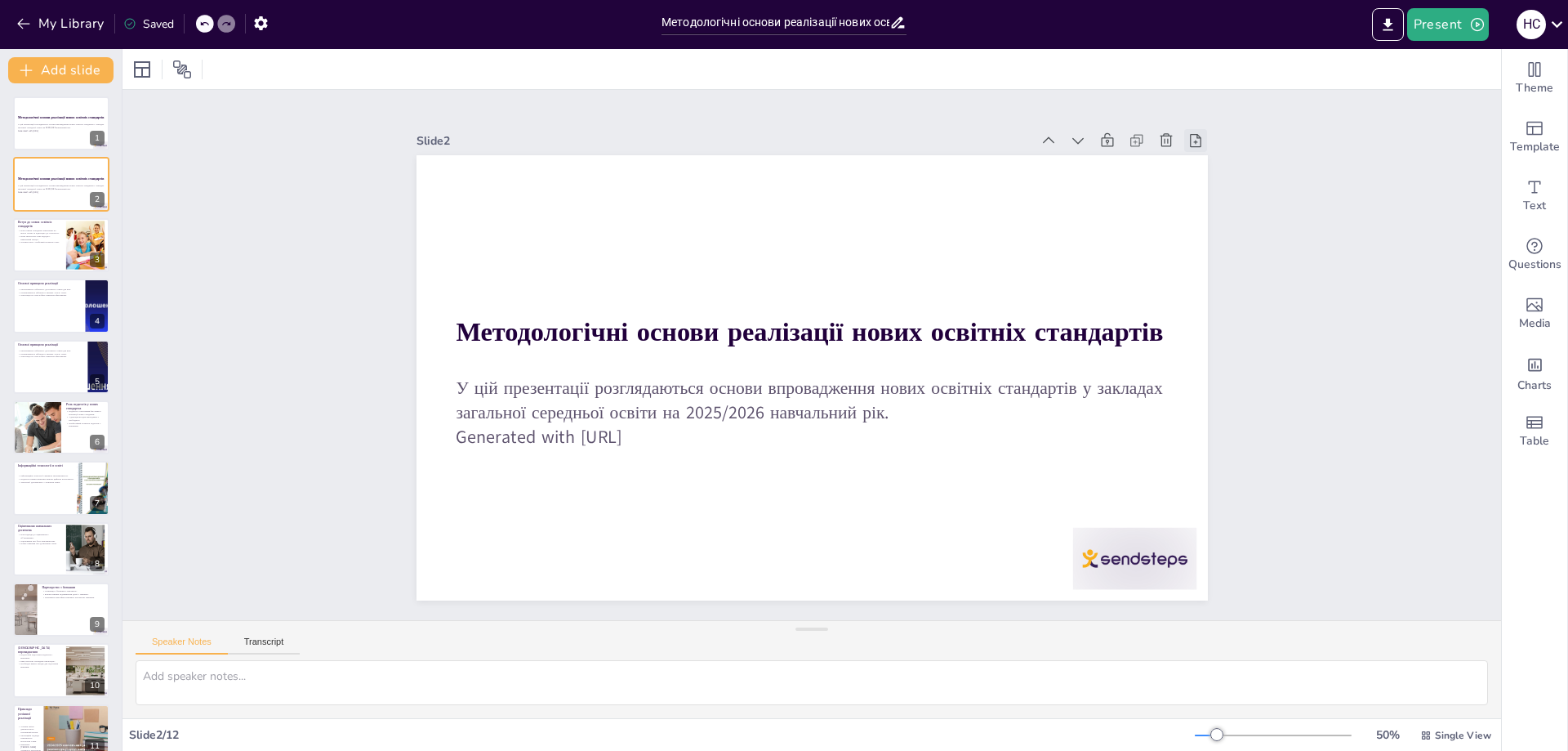
click at [1187, 132] on icon at bounding box center [1195, 140] width 17 height 17
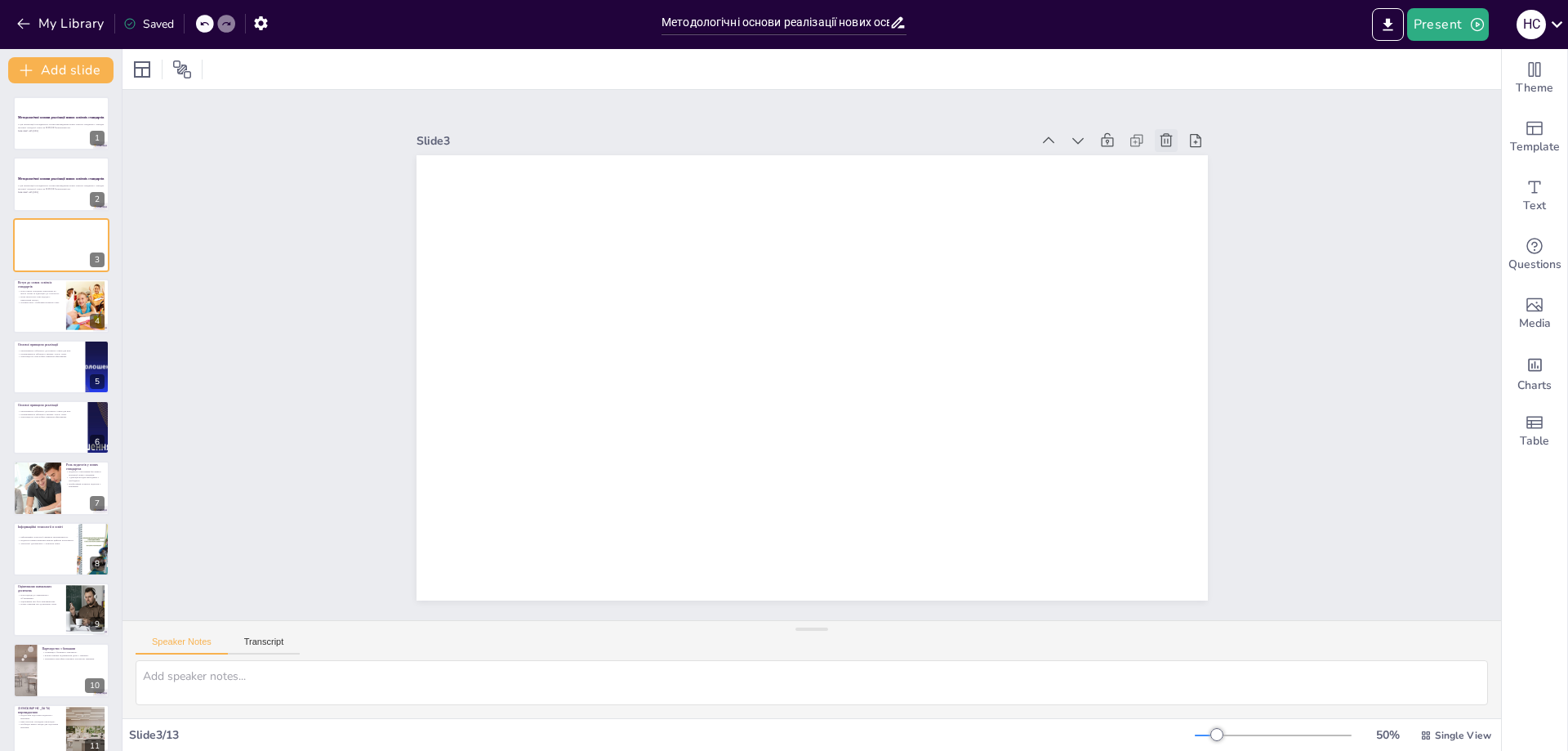
click at [1158, 139] on icon at bounding box center [1166, 140] width 17 height 17
type textarea "Нові освітні стандарти мають на меті підвищення якості освіти, що є надзвичайно…"
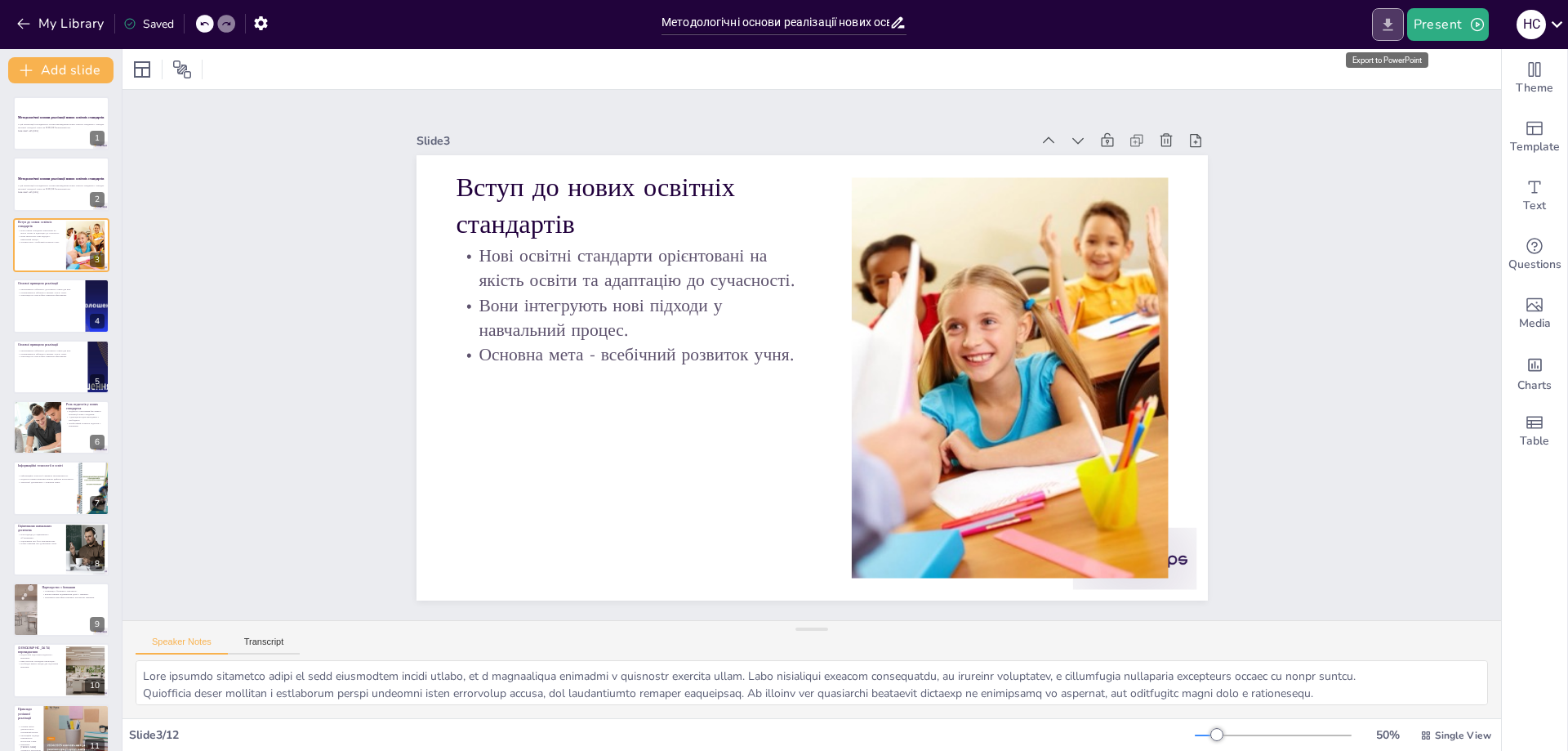
click at [1378, 26] on button "Export to PowerPoint" at bounding box center [1388, 24] width 32 height 32
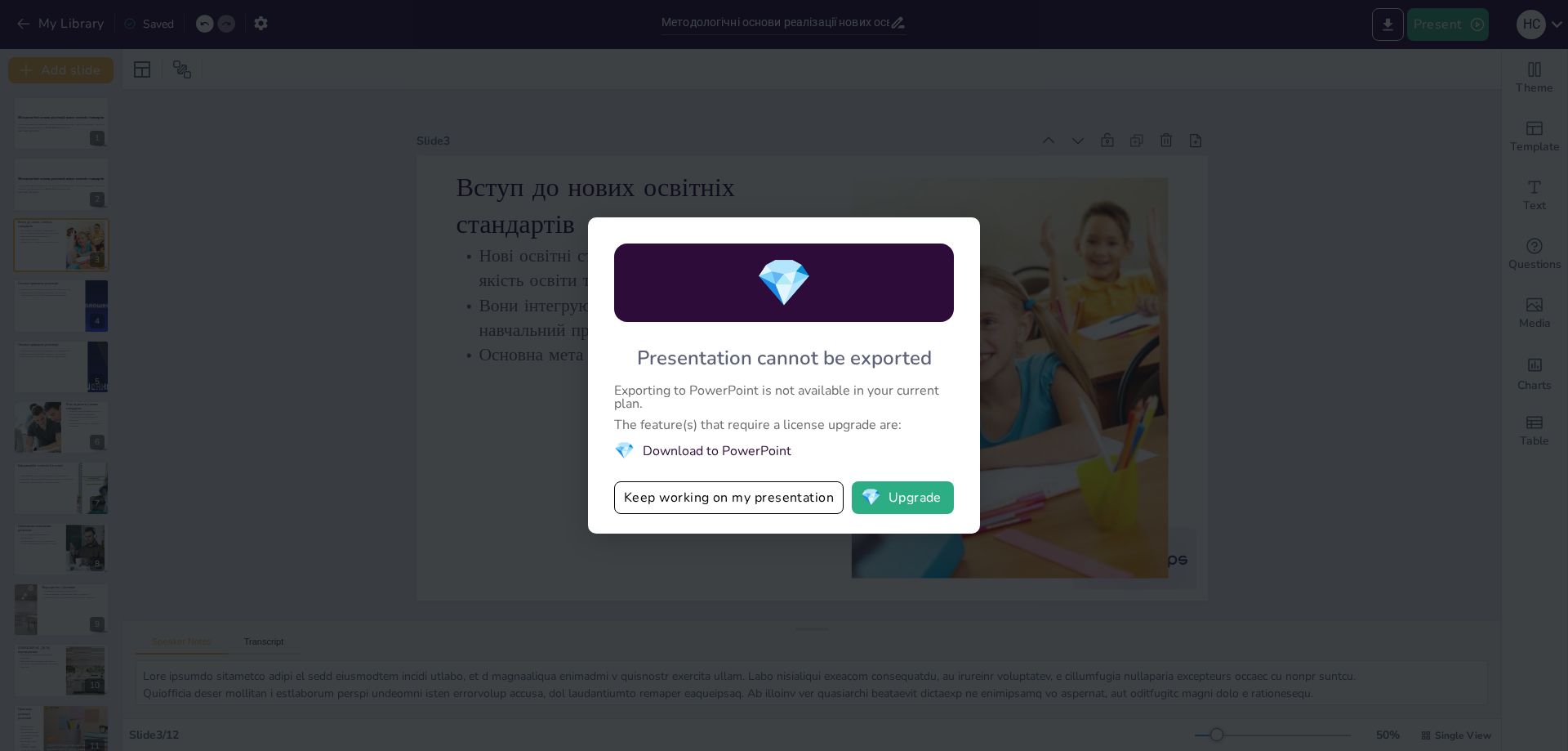
click at [626, 481] on div "💎 Presentation cannot be exported Exporting to PowerPoint is not available in y…" at bounding box center [784, 375] width 392 height 316
click at [637, 499] on button "Keep working on my presentation" at bounding box center [728, 497] width 230 height 32
